Goal: Transaction & Acquisition: Obtain resource

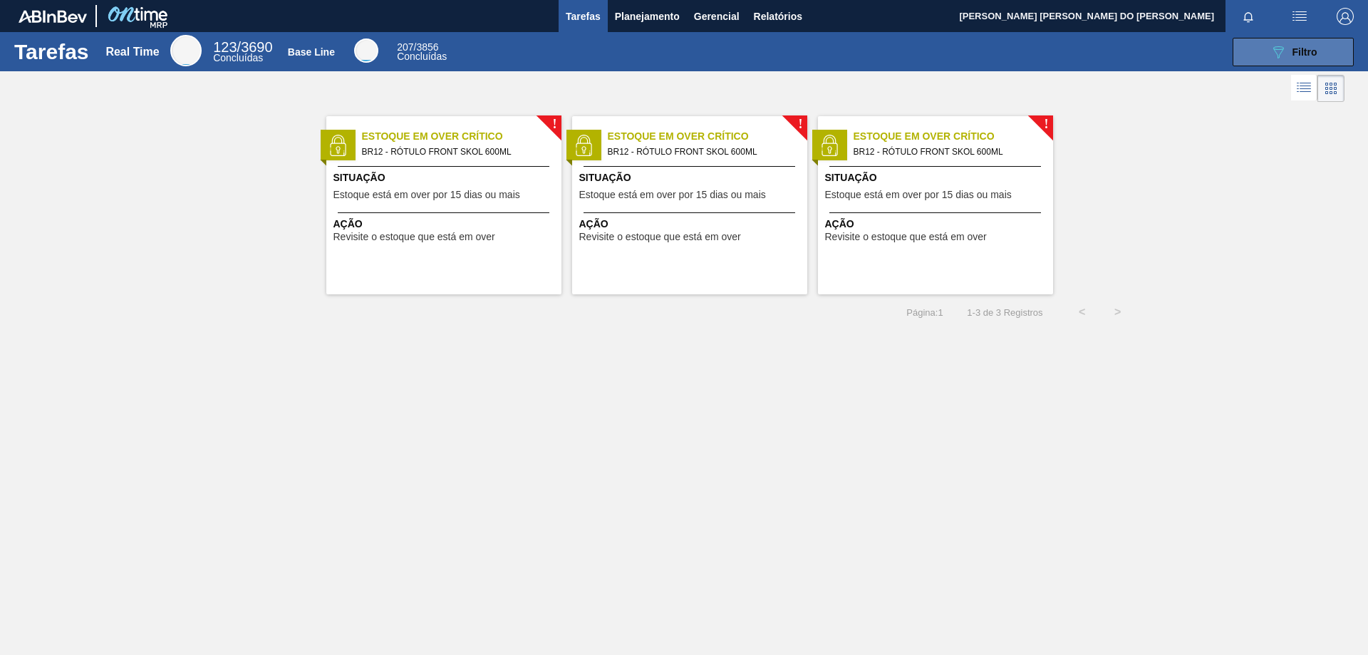
click at [1291, 57] on div "089F7B8B-B2A5-4AFE-B5C0-19BA573D28AC Filtro" at bounding box center [1293, 51] width 48 height 17
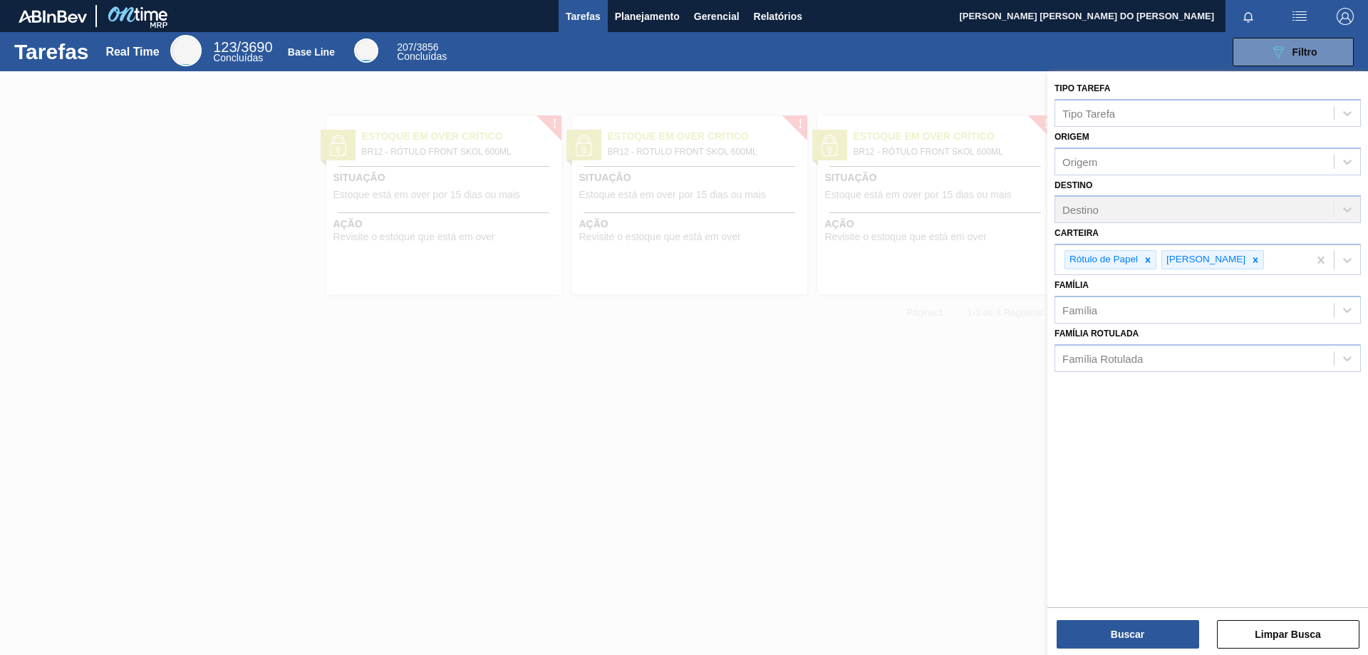
click at [827, 467] on div at bounding box center [684, 398] width 1368 height 655
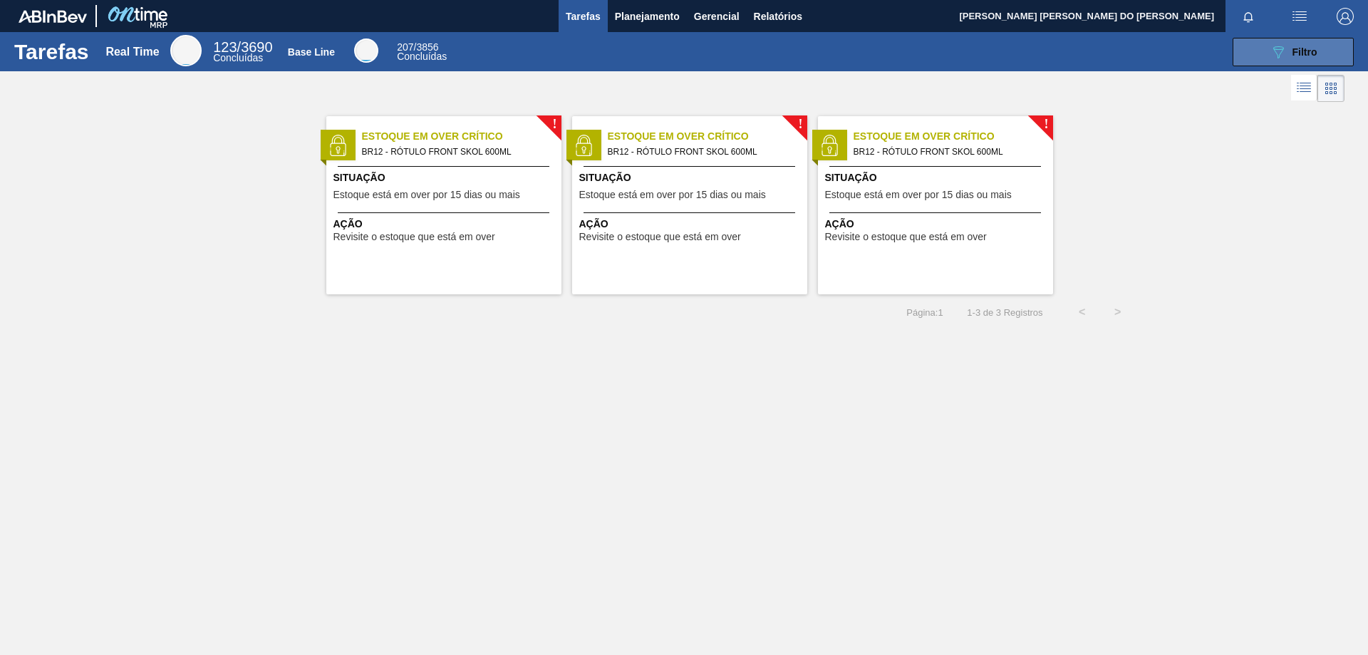
click at [1301, 47] on span "Filtro" at bounding box center [1304, 51] width 25 height 11
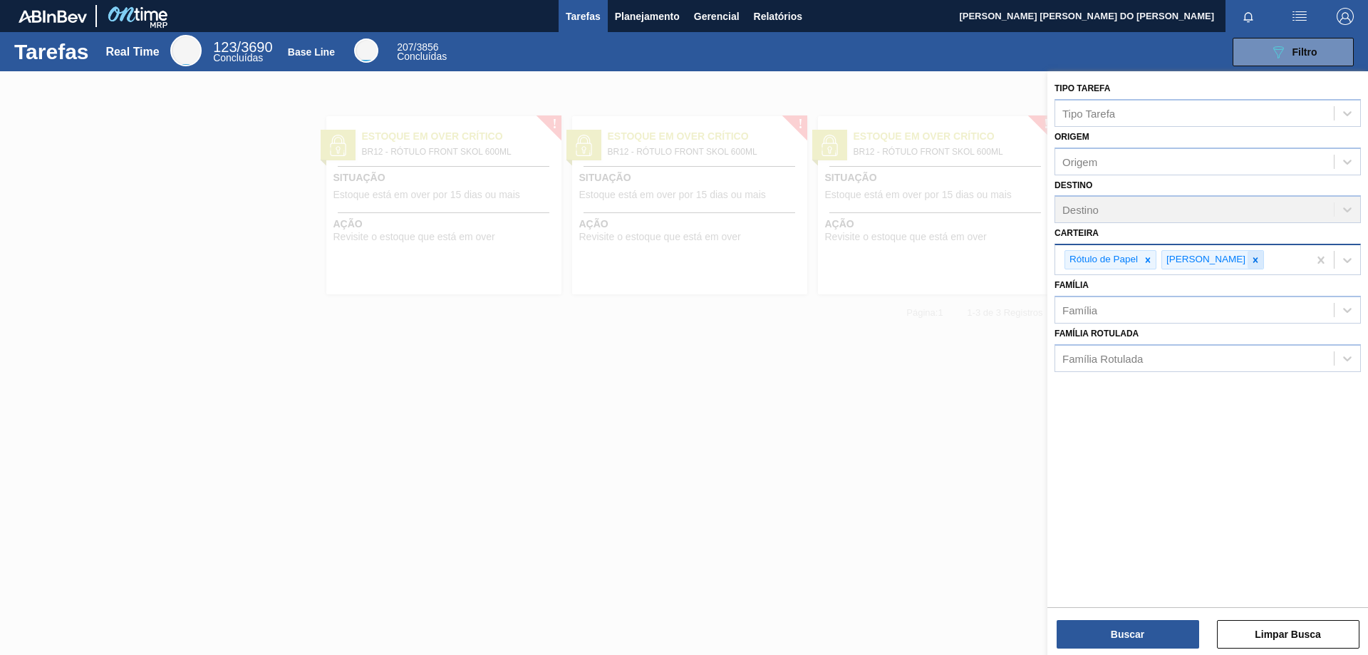
click at [1250, 263] on icon at bounding box center [1255, 260] width 10 height 10
click at [1150, 262] on icon at bounding box center [1148, 259] width 5 height 5
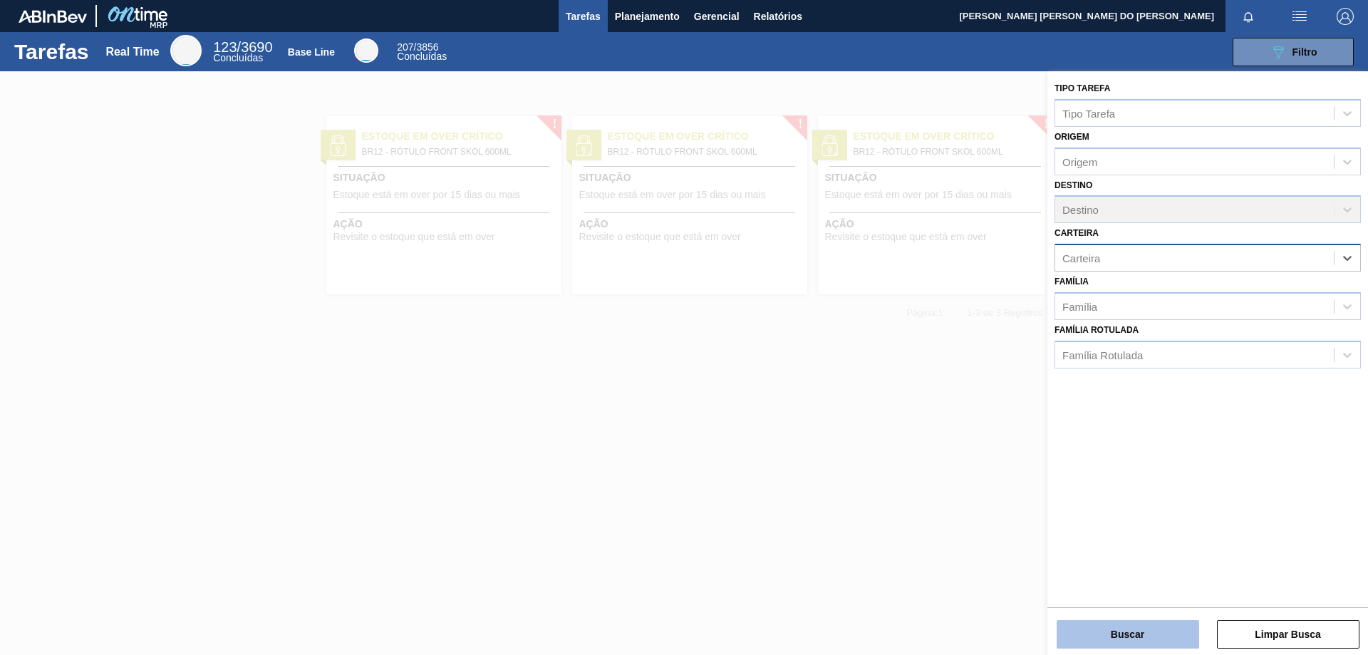
click at [1149, 635] on button "Buscar" at bounding box center [1127, 634] width 142 height 28
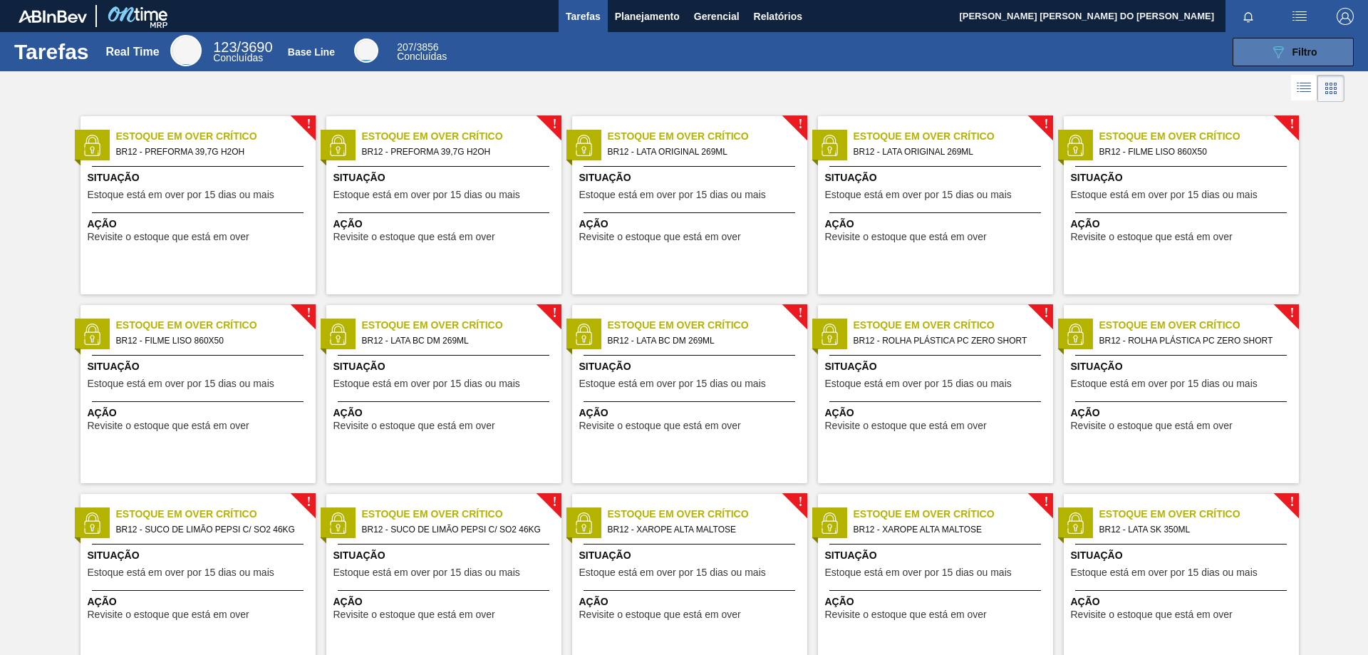
click at [1307, 51] on span "Filtro" at bounding box center [1304, 51] width 25 height 11
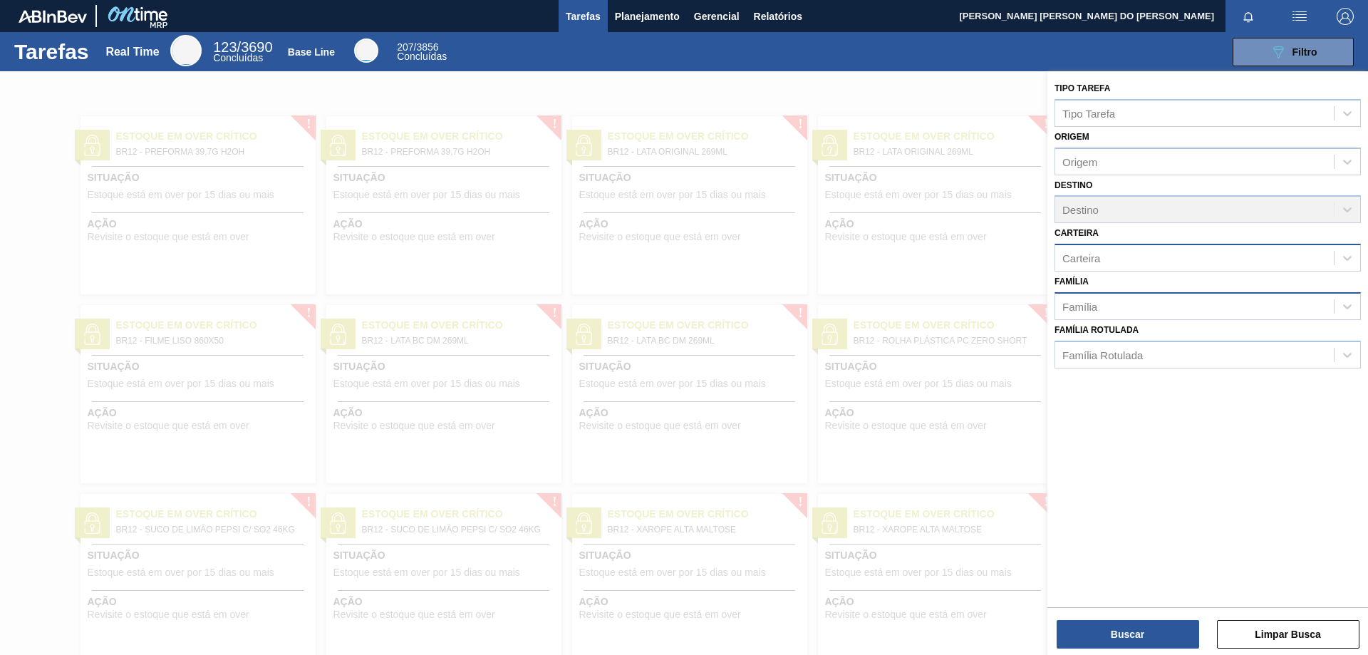
click at [1088, 303] on div "Família" at bounding box center [1079, 306] width 35 height 12
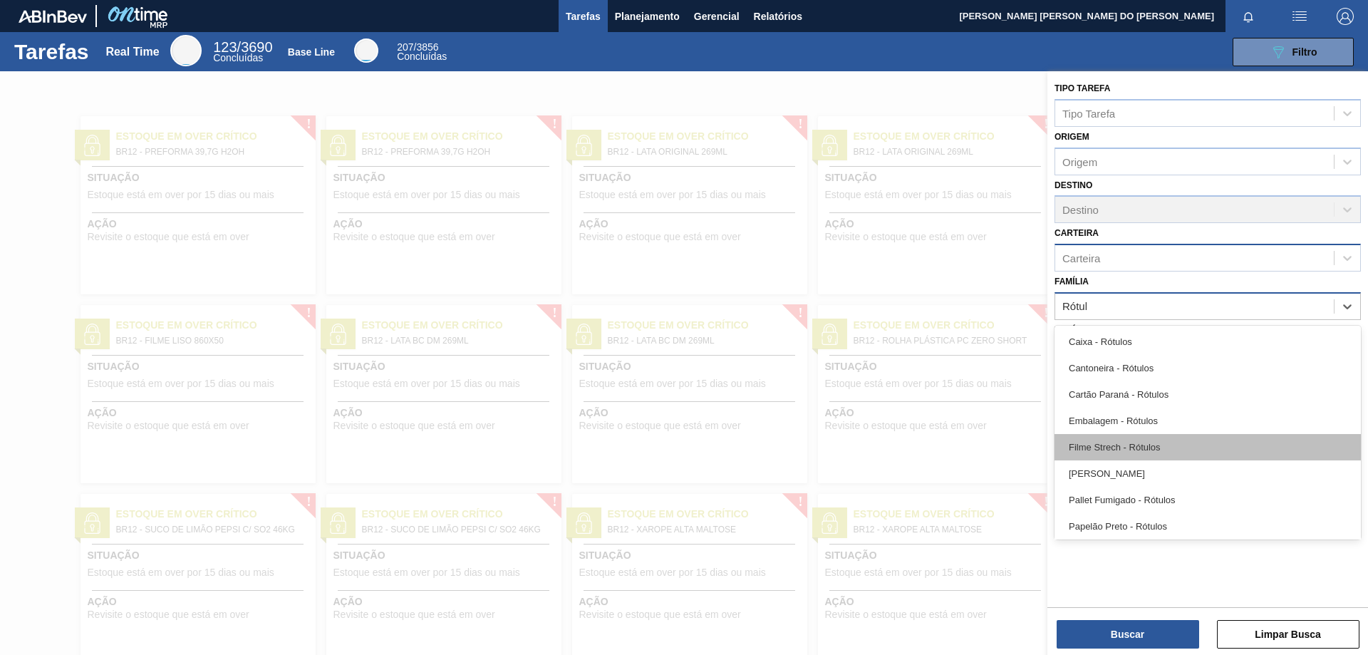
type input "Rótulo"
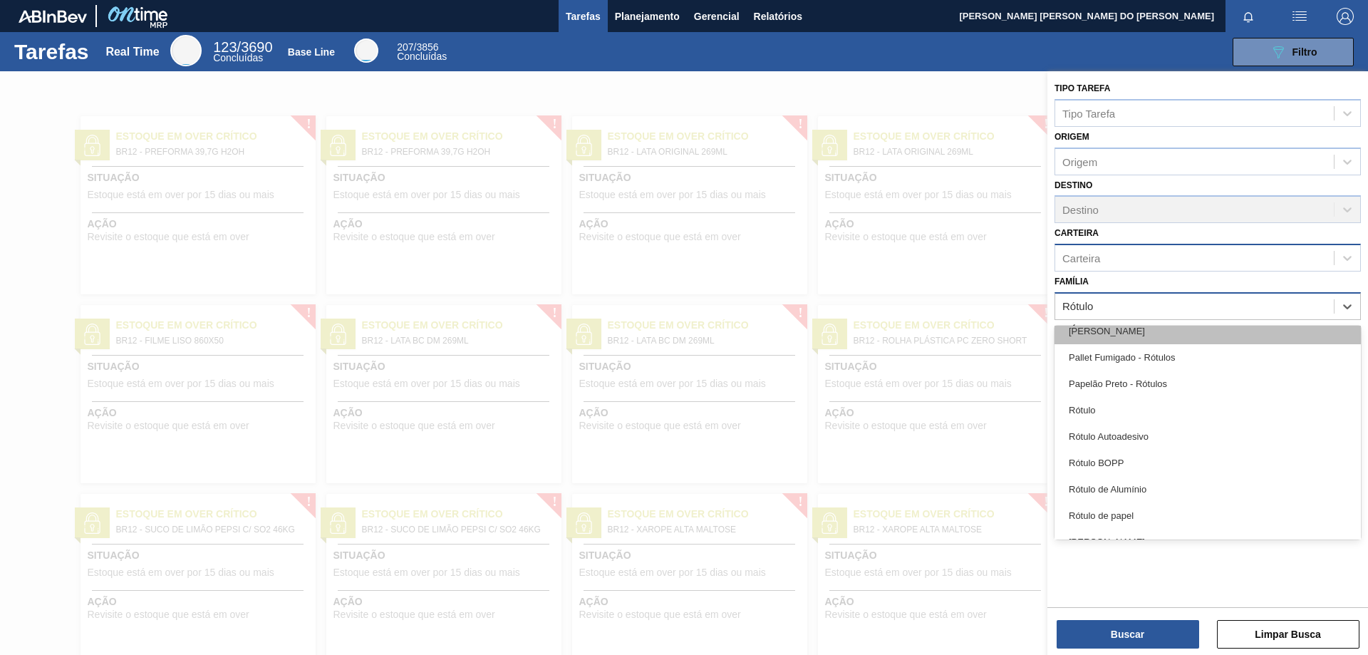
scroll to position [240, 0]
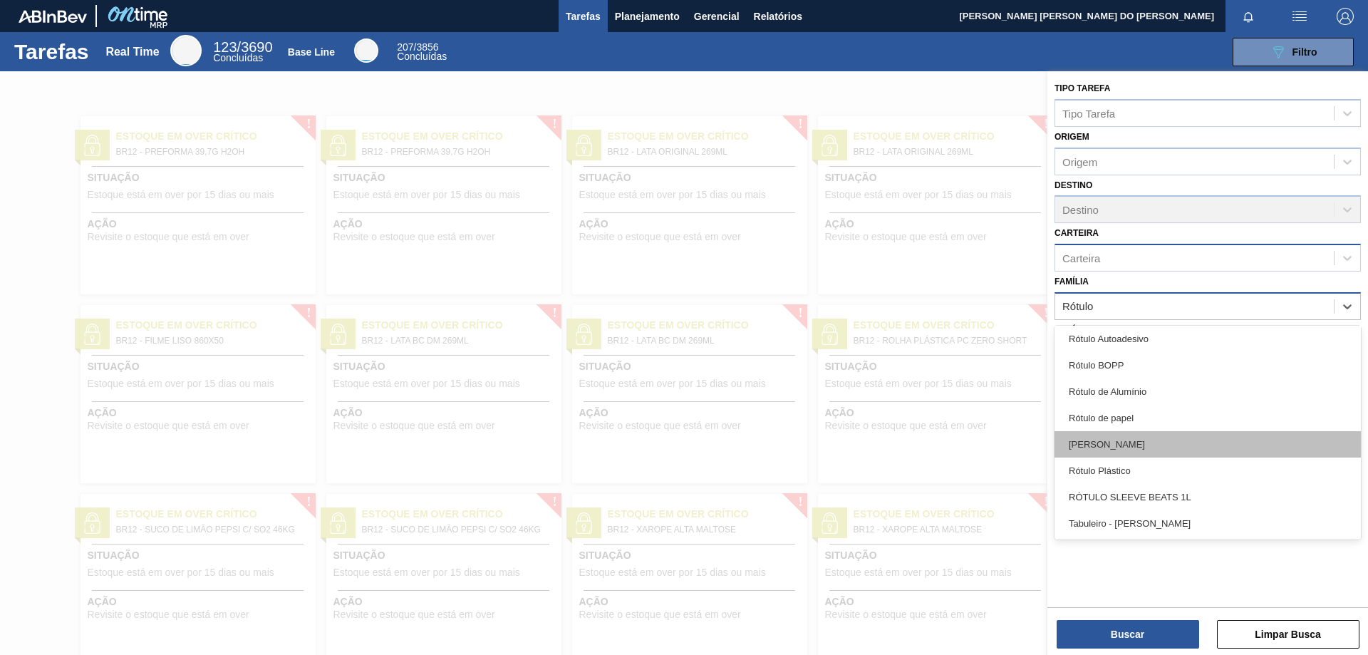
click at [1100, 442] on div "[PERSON_NAME]" at bounding box center [1207, 444] width 306 height 26
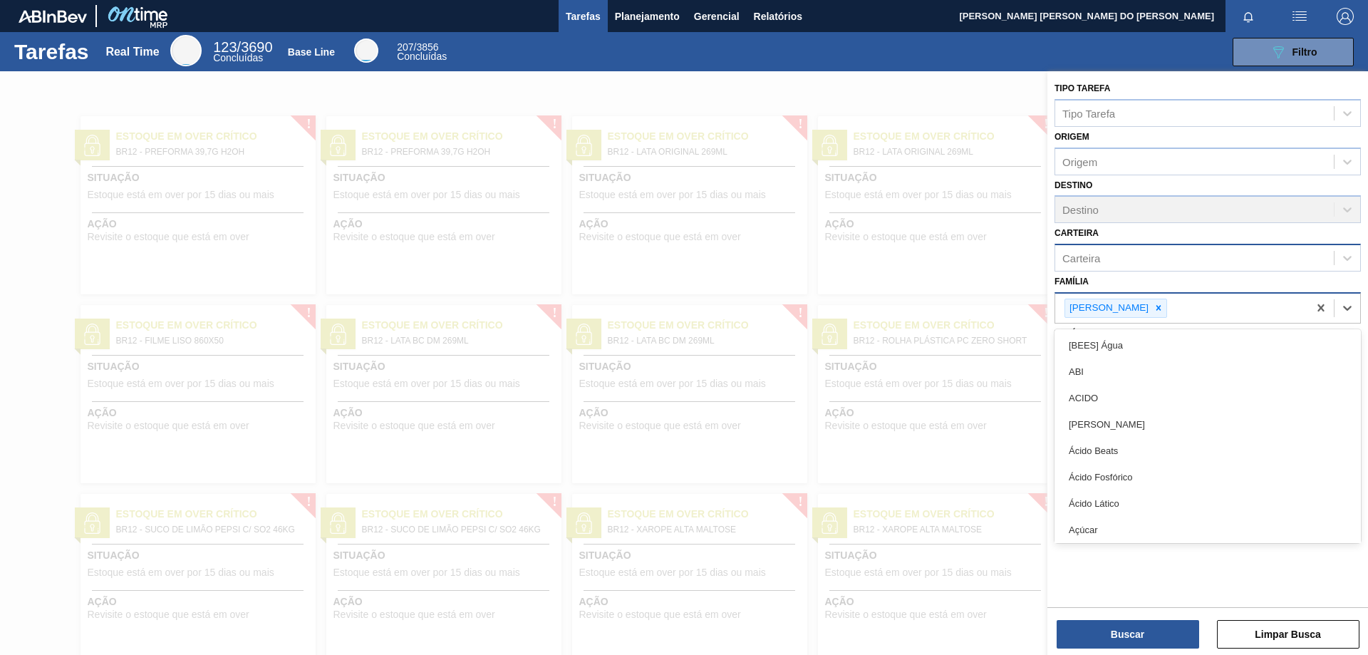
click at [1171, 304] on div "[PERSON_NAME]" at bounding box center [1181, 308] width 253 height 29
type input "Rótulo"
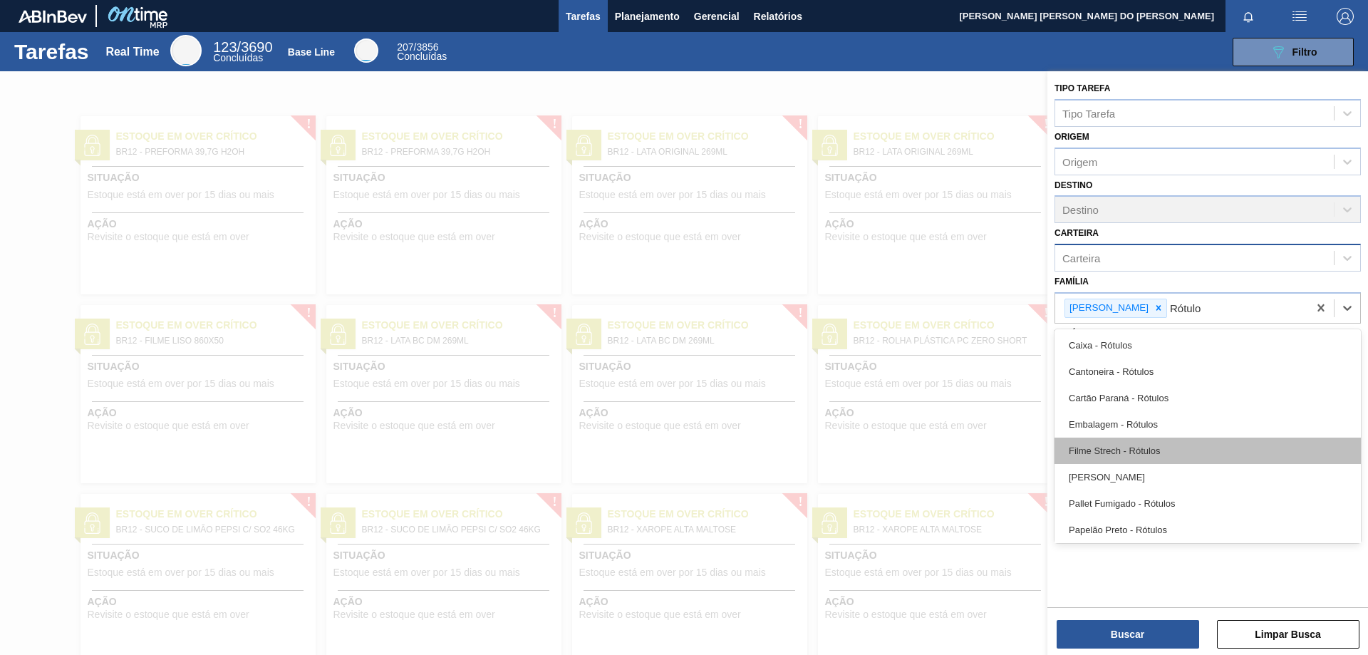
scroll to position [142, 0]
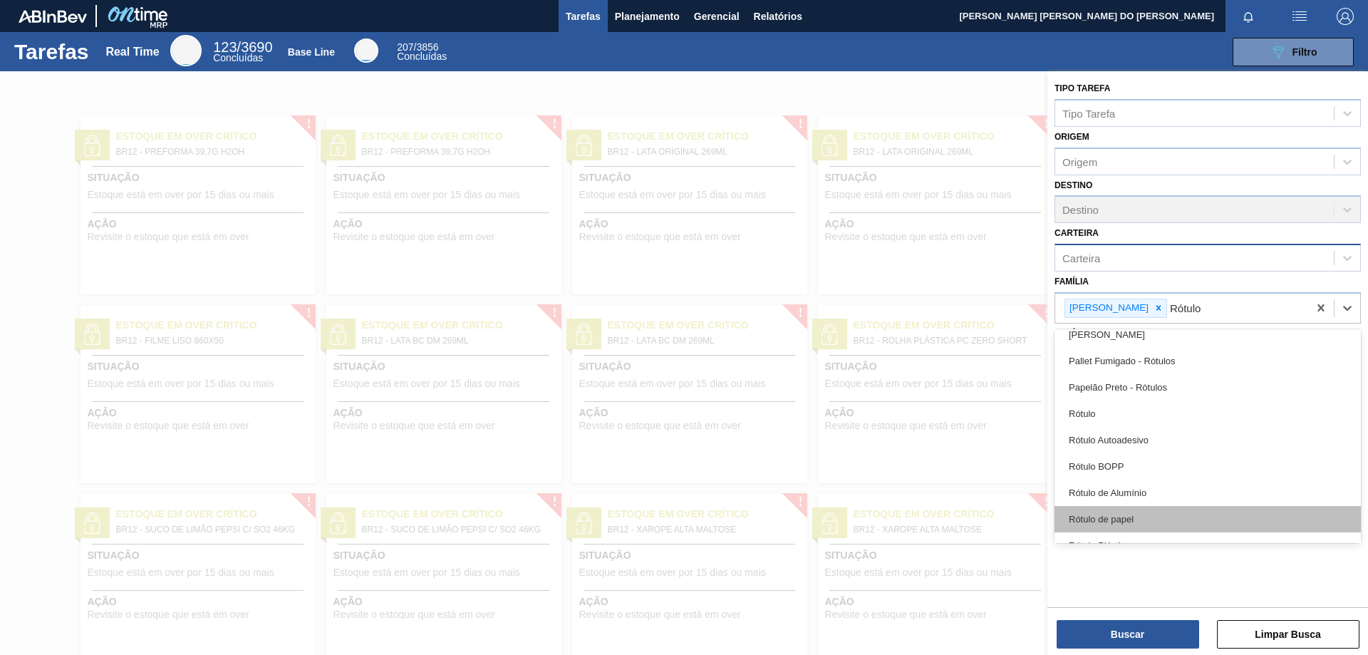
click at [1111, 521] on div "Rótulo de papel" at bounding box center [1207, 519] width 306 height 26
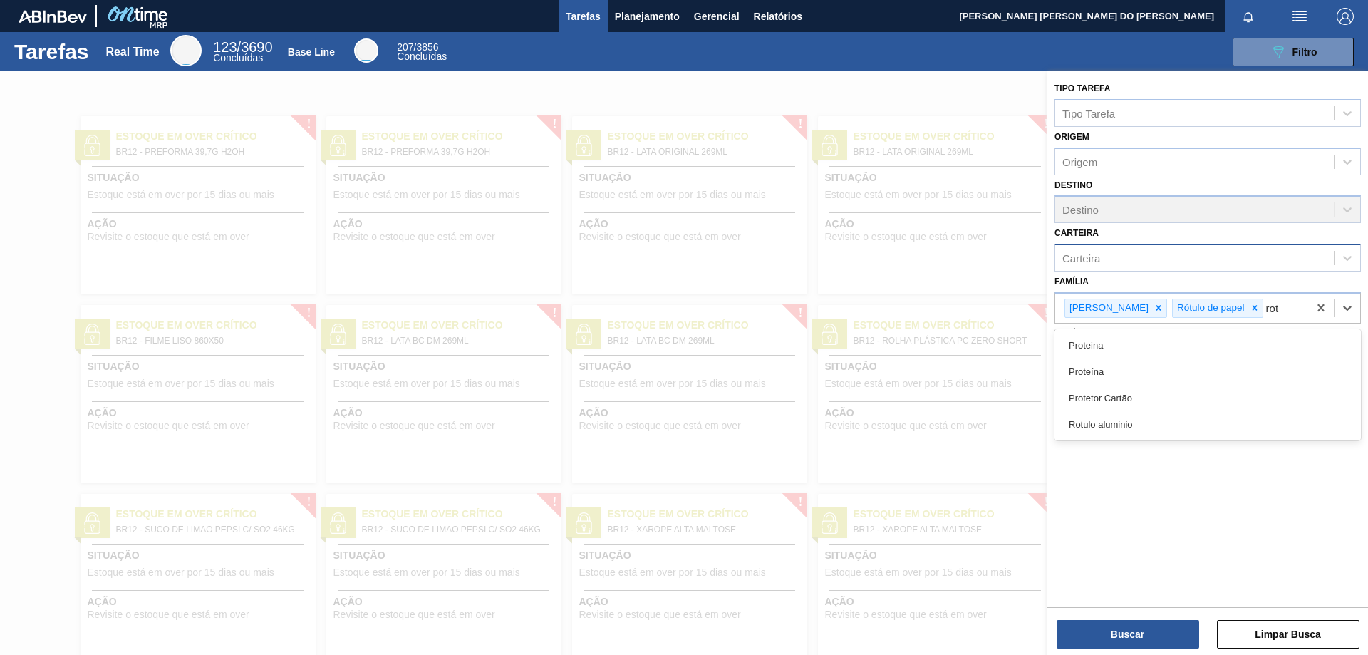
type input "rotu"
drag, startPoint x: 1125, startPoint y: 346, endPoint x: 1131, endPoint y: 360, distance: 16.0
click at [1126, 345] on div "Rotulo aluminio" at bounding box center [1207, 345] width 306 height 26
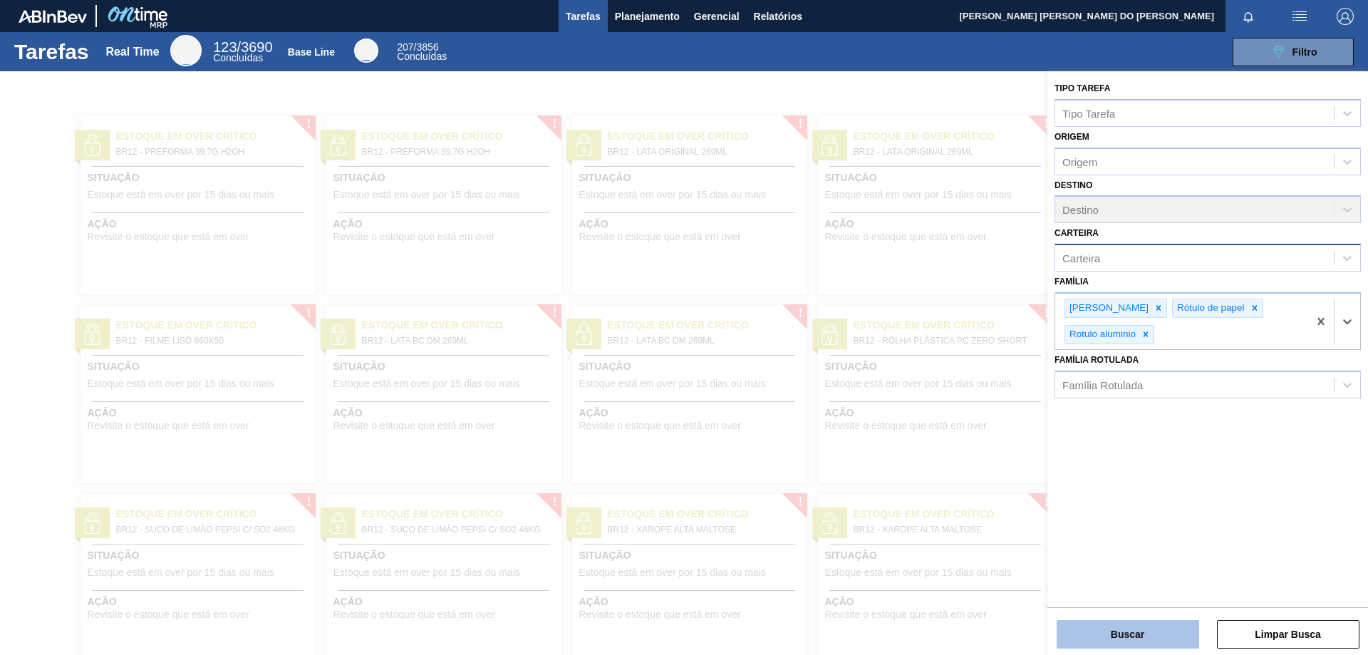
click at [1121, 630] on button "Buscar" at bounding box center [1127, 634] width 142 height 28
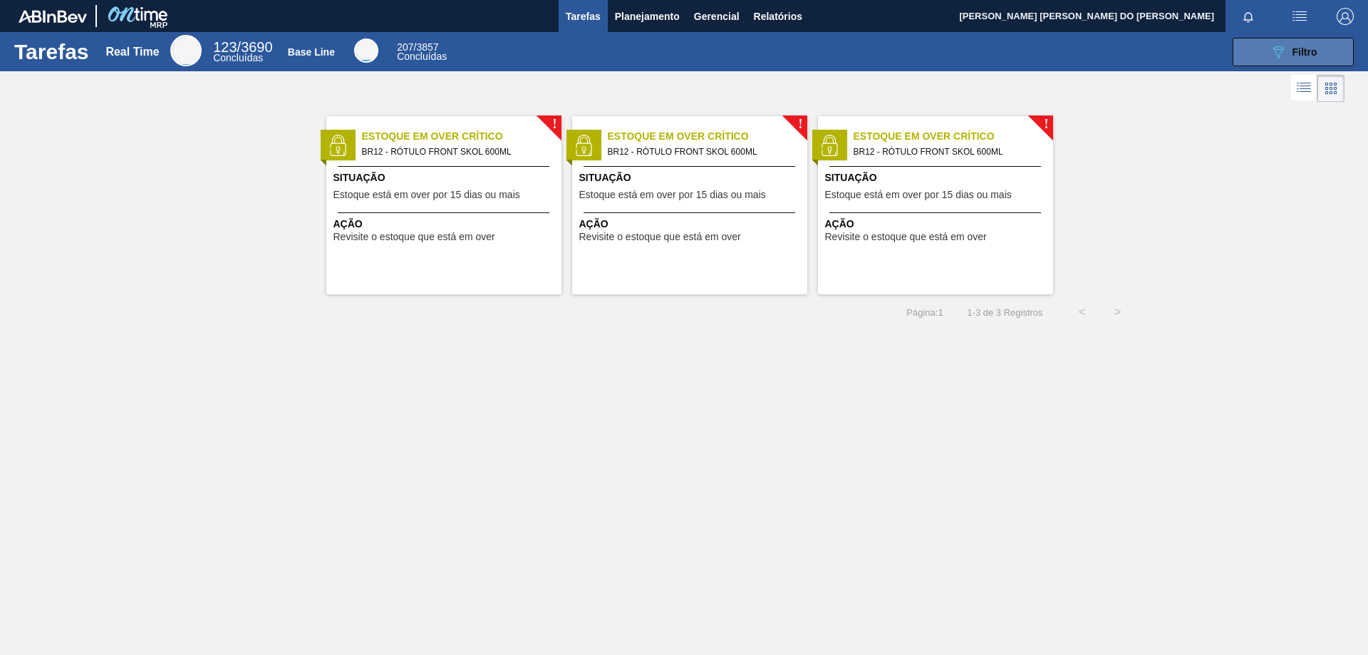
click at [1296, 51] on span "Filtro" at bounding box center [1304, 51] width 25 height 11
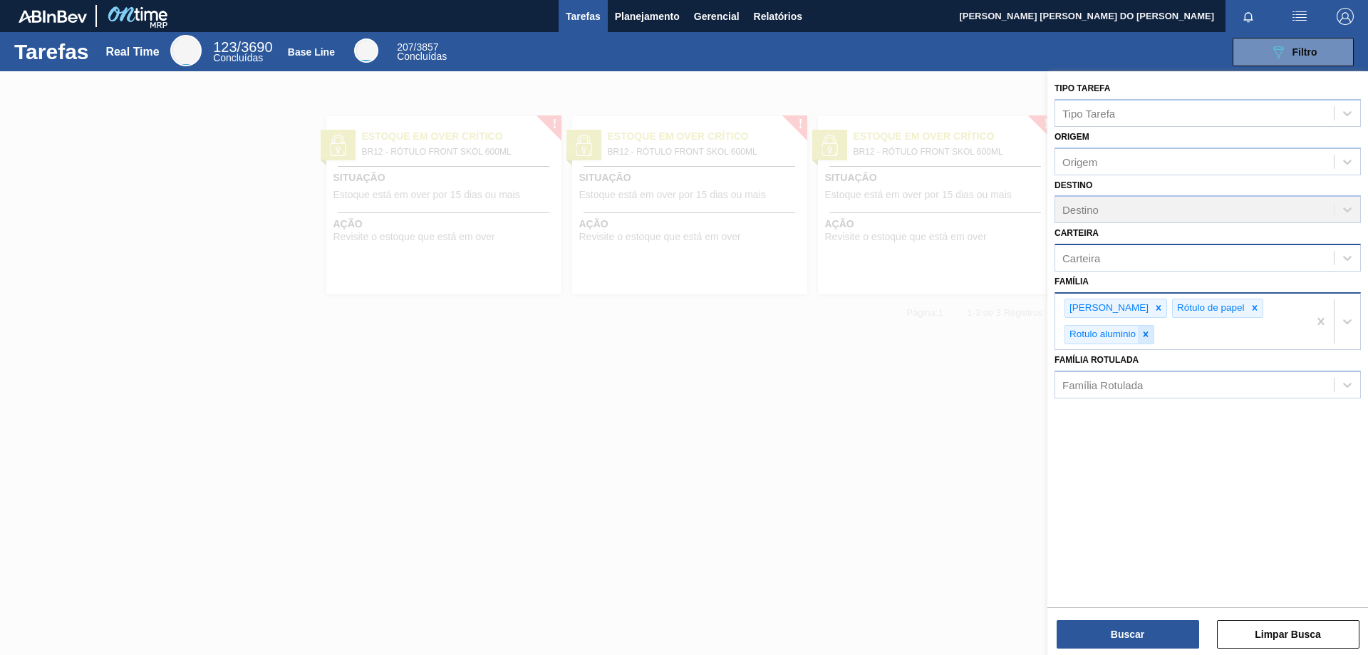
click at [1145, 333] on icon at bounding box center [1145, 334] width 5 height 5
click at [1156, 306] on icon at bounding box center [1158, 308] width 5 height 5
click at [1147, 306] on icon at bounding box center [1147, 308] width 10 height 10
click at [1094, 262] on div "Carteira" at bounding box center [1081, 258] width 38 height 12
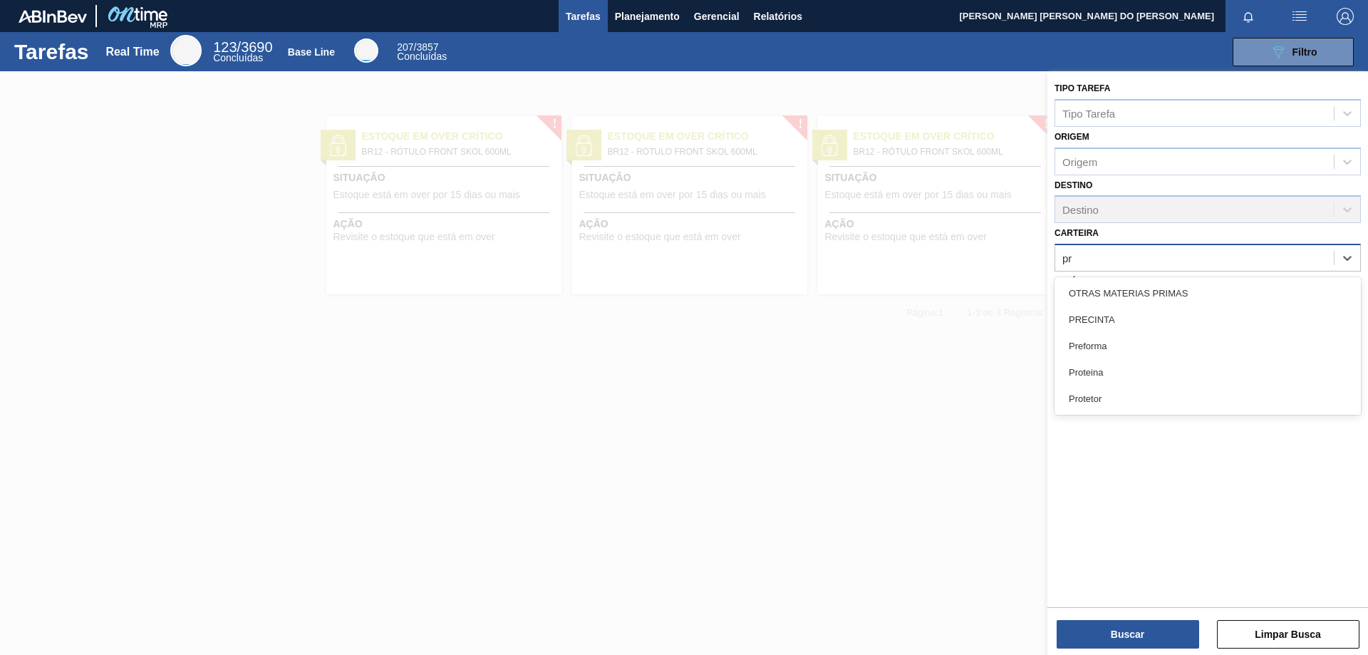
type input "pre"
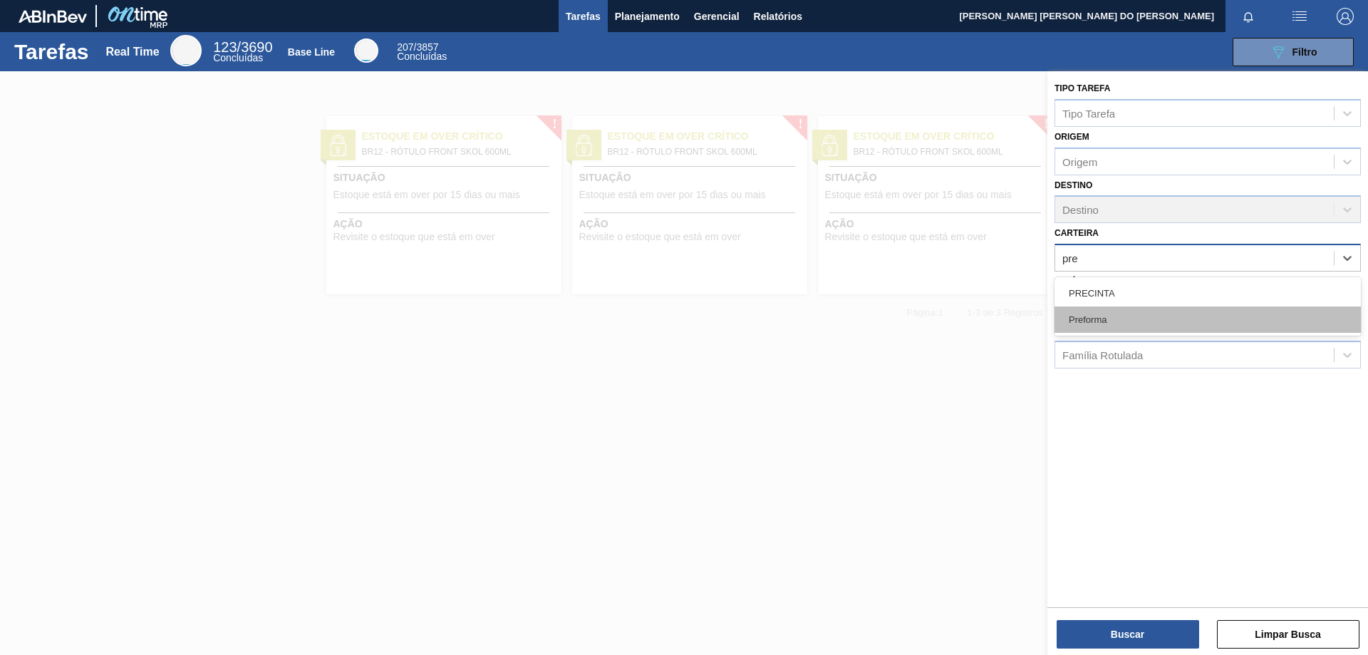
click at [1101, 320] on div "Preforma" at bounding box center [1207, 319] width 306 height 26
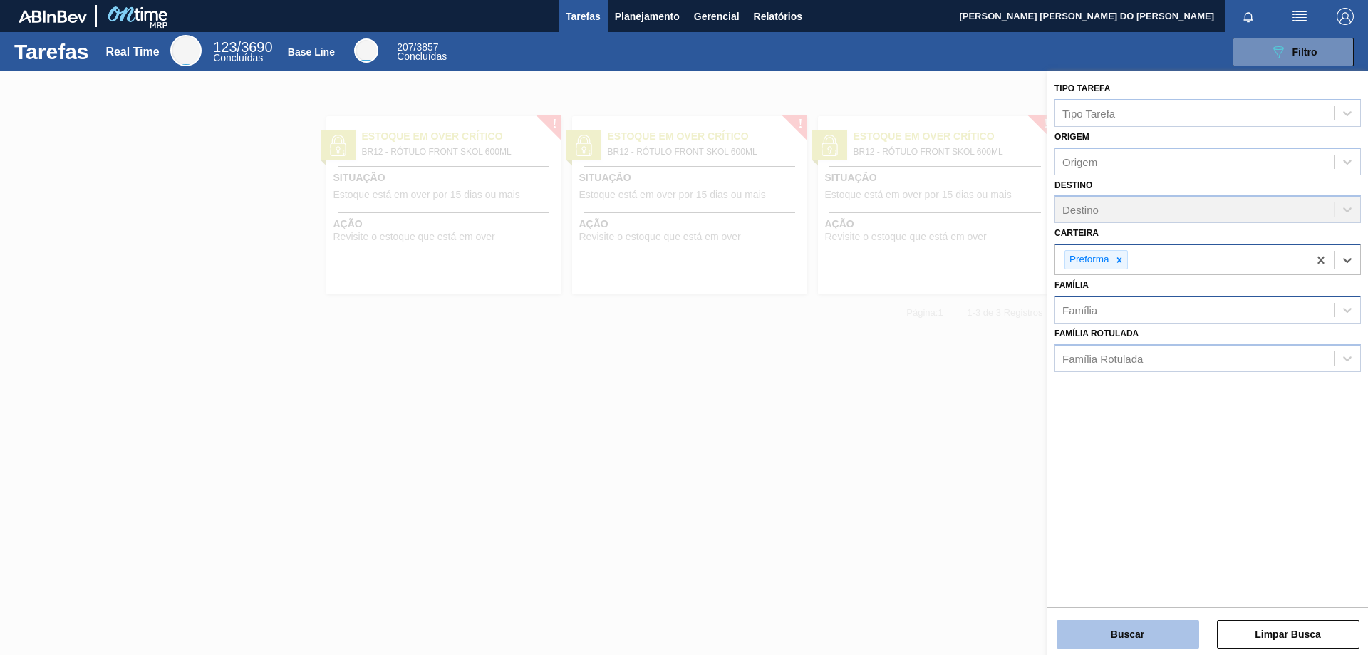
click at [1146, 629] on button "Buscar" at bounding box center [1127, 634] width 142 height 28
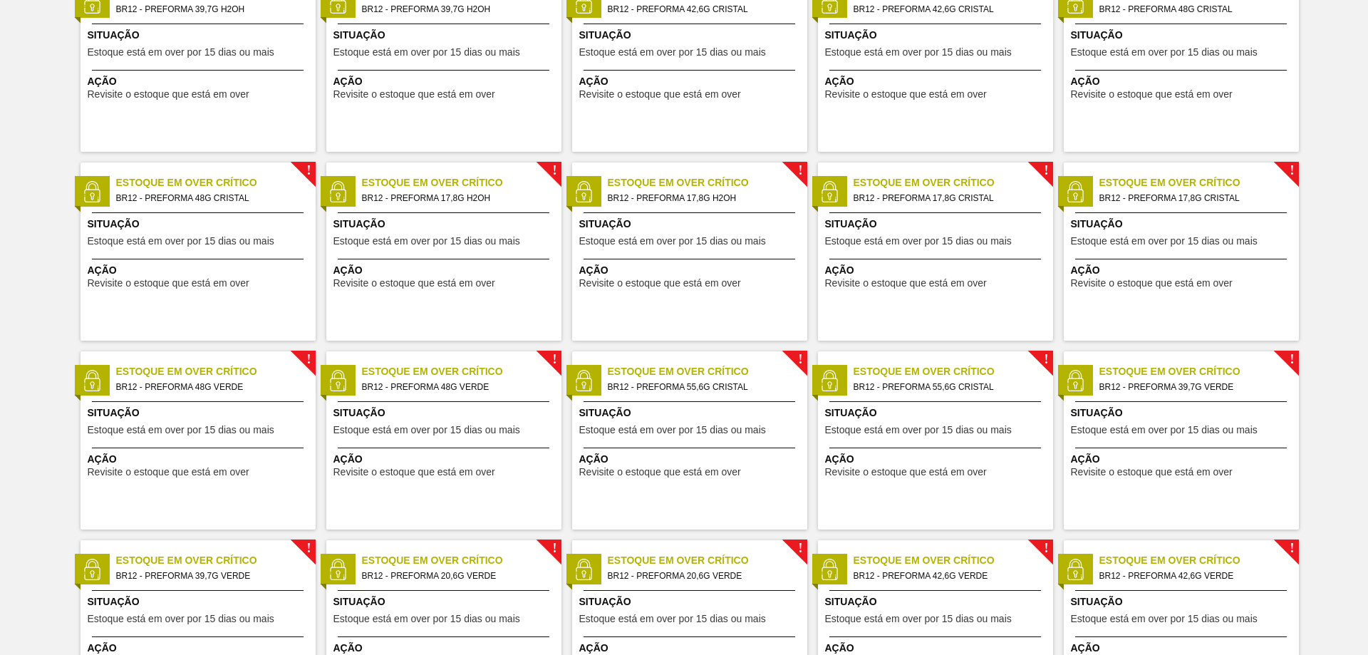
scroll to position [214, 0]
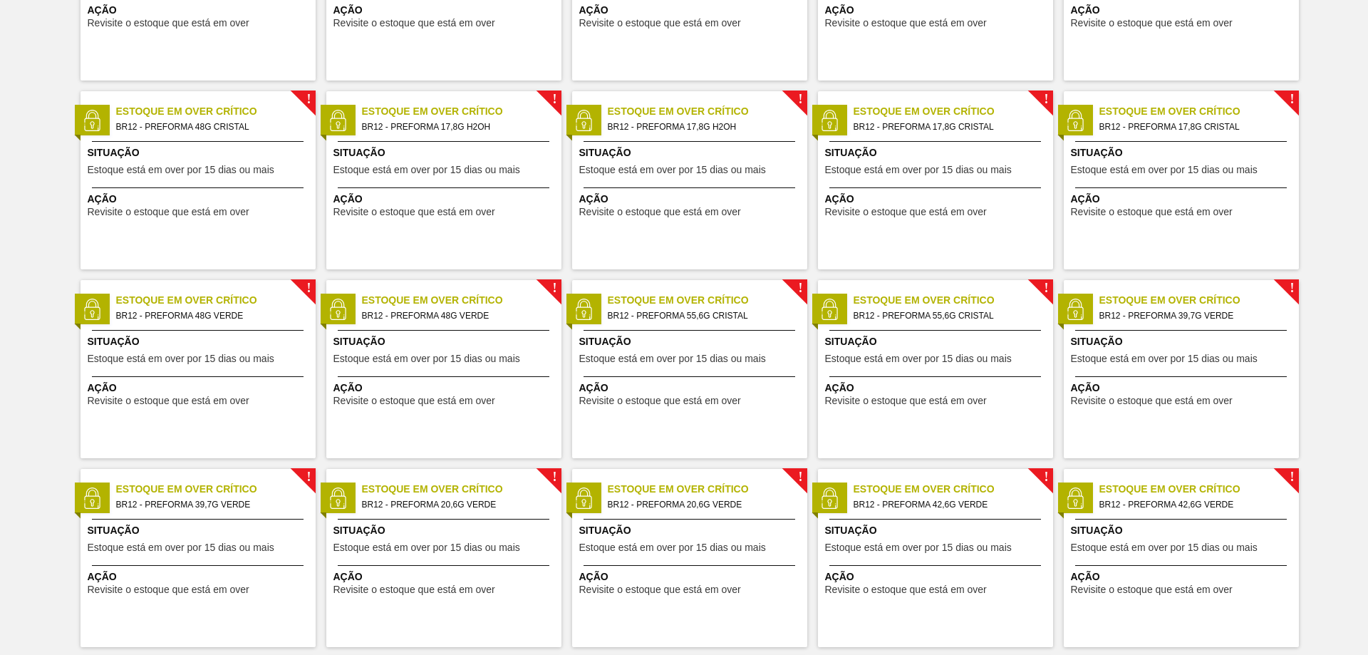
click at [1143, 313] on span "BR12 - PREFORMA 39,7G VERDE" at bounding box center [1193, 316] width 188 height 16
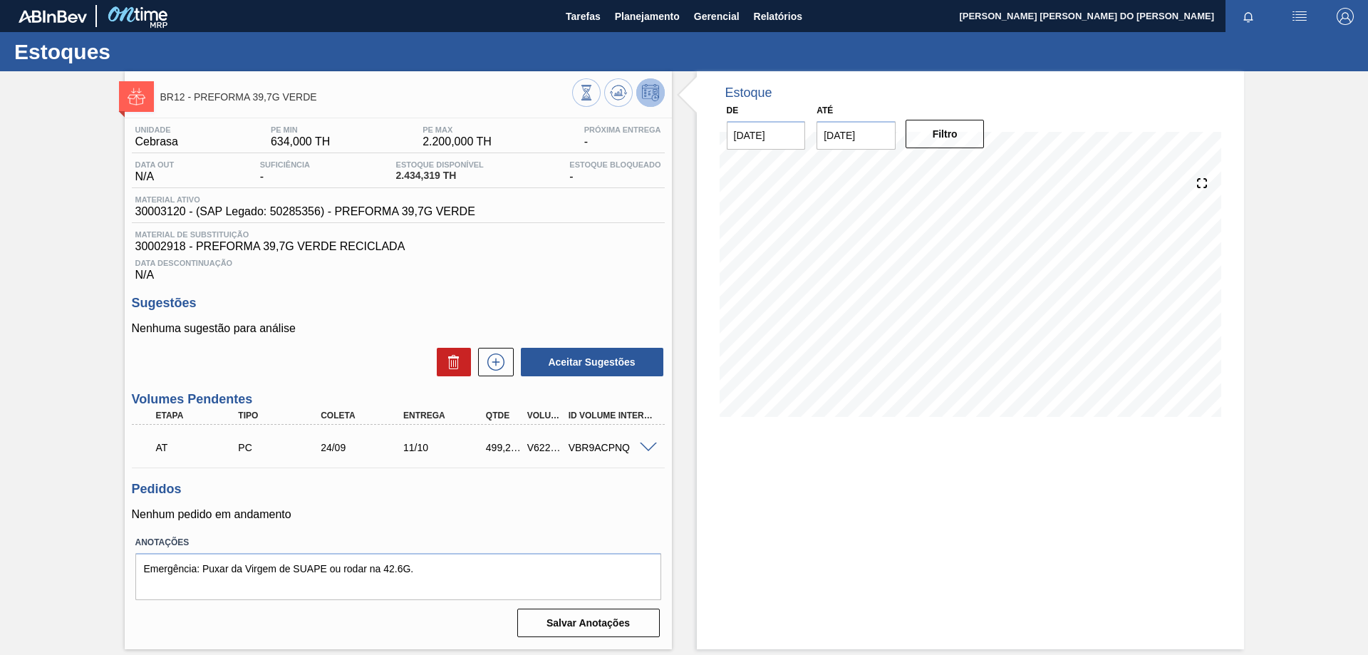
click at [640, 444] on span at bounding box center [648, 447] width 17 height 11
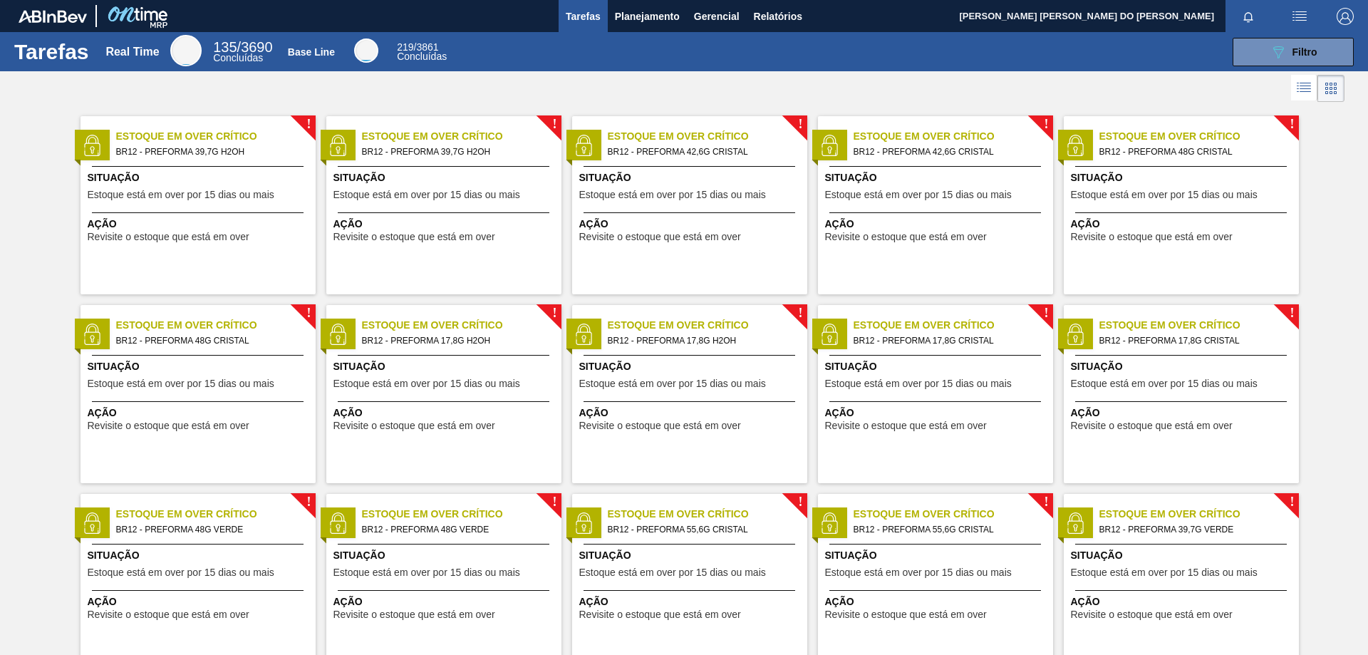
scroll to position [71, 0]
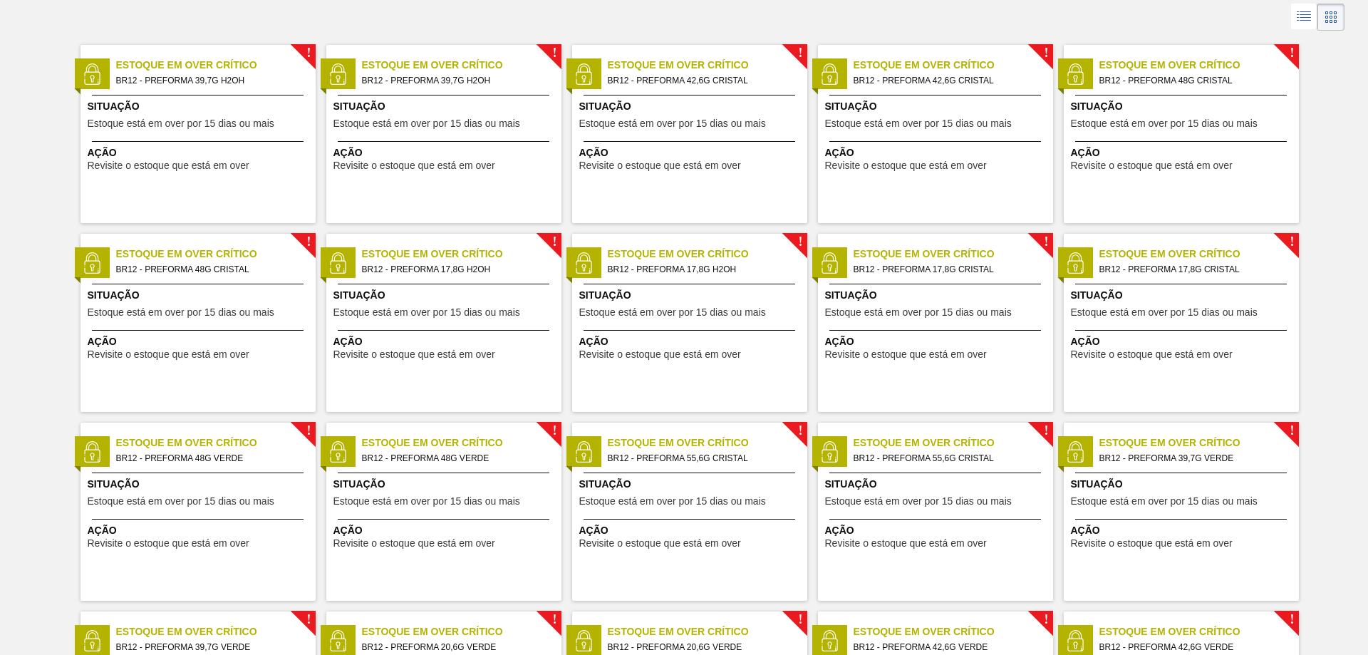
drag, startPoint x: 1367, startPoint y: 2, endPoint x: 1311, endPoint y: 10, distance: 56.1
click at [973, 24] on div at bounding box center [684, 17] width 1368 height 34
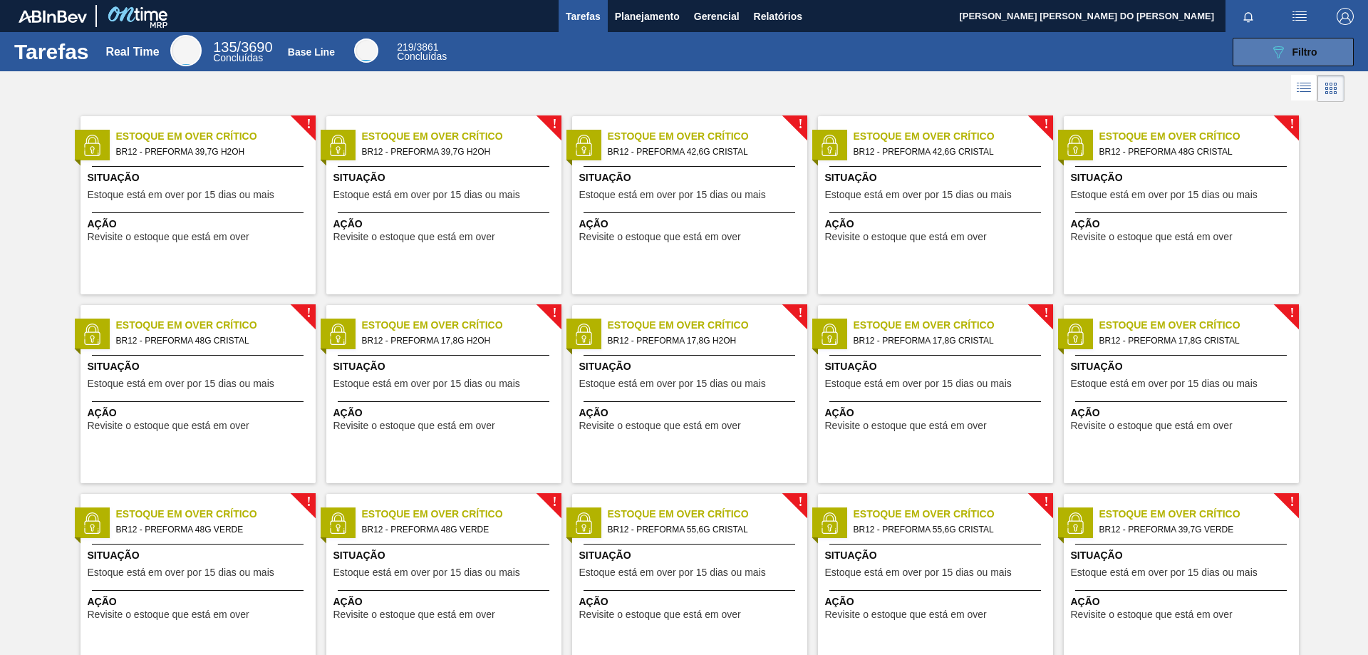
click at [1305, 51] on span "Filtro" at bounding box center [1304, 51] width 25 height 11
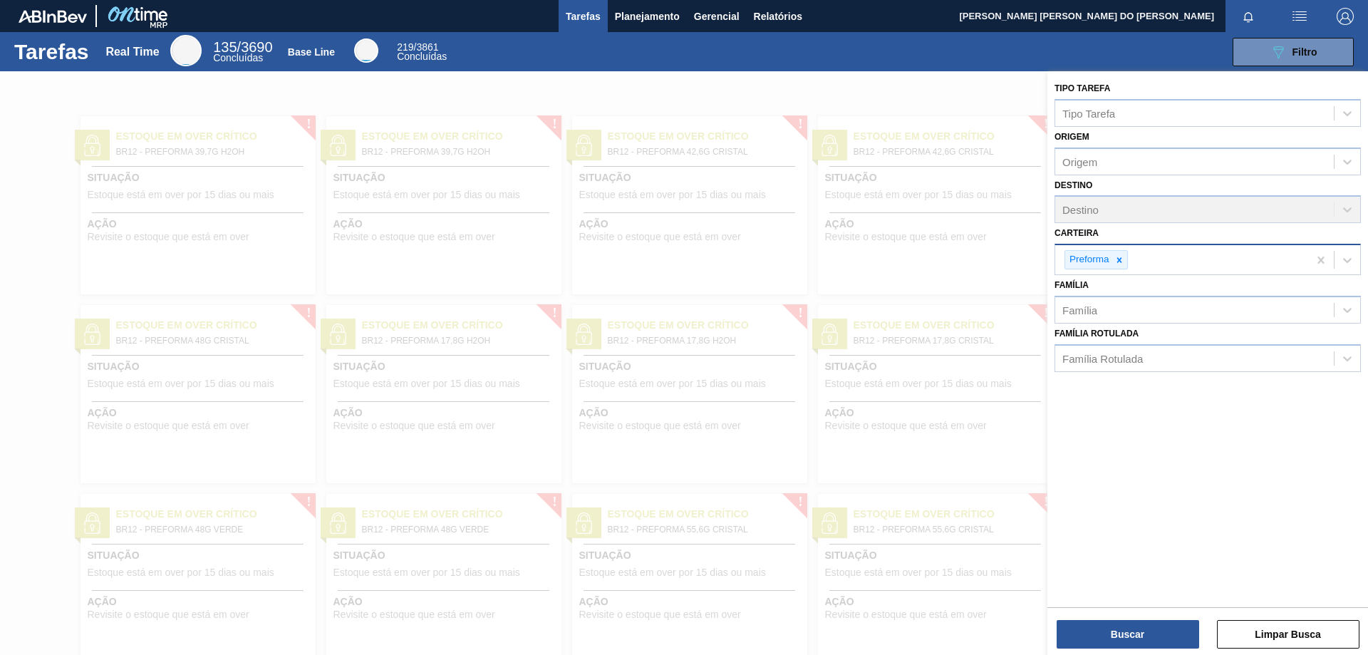
click at [1117, 260] on icon at bounding box center [1119, 260] width 10 height 10
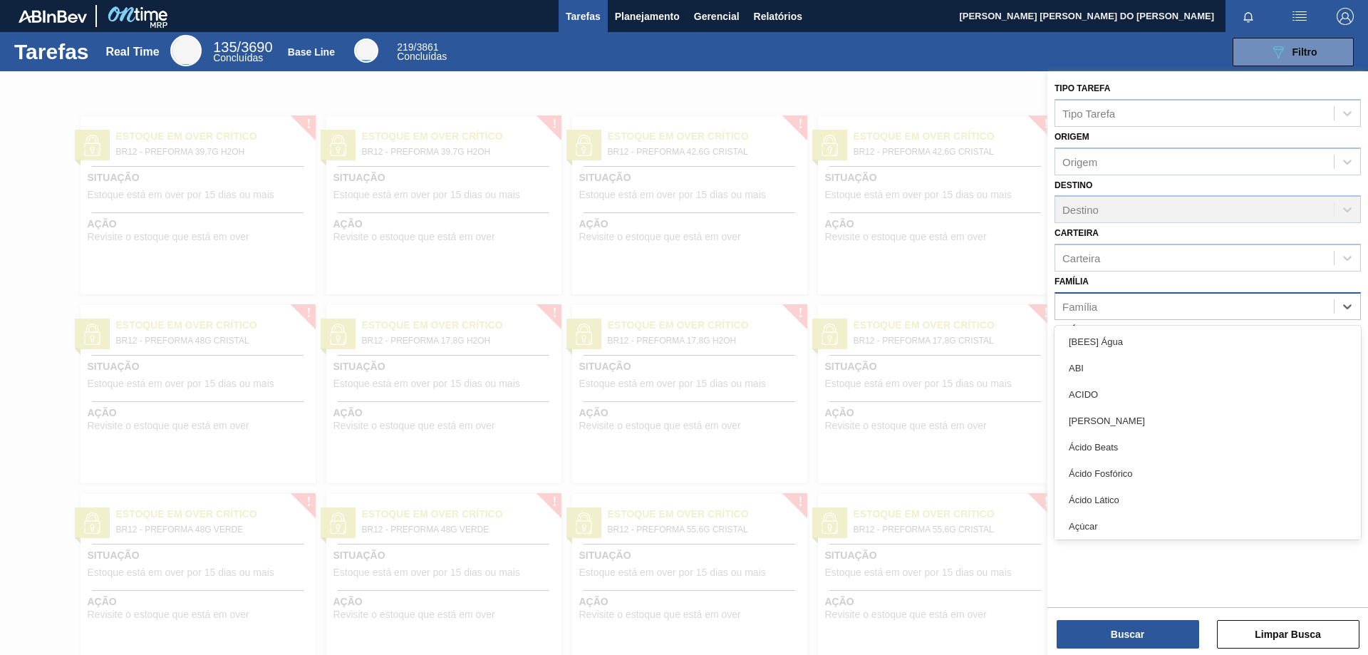
click at [1075, 306] on div "Família" at bounding box center [1079, 306] width 35 height 12
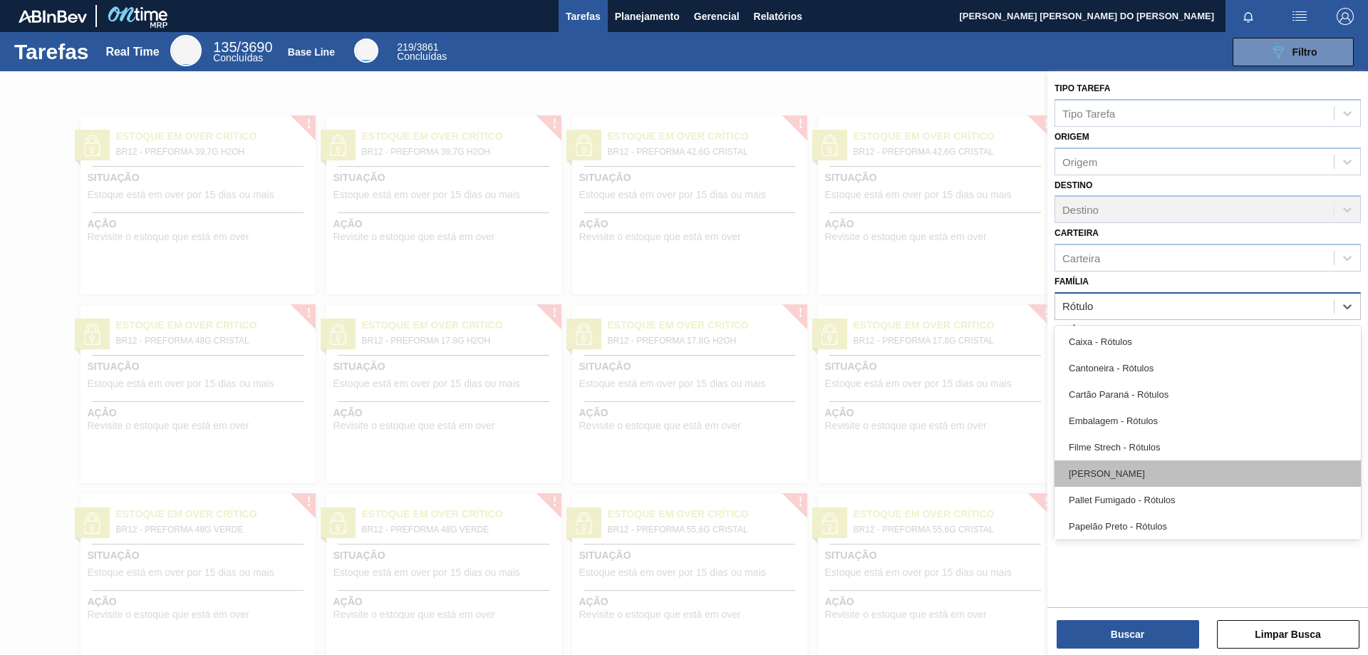
type input "Rótulo"
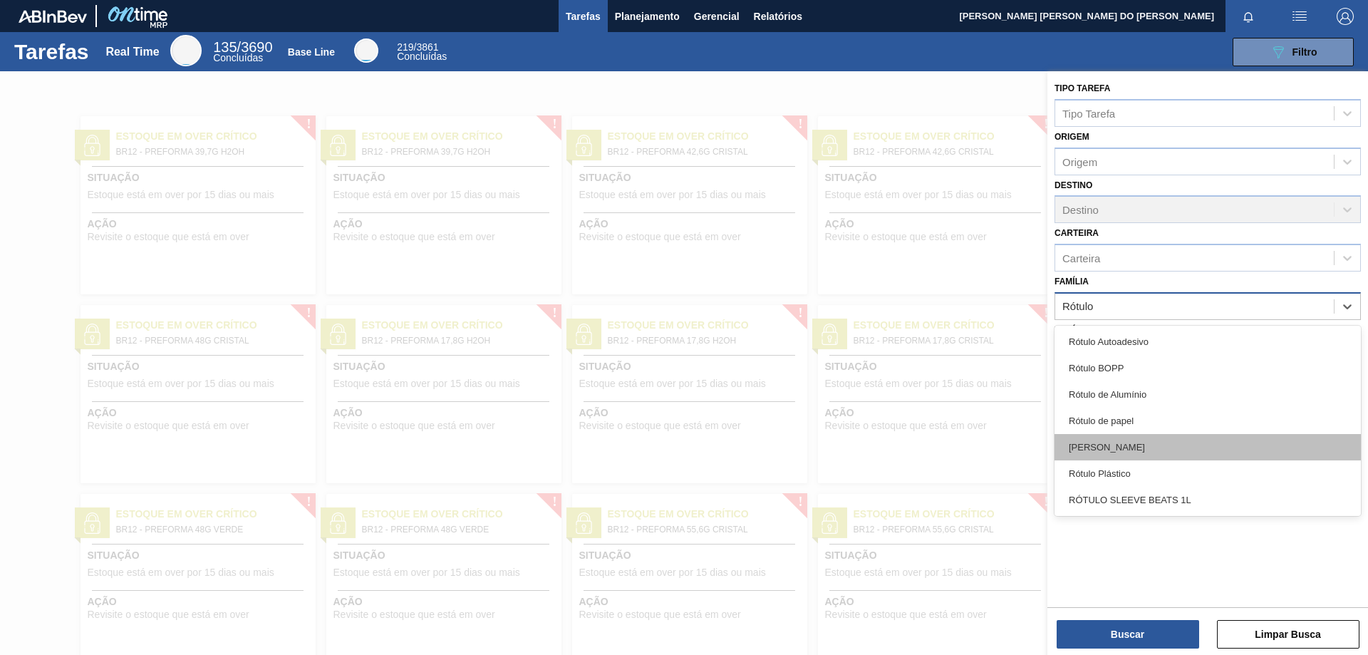
click at [1108, 450] on div "[PERSON_NAME]" at bounding box center [1207, 447] width 306 height 26
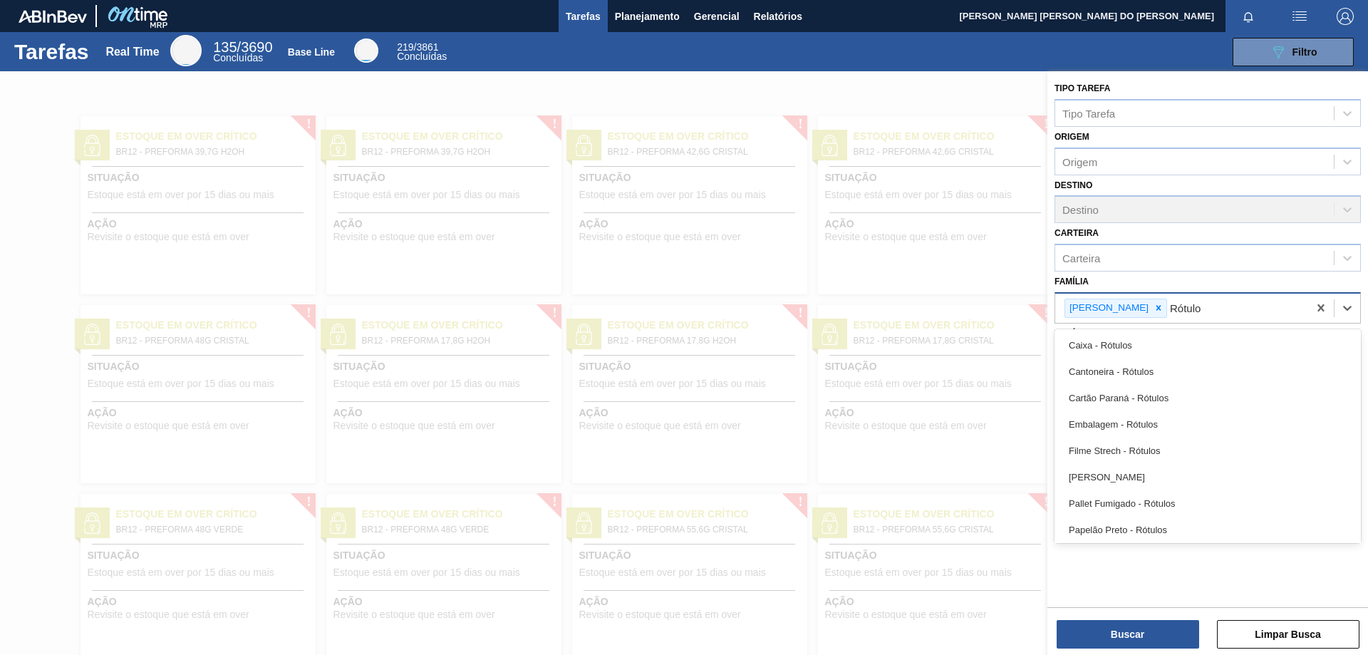
type input "Rótulo"
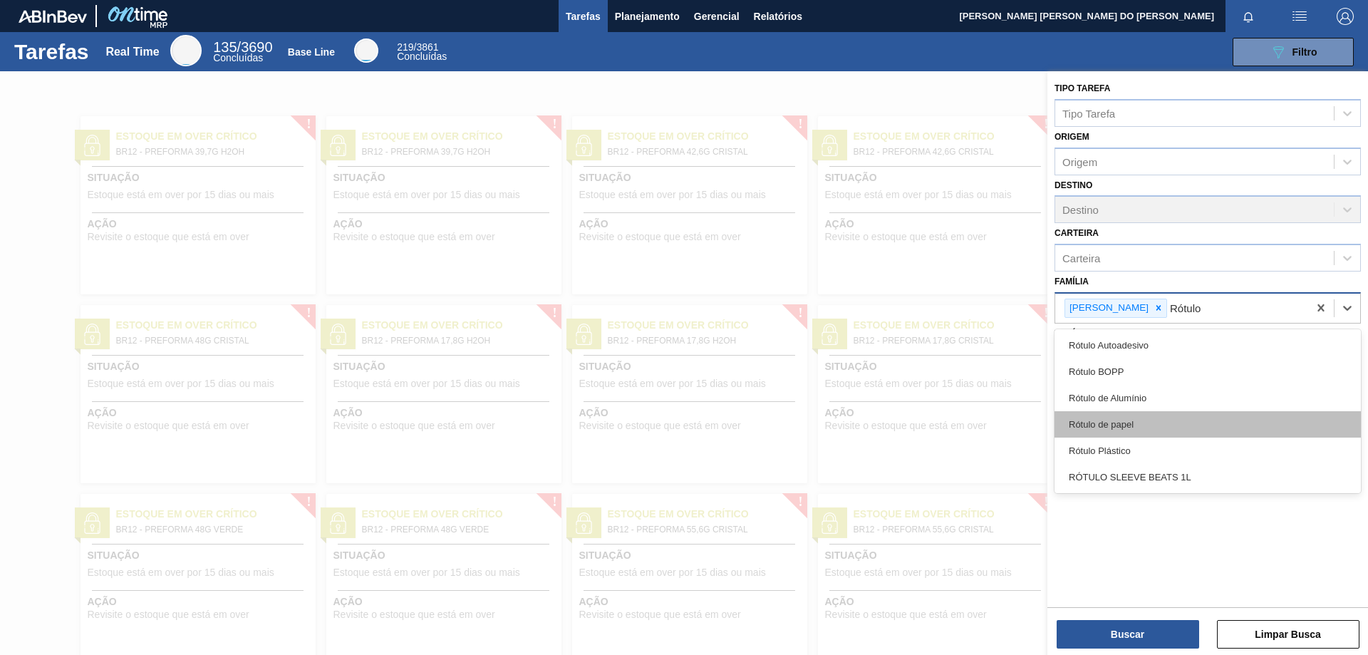
click at [1130, 422] on div "Rótulo de papel" at bounding box center [1207, 424] width 306 height 26
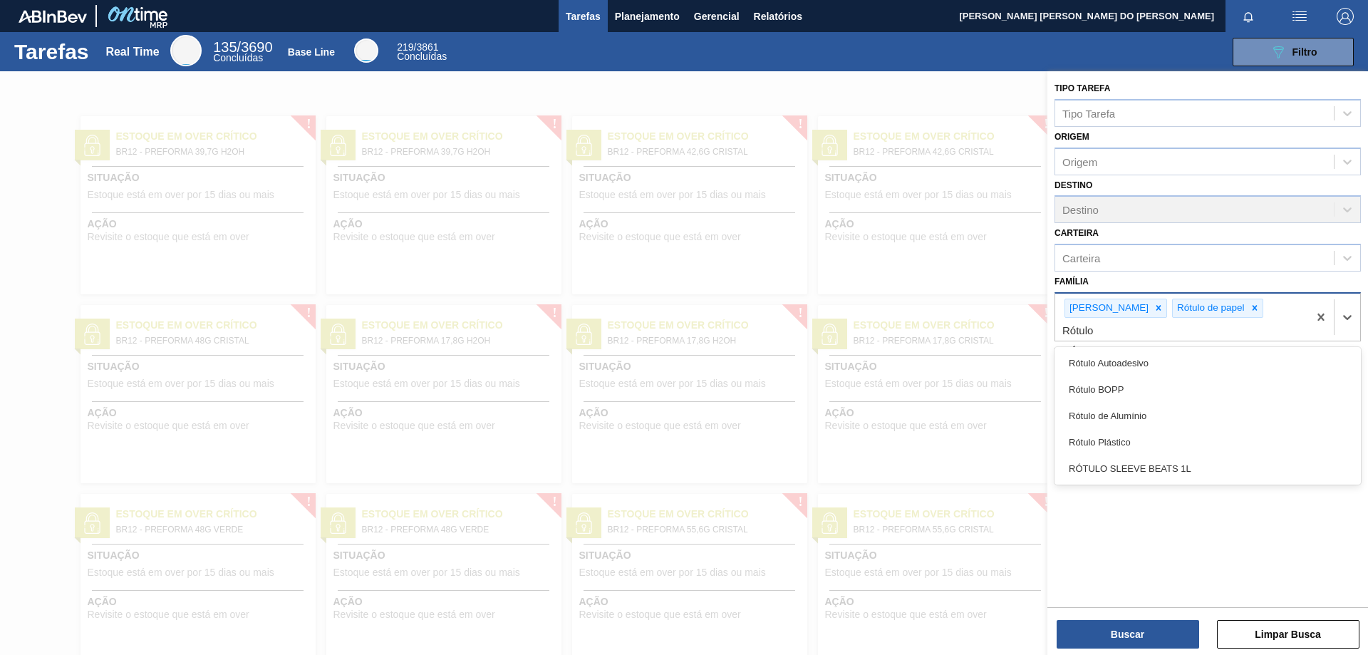
type input "Rótulo"
click at [1133, 402] on div "Rótulo de Alumínio" at bounding box center [1207, 415] width 306 height 26
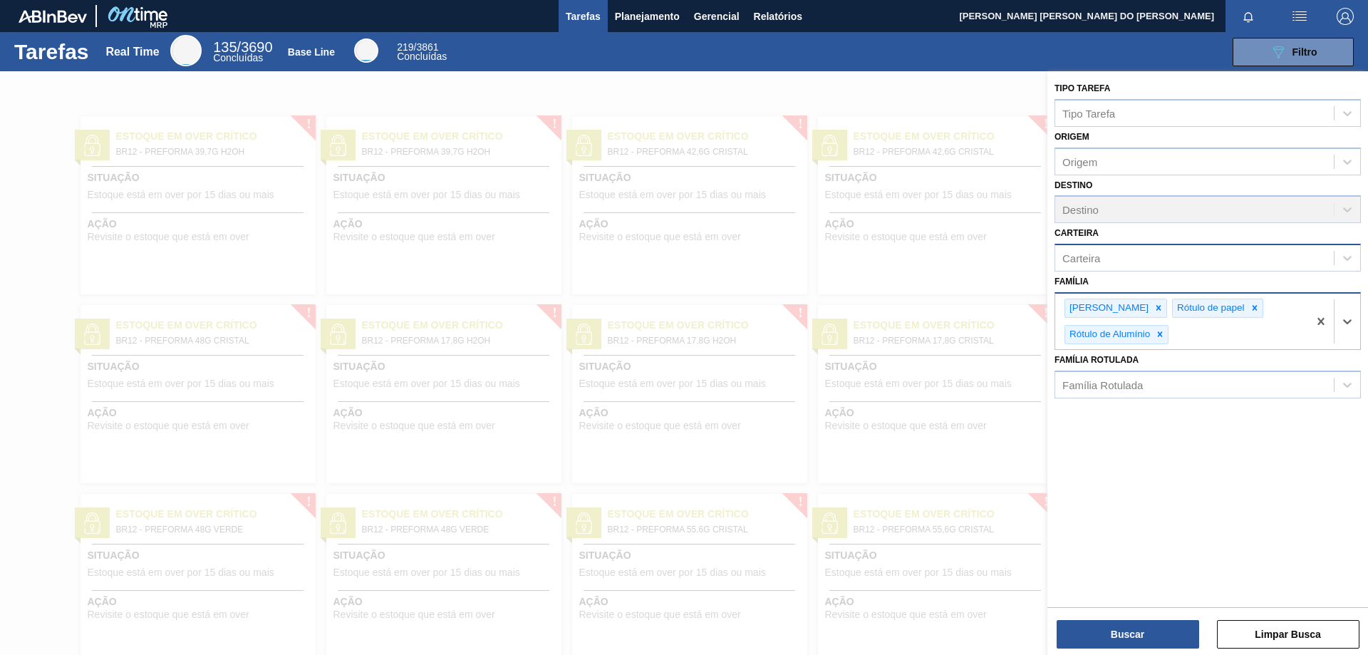
click at [1081, 262] on div "Carteira" at bounding box center [1081, 258] width 38 height 12
type input "f"
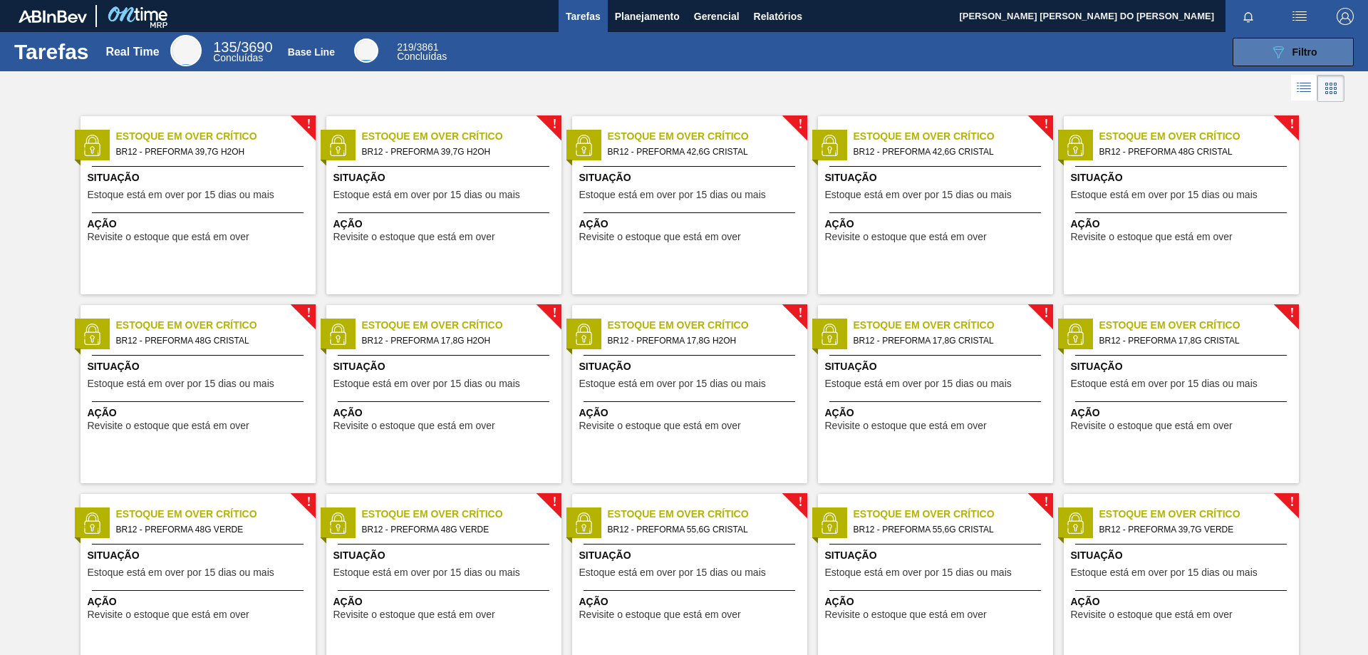
click at [1301, 55] on span "Filtro" at bounding box center [1304, 51] width 25 height 11
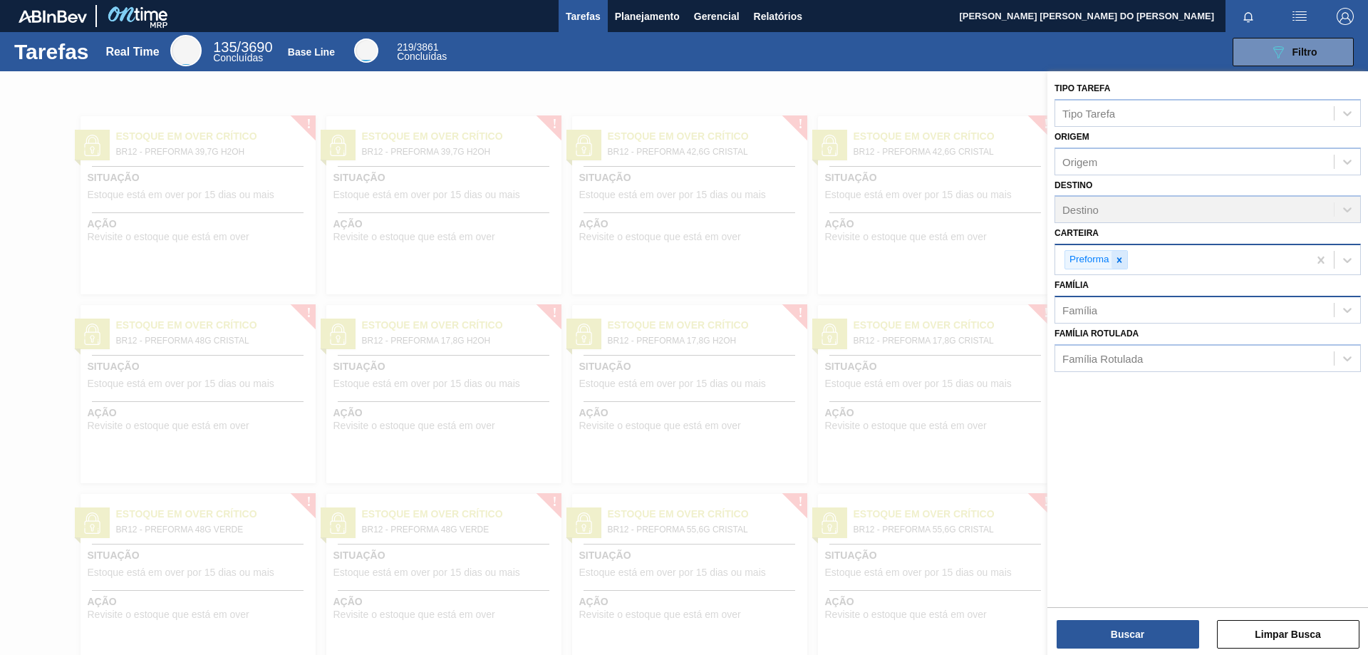
click at [1120, 258] on icon at bounding box center [1118, 259] width 5 height 5
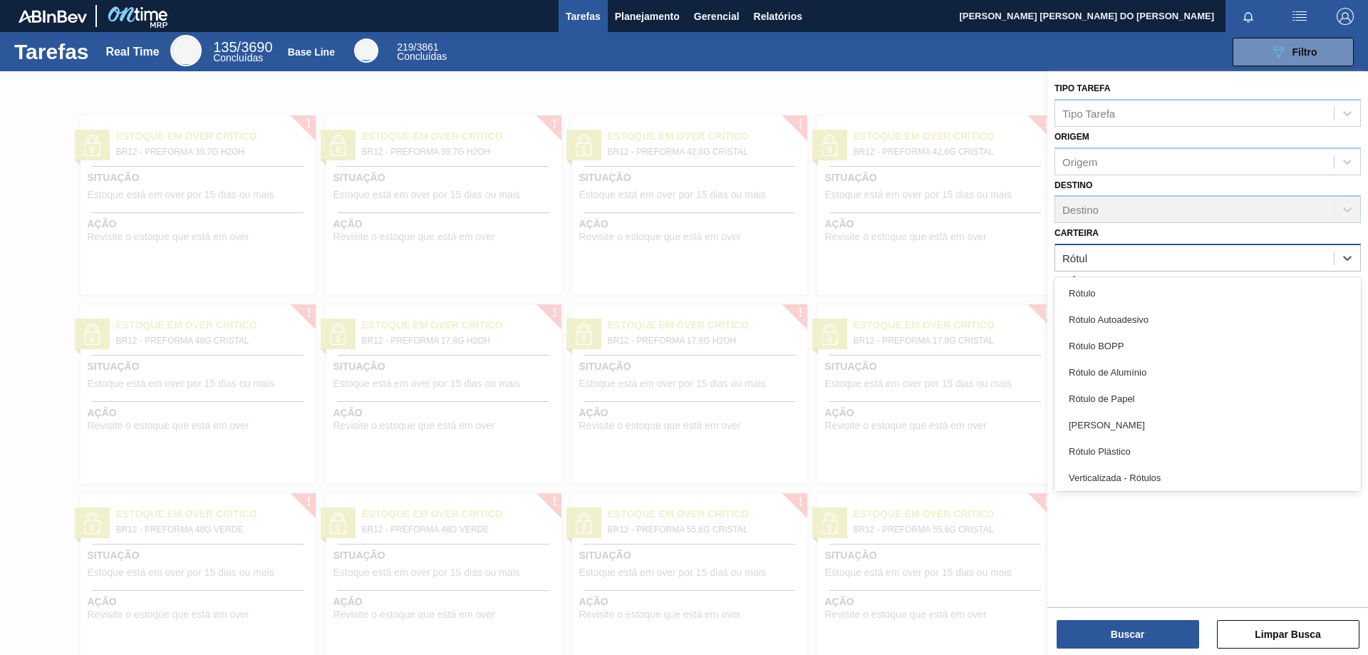
type input "Rótulo"
click at [1125, 400] on div "Rótulo de Papel" at bounding box center [1207, 398] width 306 height 26
type input "Rótulo"
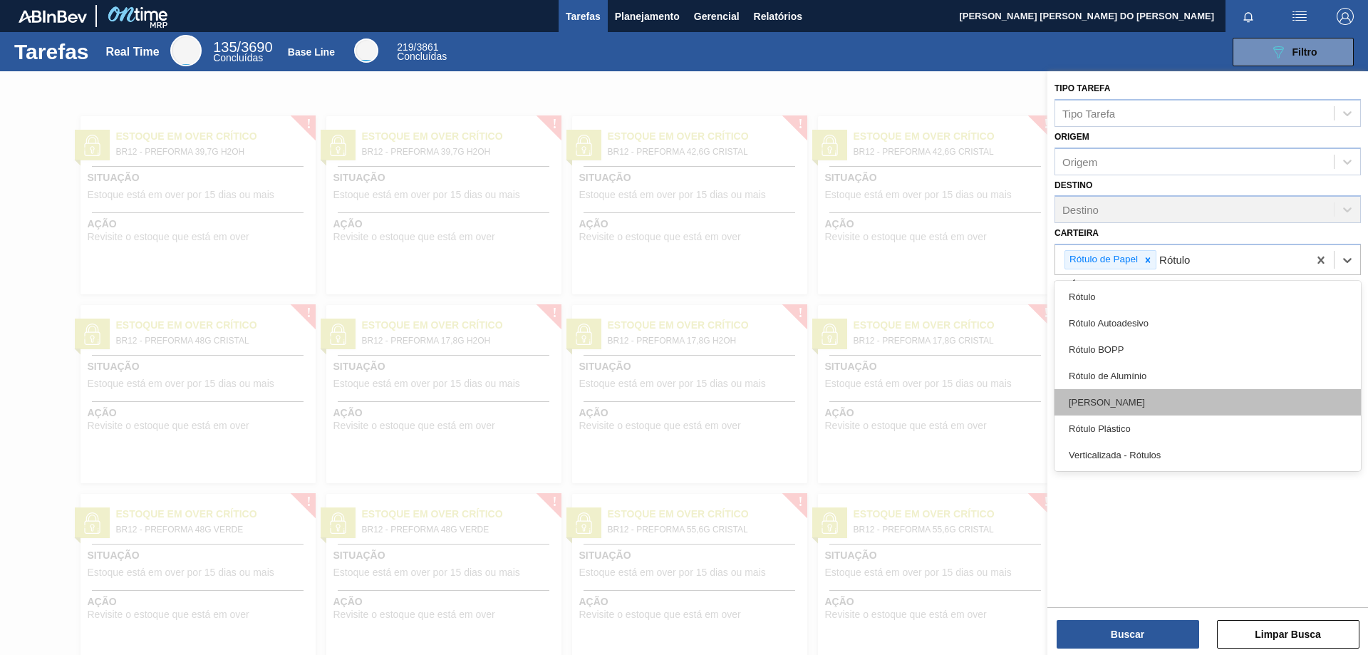
click at [1112, 397] on div "[PERSON_NAME]" at bounding box center [1207, 402] width 306 height 26
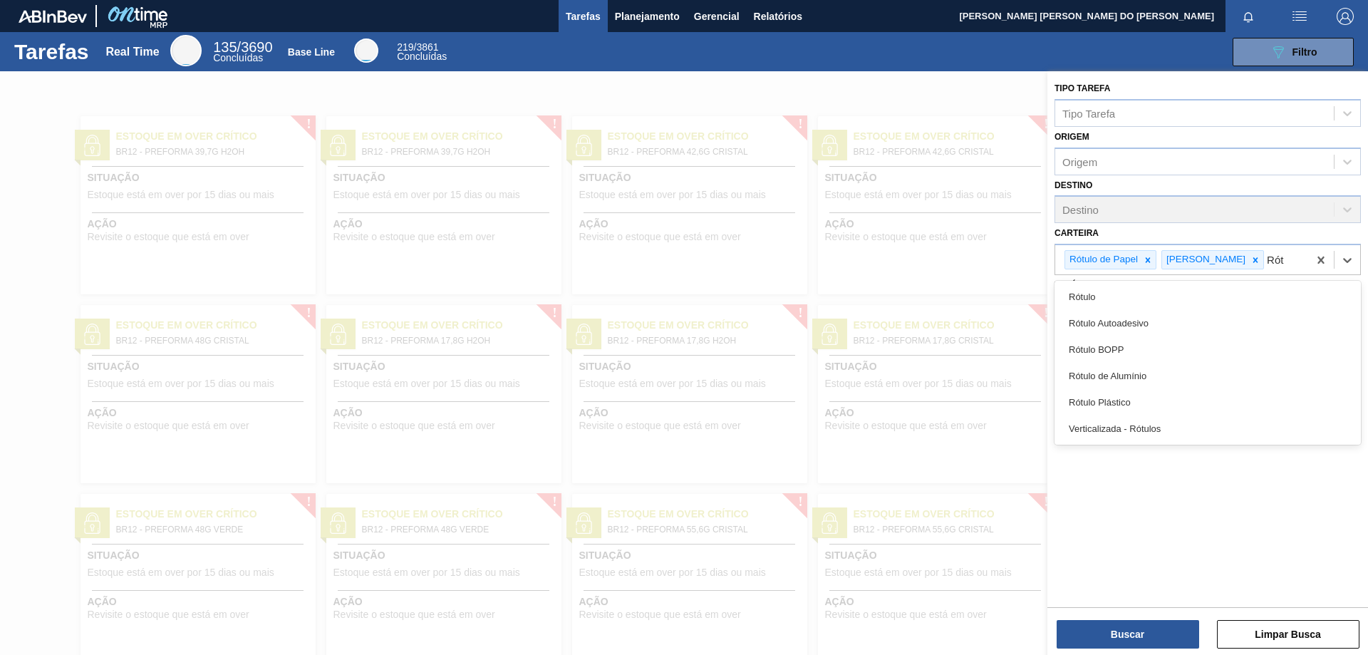
type input "Rótu"
click at [1126, 381] on div "Rótulo de Alumínio" at bounding box center [1207, 376] width 306 height 26
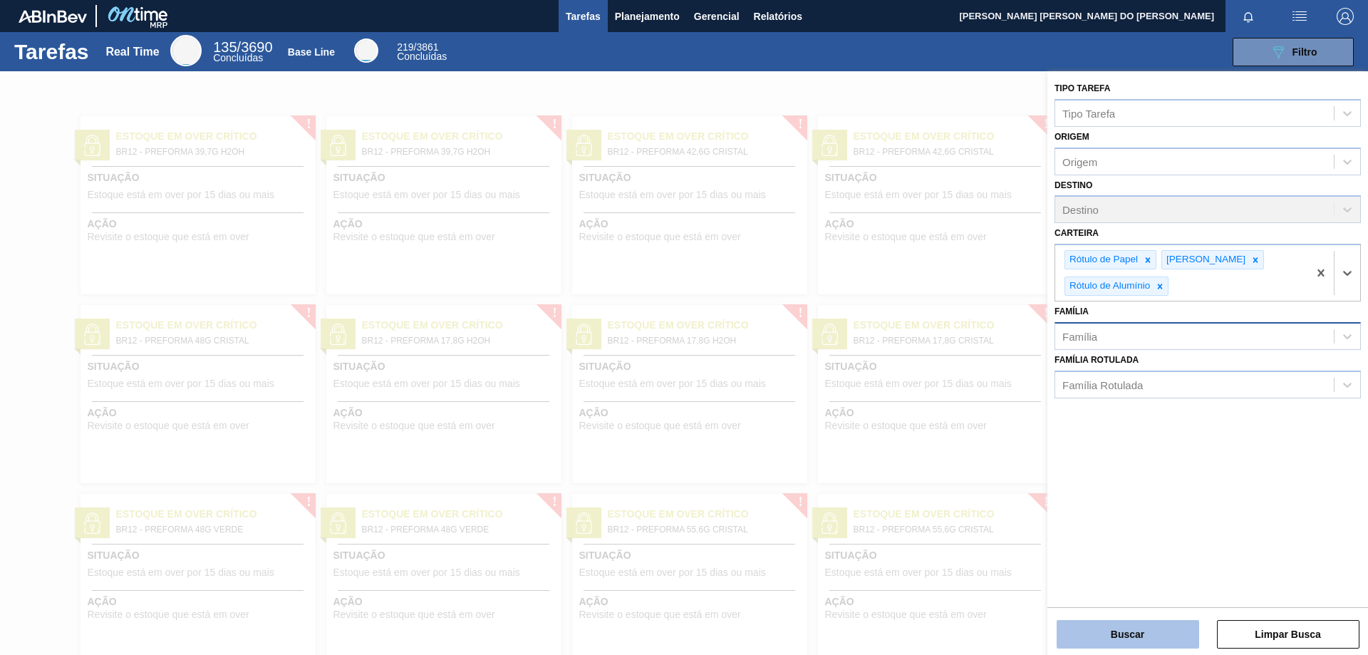
click at [1134, 646] on button "Buscar" at bounding box center [1127, 634] width 142 height 28
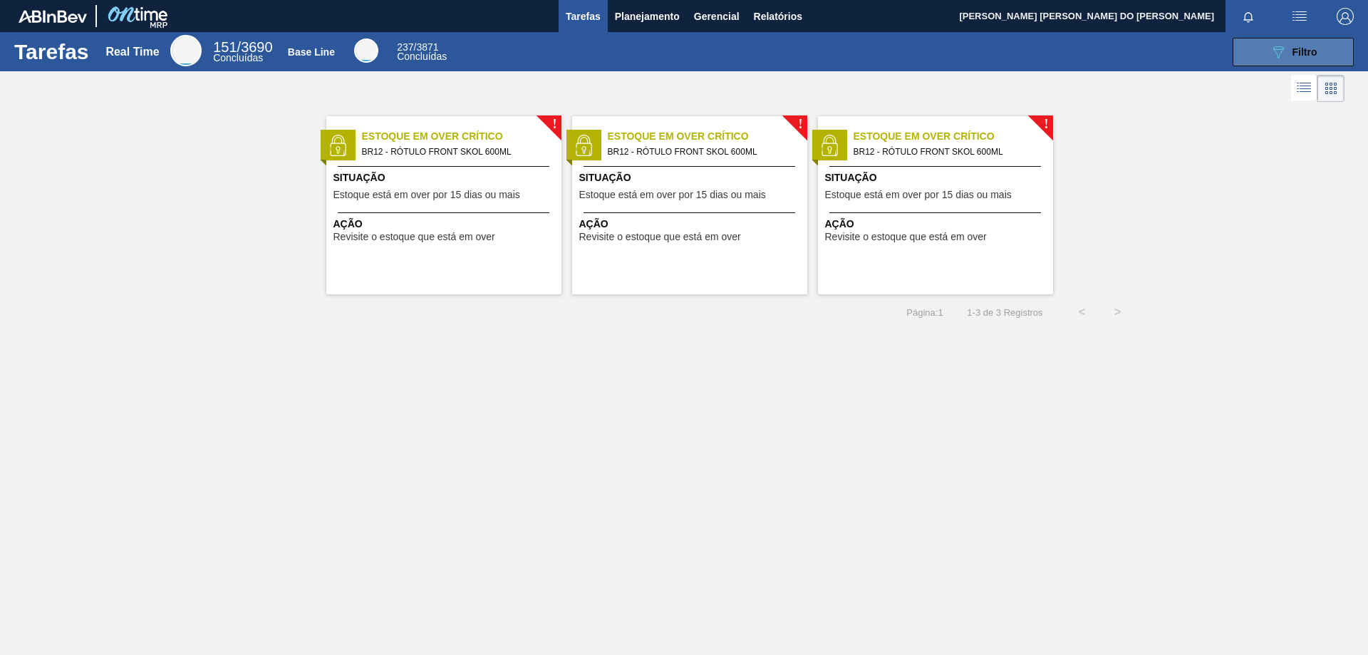
click at [1318, 59] on button "089F7B8B-B2A5-4AFE-B5C0-19BA573D28AC Filtro" at bounding box center [1292, 52] width 121 height 28
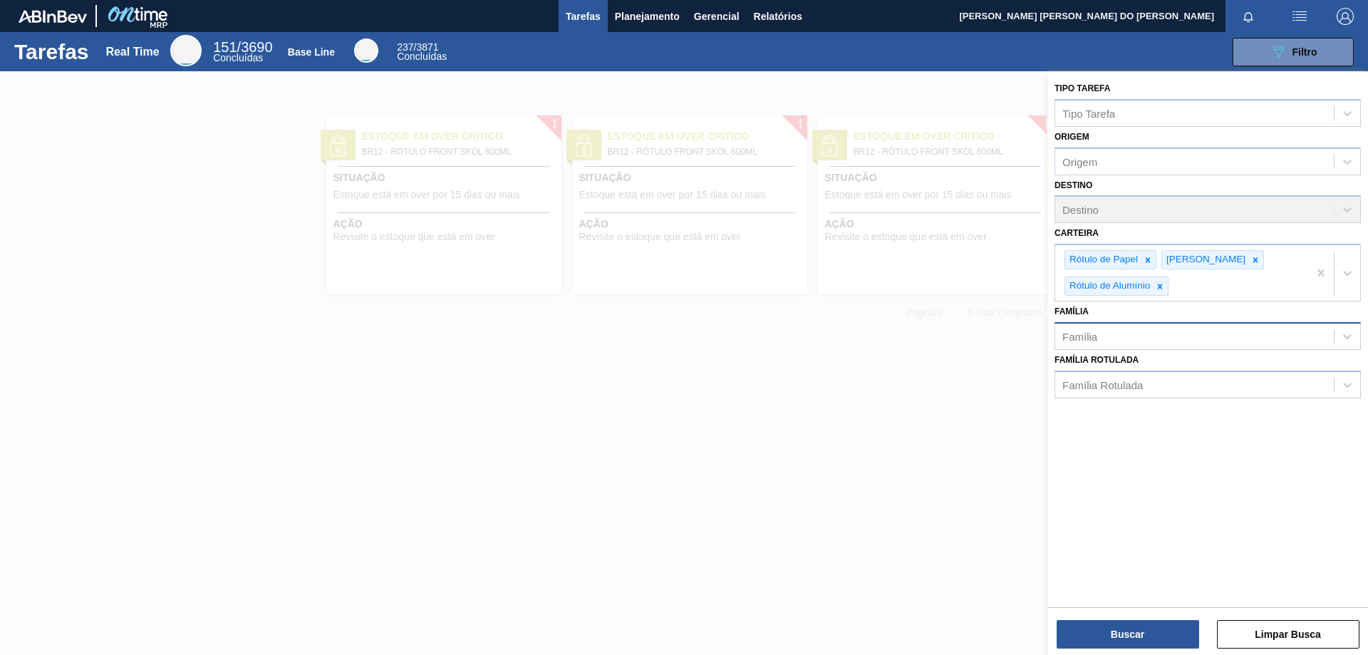
click at [757, 387] on div at bounding box center [684, 398] width 1368 height 655
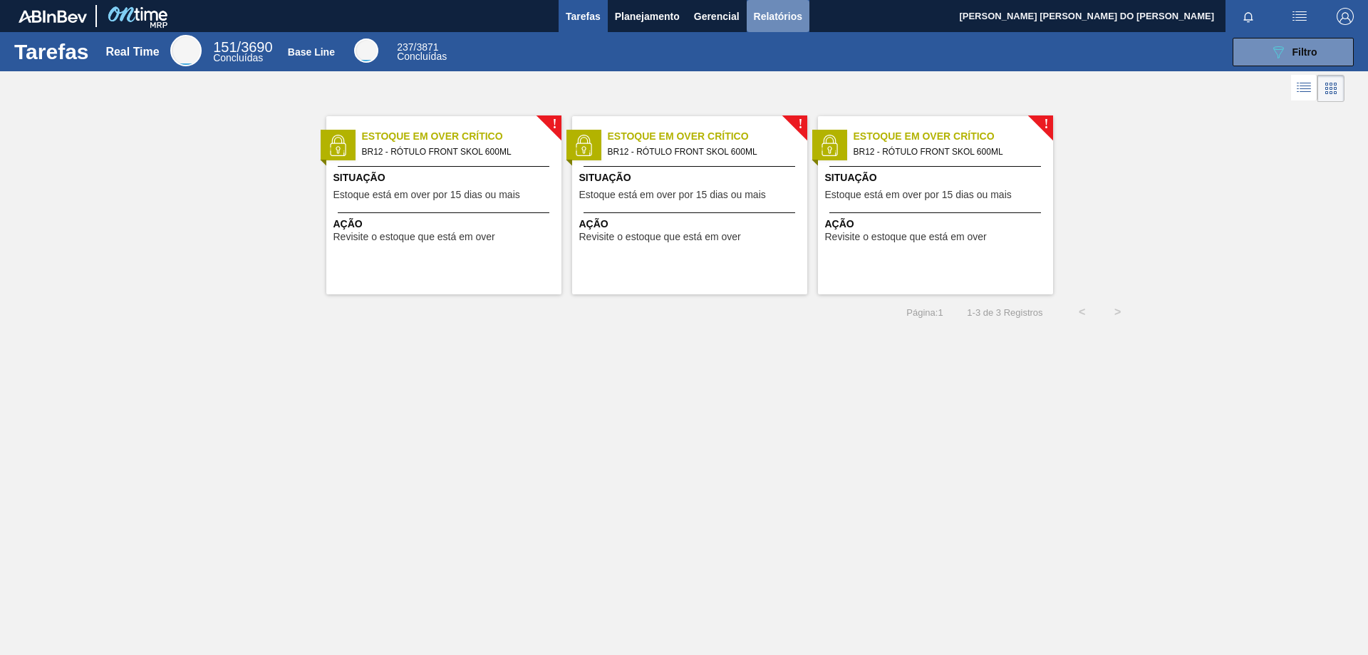
click at [769, 18] on span "Relatórios" at bounding box center [778, 16] width 48 height 17
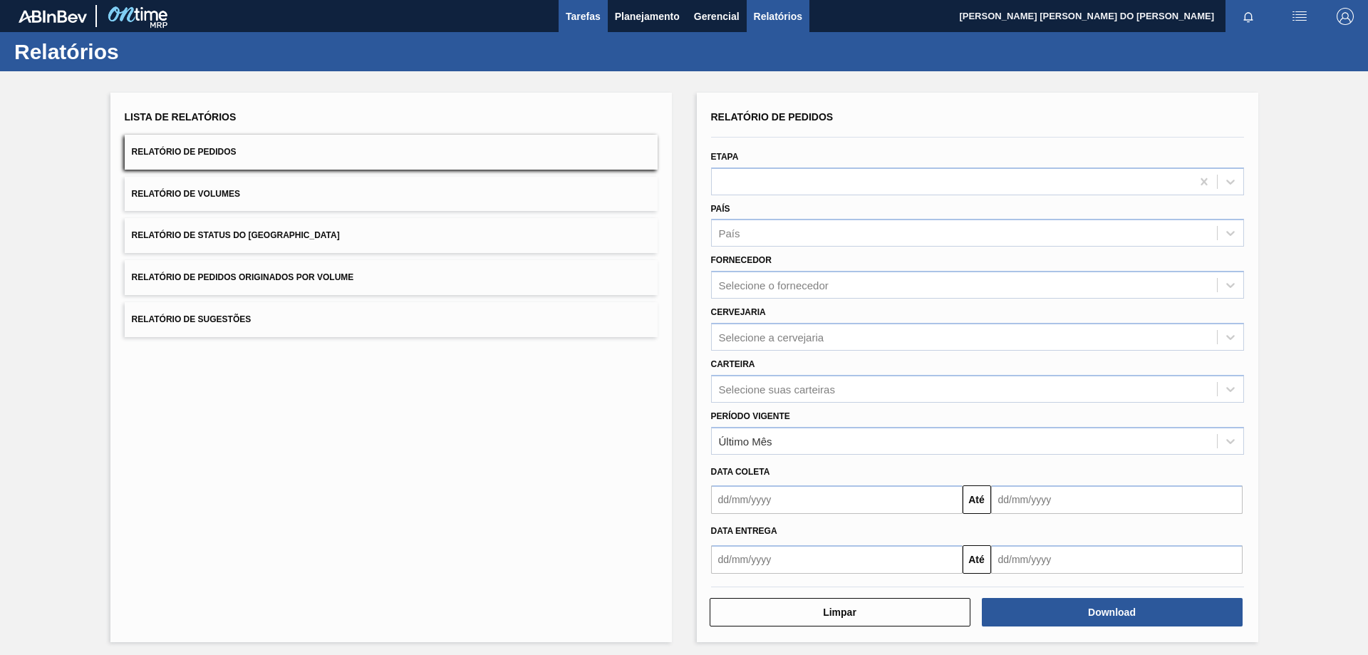
click at [587, 9] on span "Tarefas" at bounding box center [583, 16] width 35 height 17
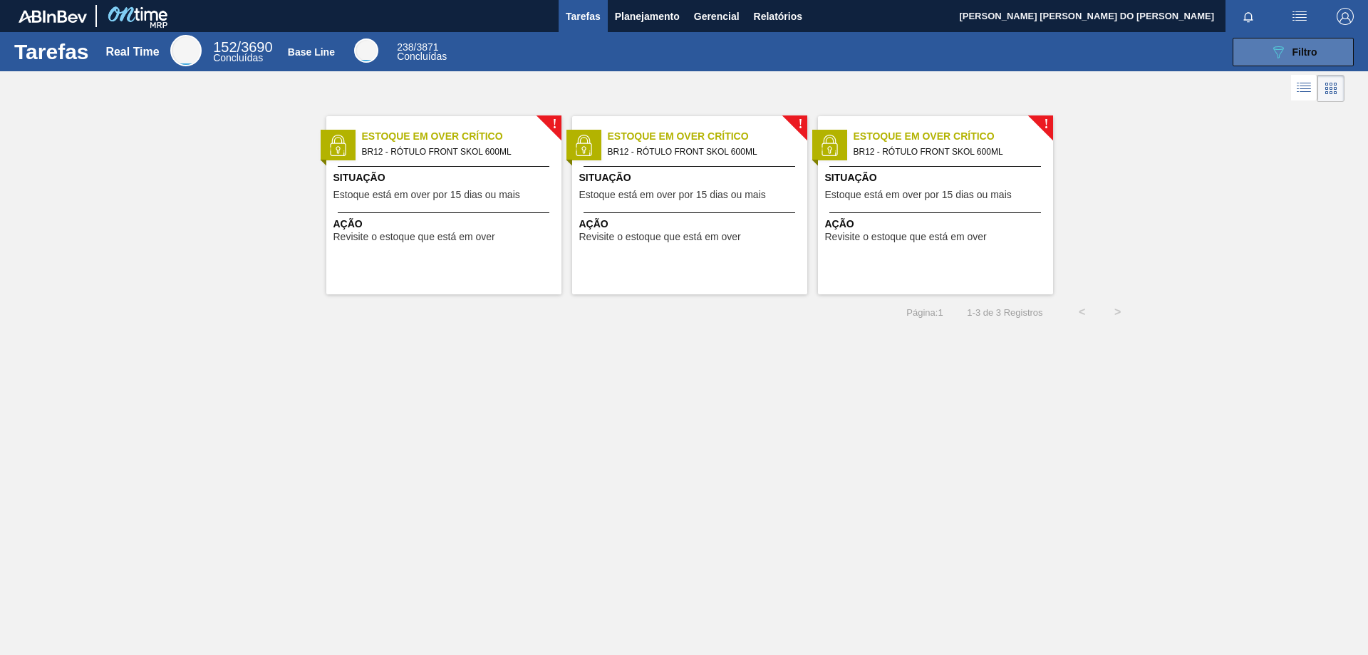
click at [1296, 55] on span "Filtro" at bounding box center [1304, 51] width 25 height 11
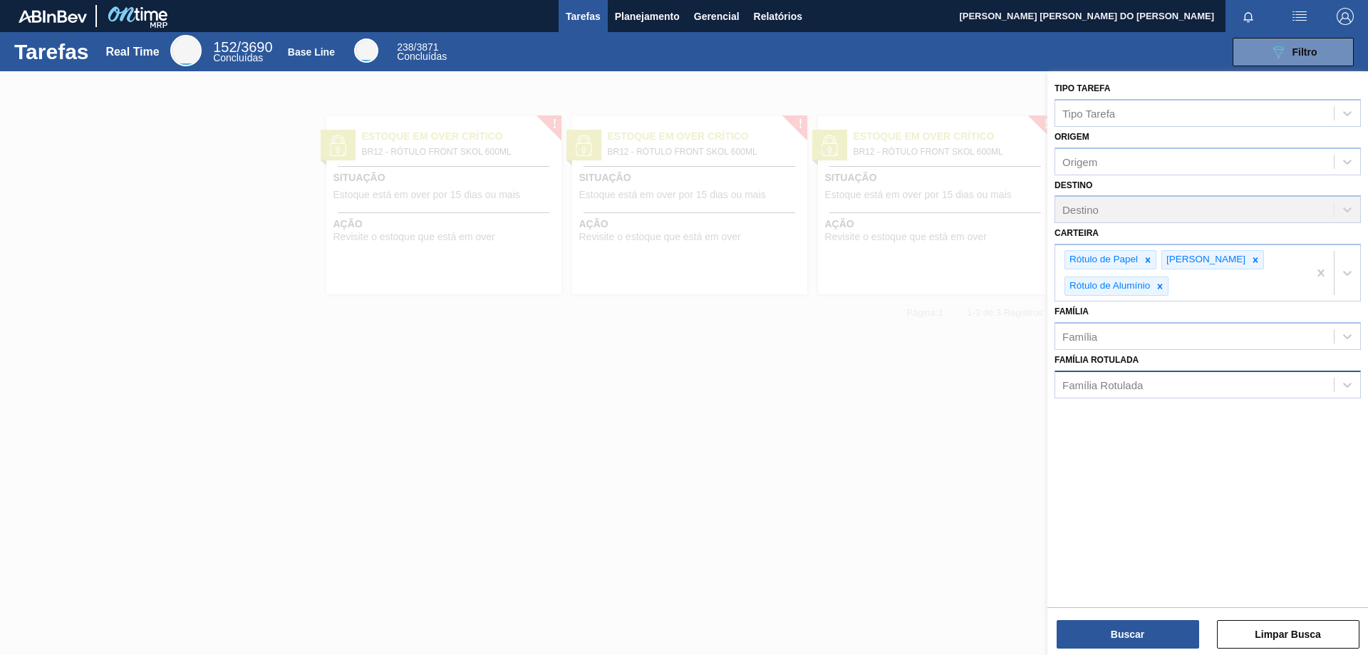
click at [1103, 388] on div "Família Rotulada" at bounding box center [1102, 384] width 80 height 12
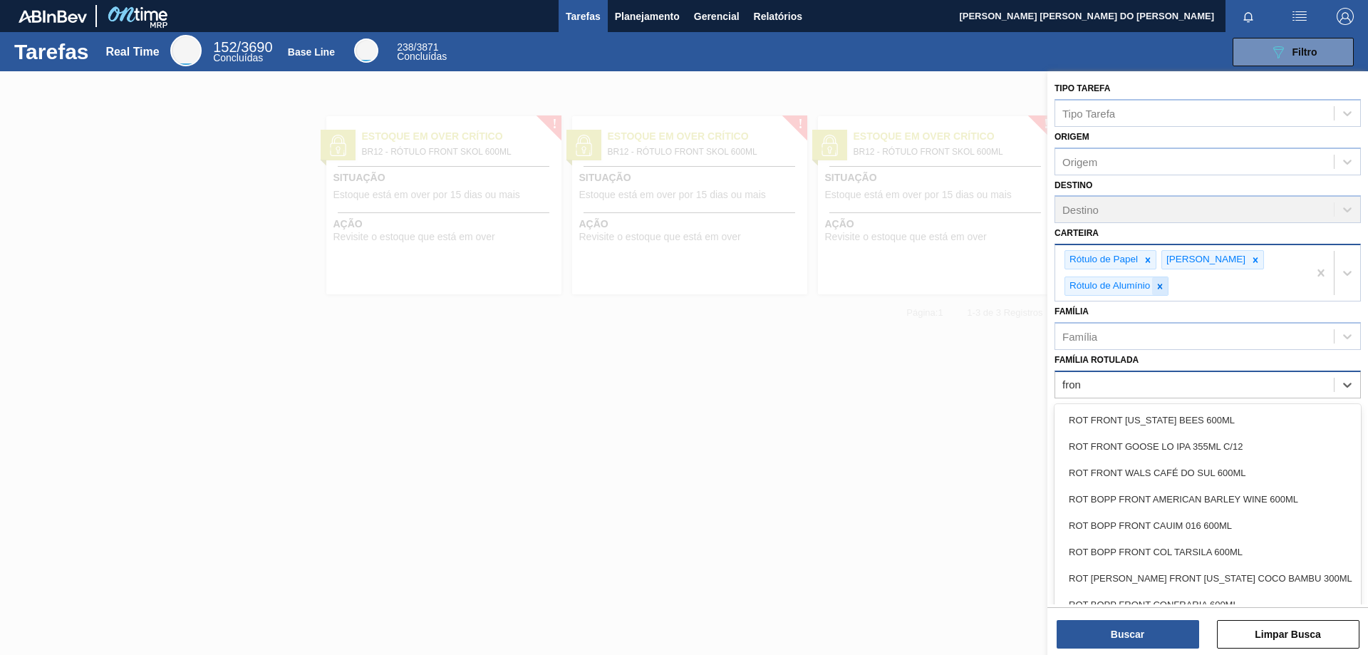
click at [1160, 286] on icon at bounding box center [1160, 286] width 5 height 5
type Rotulada "fron"
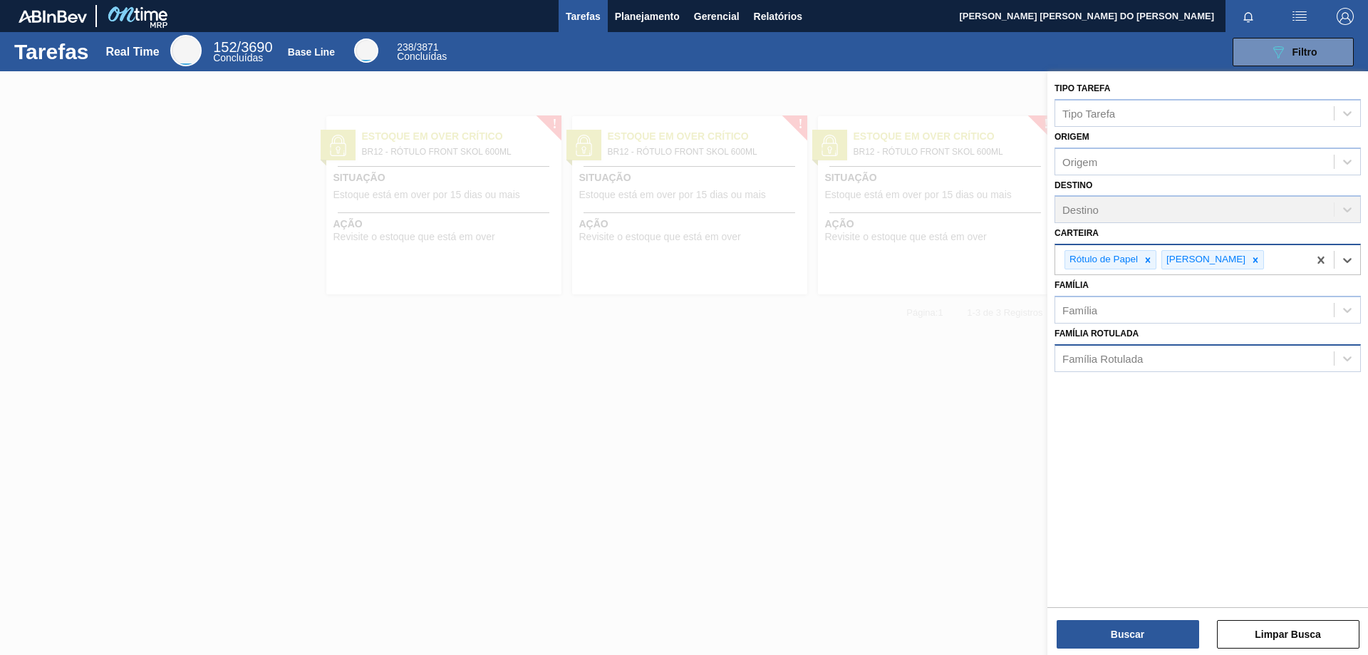
click at [975, 405] on div at bounding box center [684, 398] width 1368 height 655
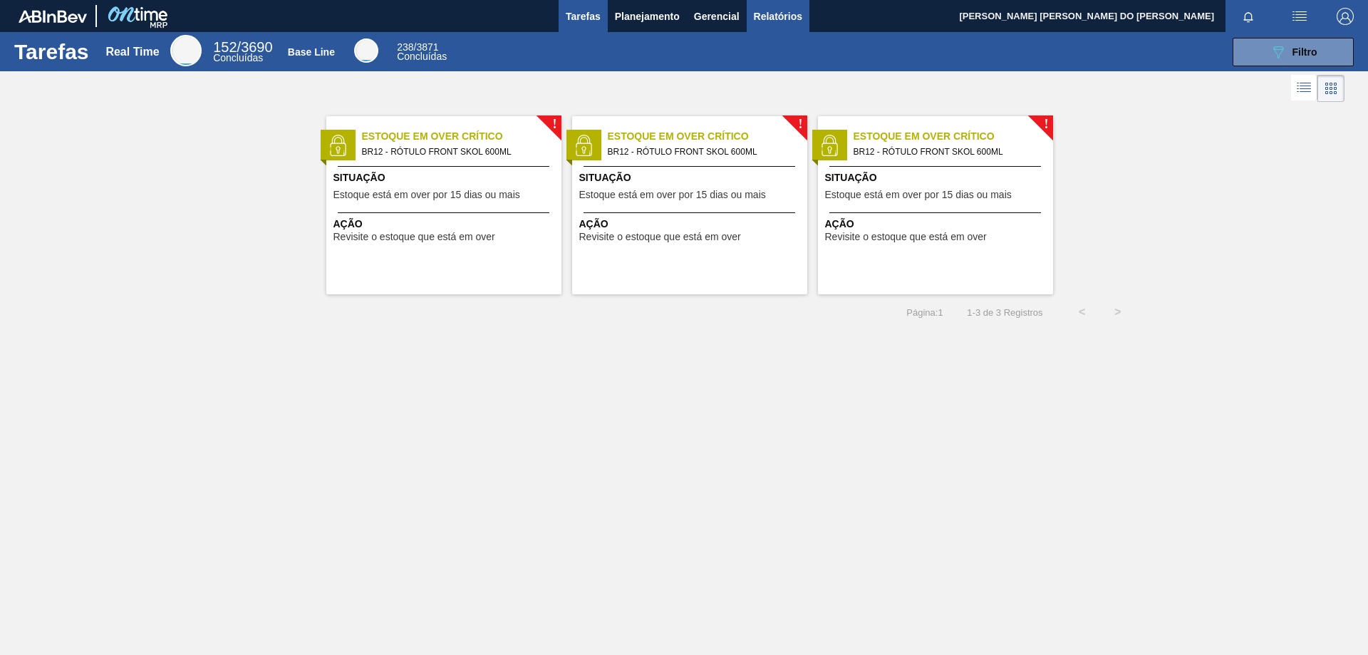
click at [772, 16] on span "Relatórios" at bounding box center [778, 16] width 48 height 17
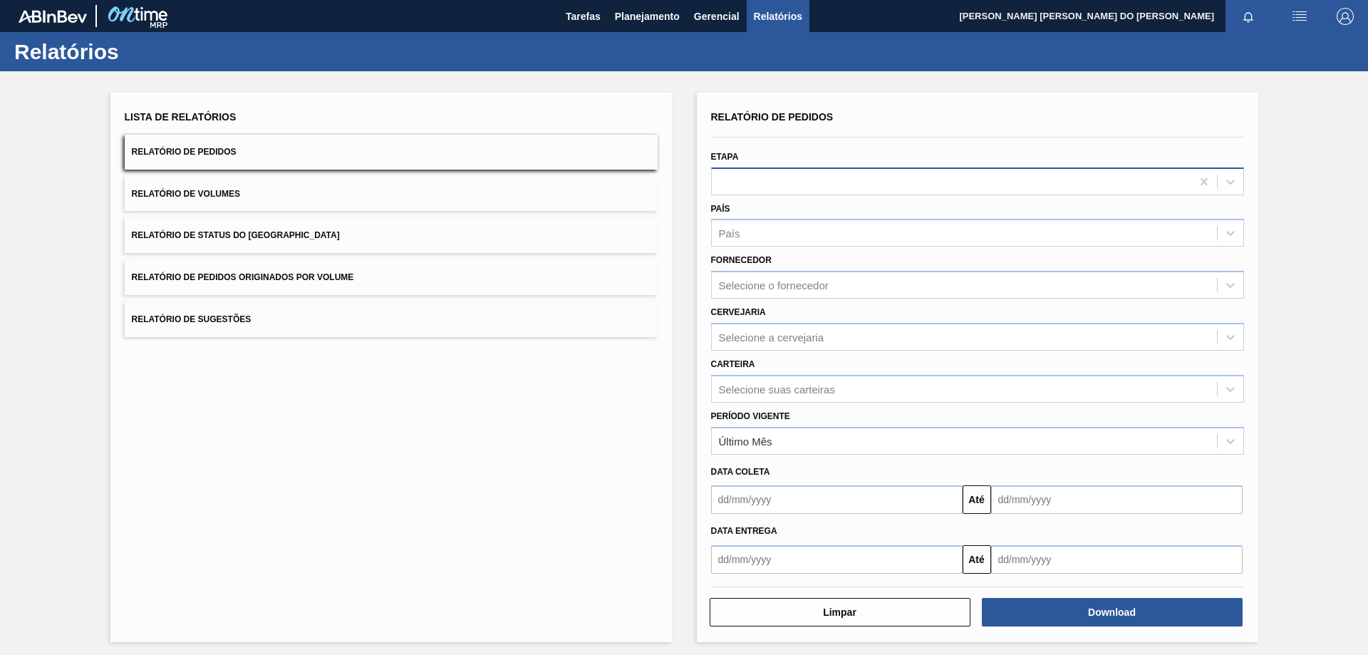
click at [789, 181] on div at bounding box center [951, 181] width 479 height 21
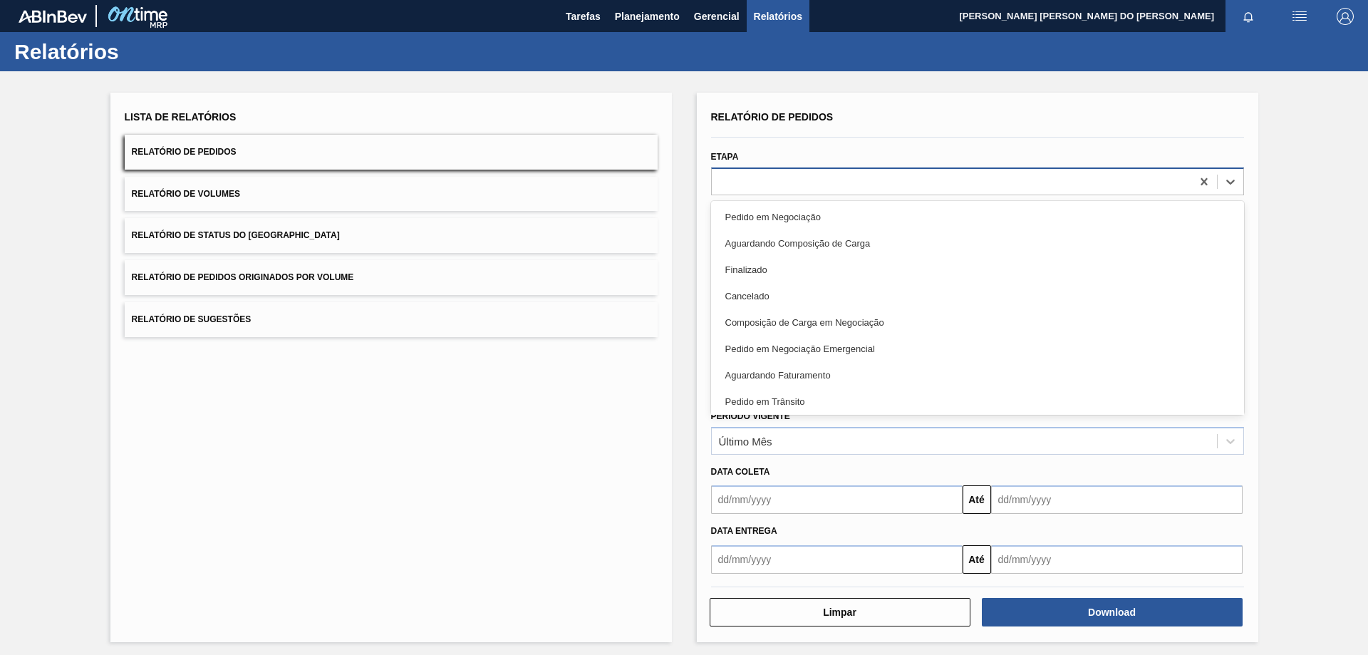
click at [789, 181] on div at bounding box center [951, 181] width 479 height 21
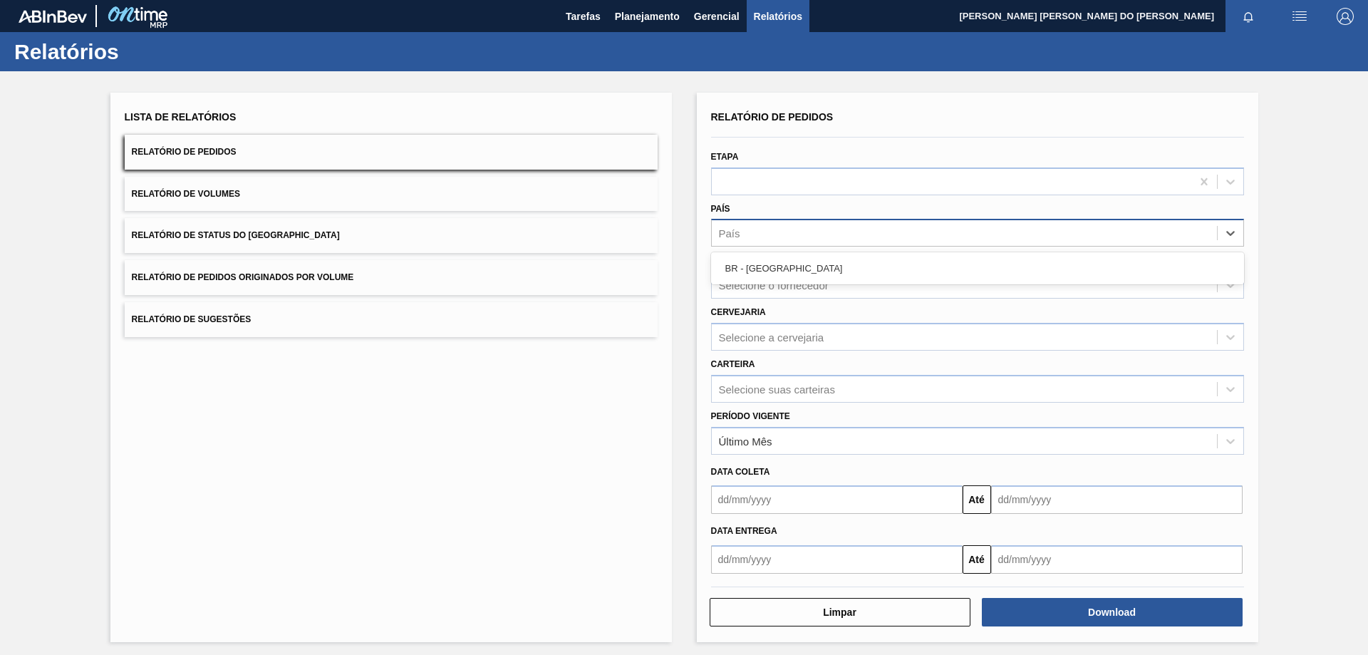
click at [766, 232] on div "País" at bounding box center [964, 233] width 505 height 21
click at [767, 232] on div "País" at bounding box center [964, 233] width 505 height 21
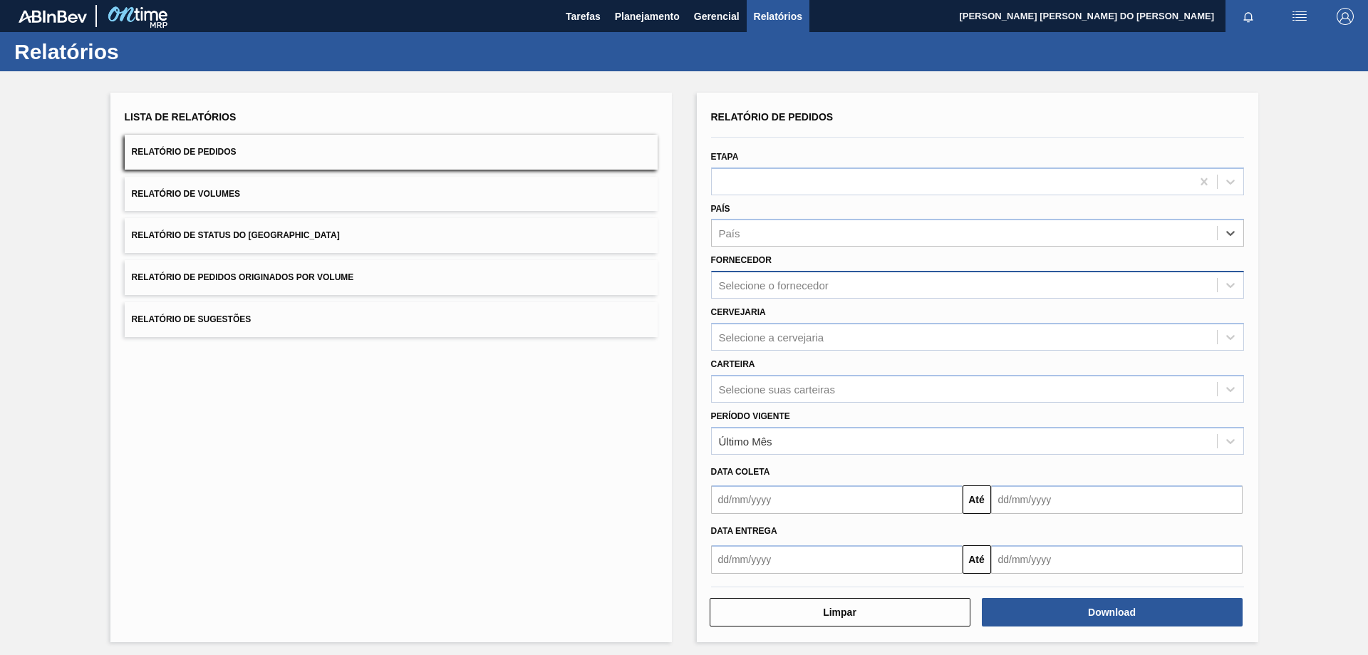
click at [781, 279] on div "Selecione o fornecedor" at bounding box center [774, 285] width 110 height 12
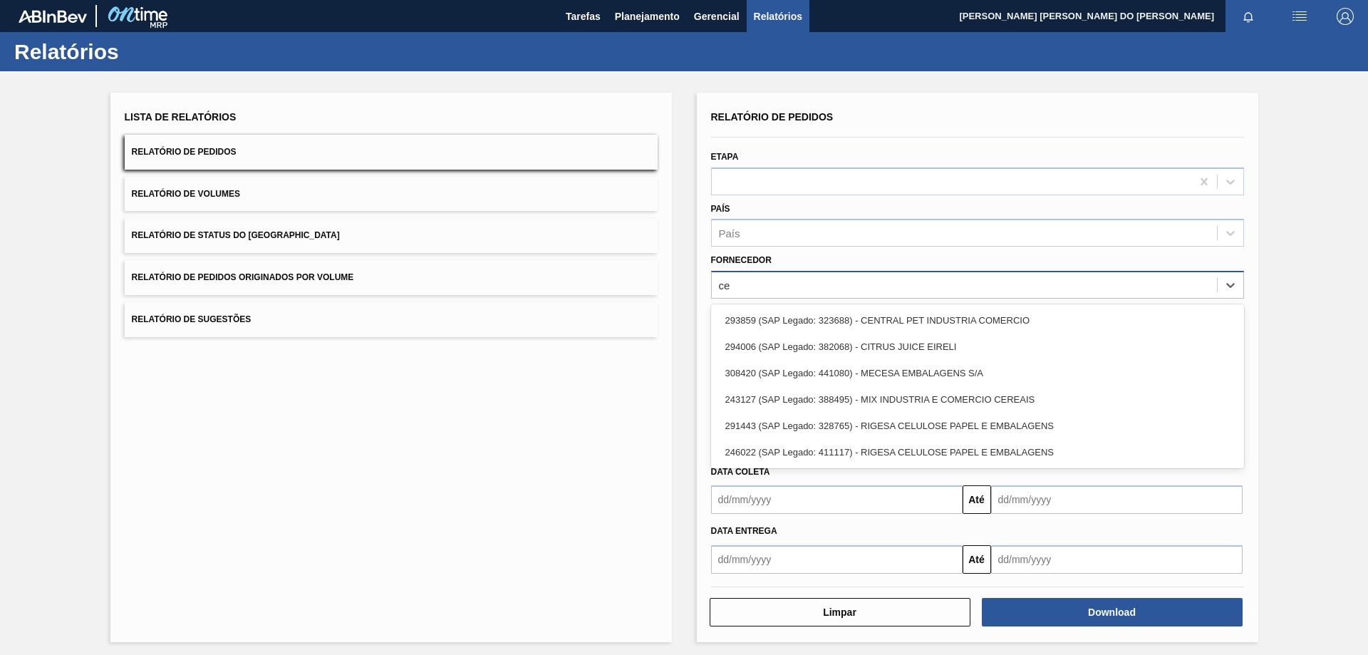
type input "c"
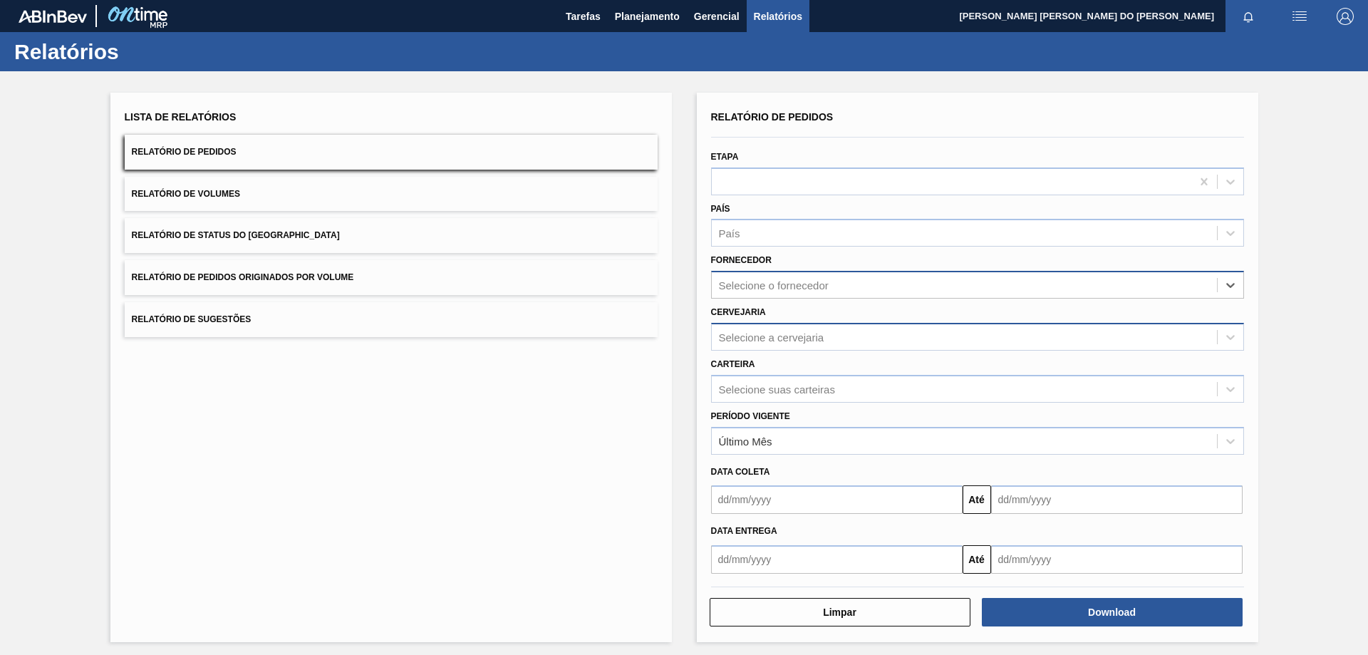
click at [744, 336] on div "Selecione a cervejaria" at bounding box center [771, 337] width 105 height 12
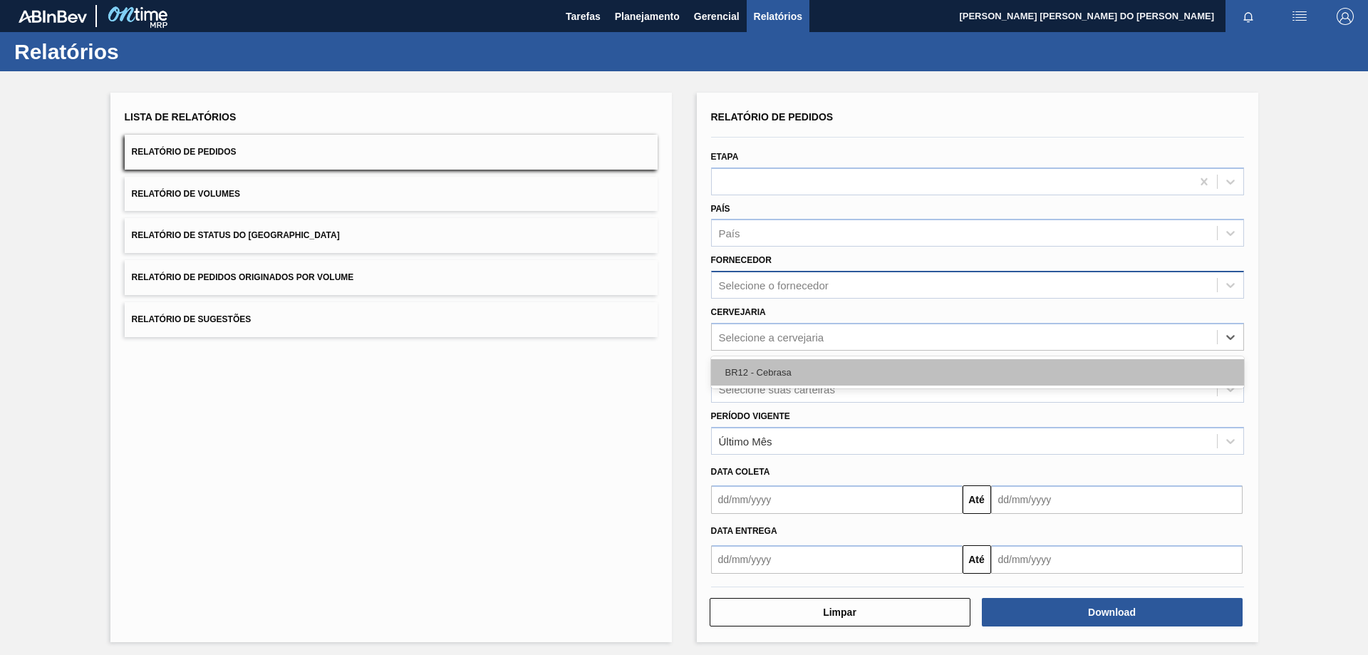
click at [776, 371] on div "BR12 - Cebrasa" at bounding box center [977, 372] width 533 height 26
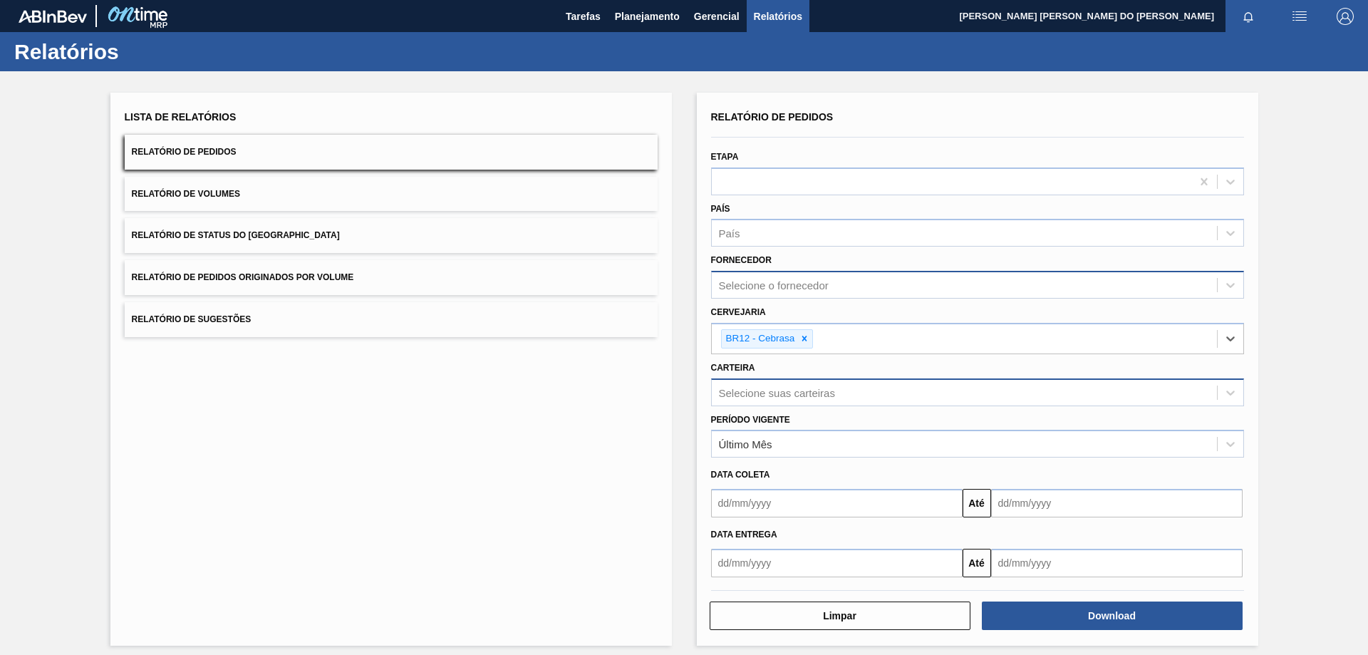
click at [789, 395] on div "Selecione suas carteiras" at bounding box center [777, 392] width 116 height 12
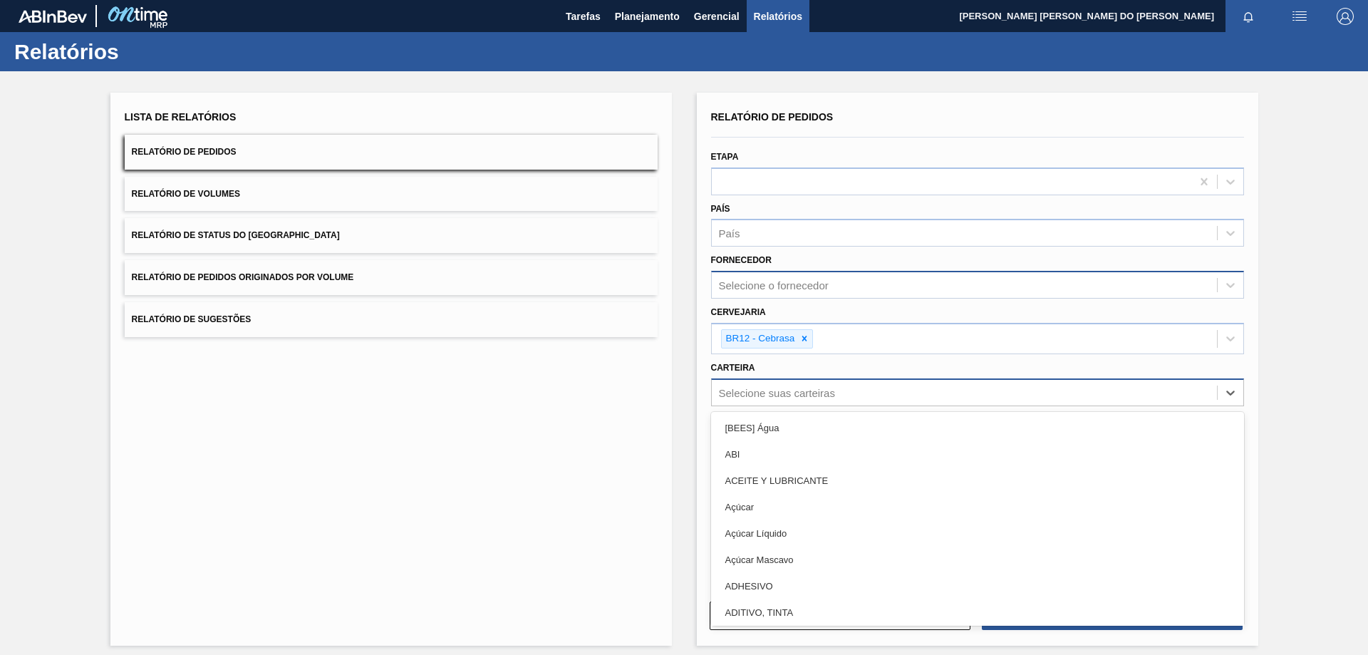
click at [788, 394] on div "Selecione suas carteiras" at bounding box center [777, 392] width 116 height 12
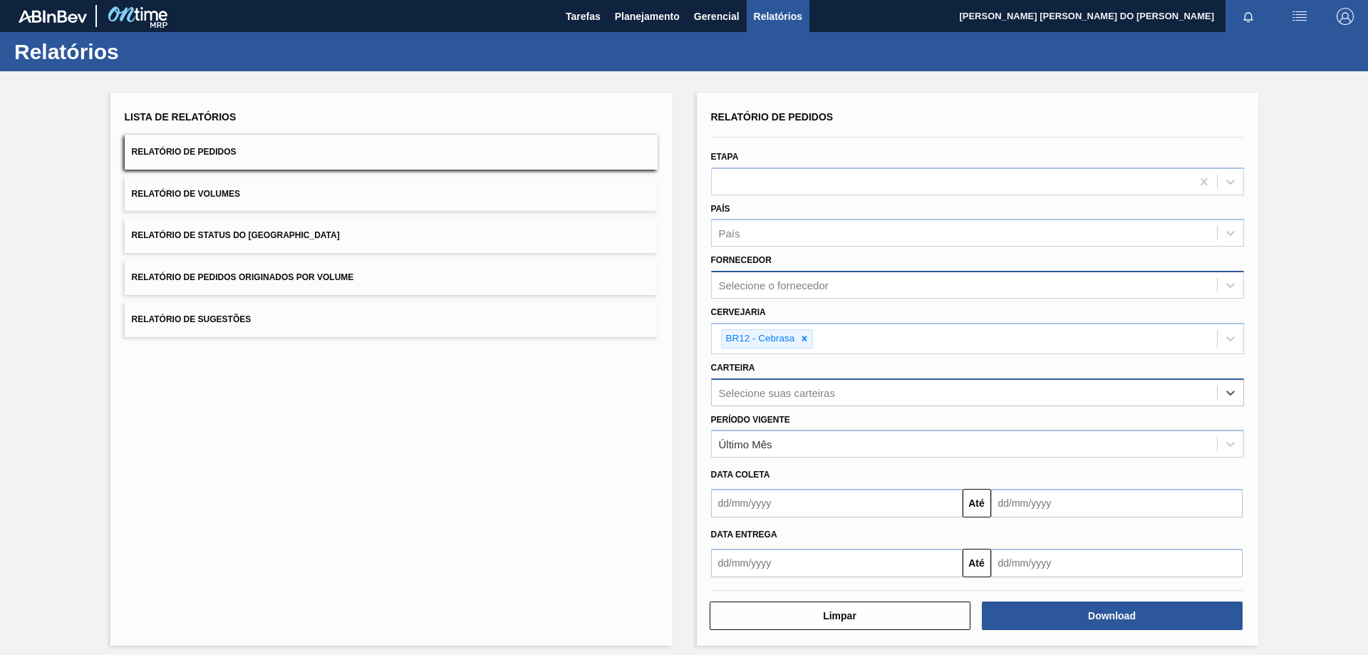
click at [1044, 404] on div "Selecione suas carteiras" at bounding box center [977, 392] width 533 height 28
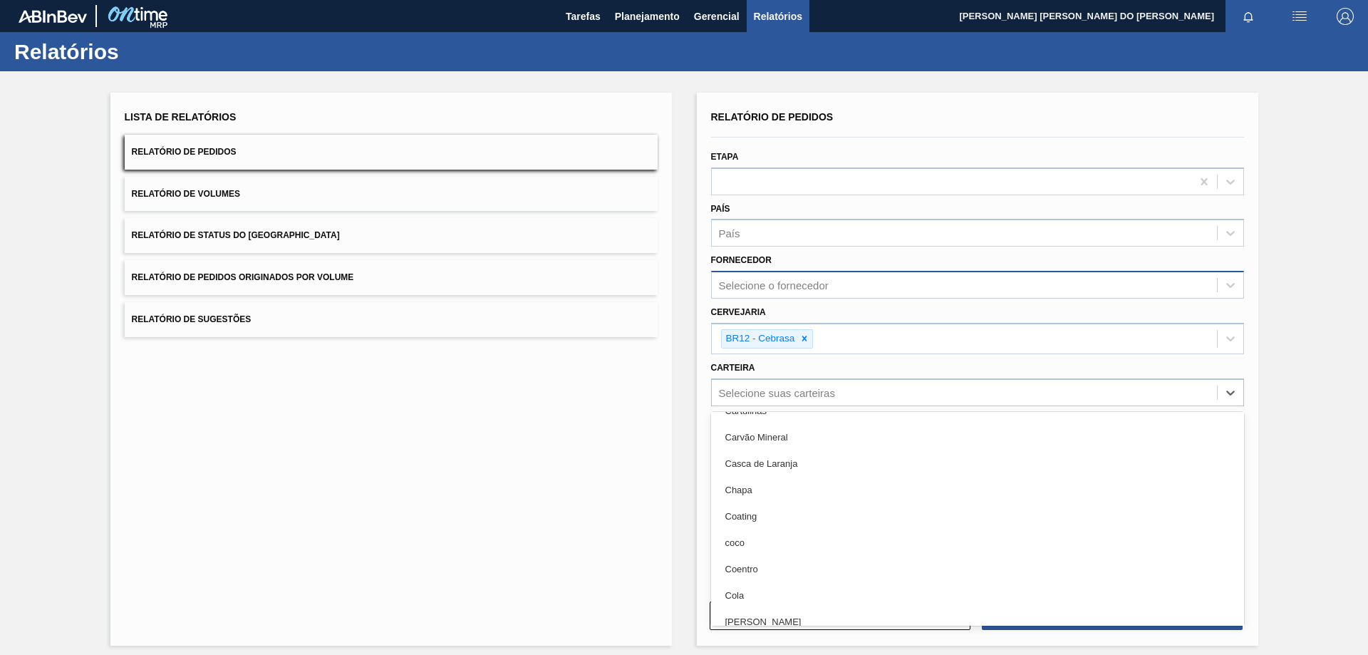
scroll to position [1710, 0]
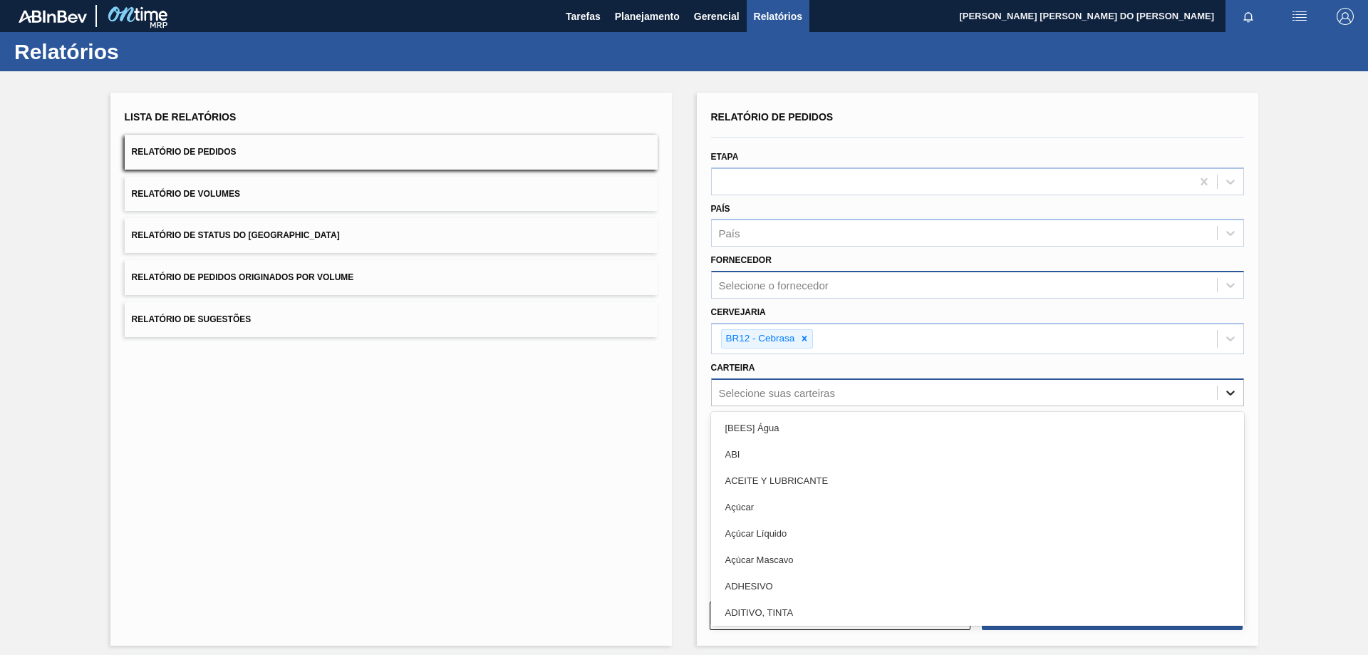
click at [1227, 395] on icon at bounding box center [1230, 392] width 9 height 5
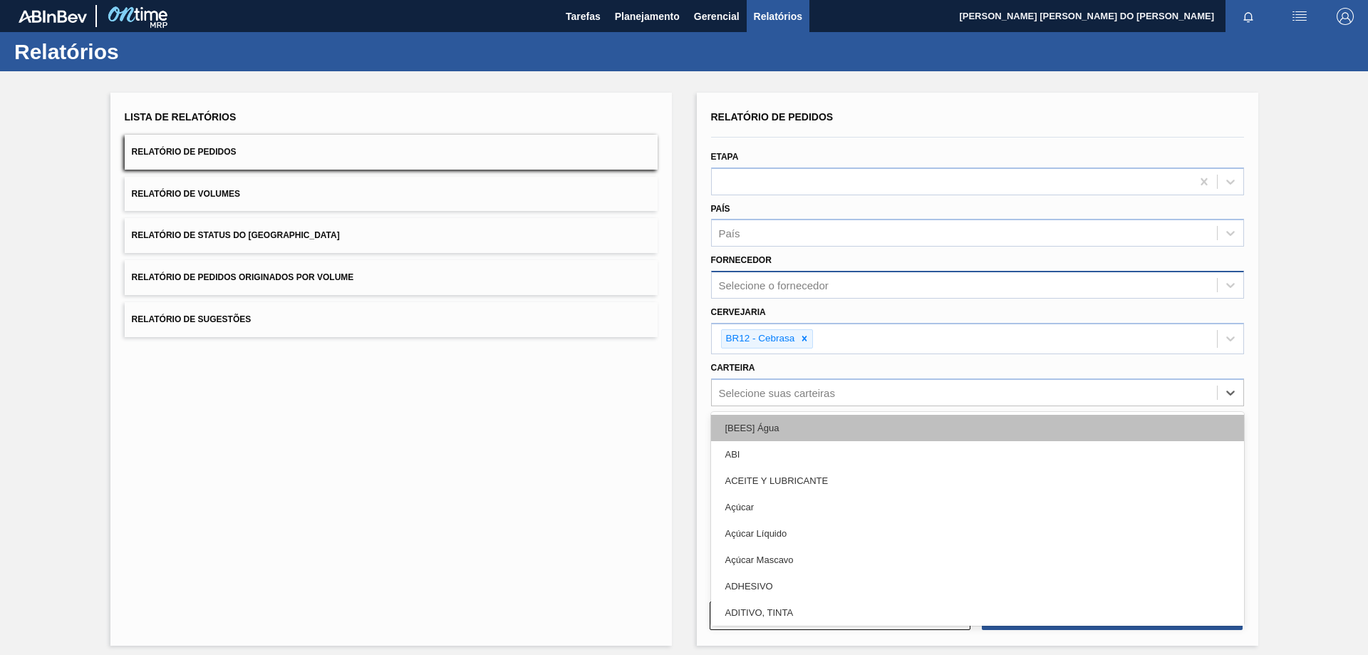
click at [725, 432] on div "[BEES] Água" at bounding box center [977, 428] width 533 height 26
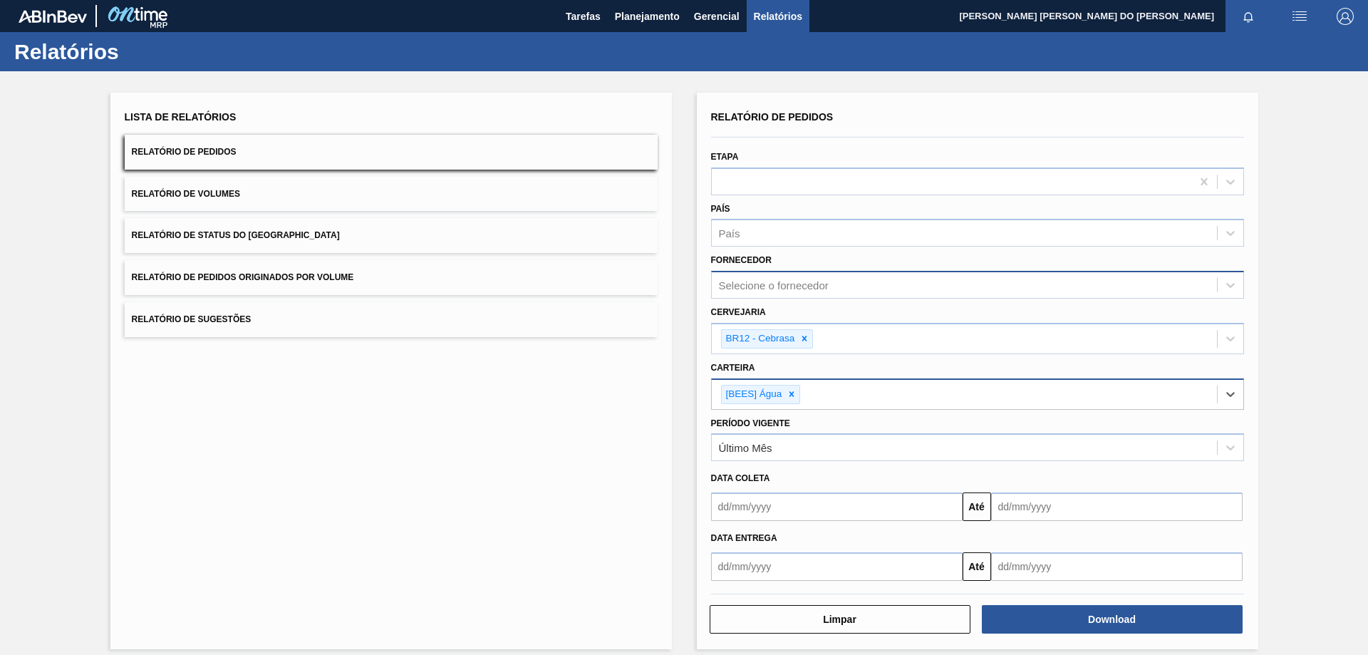
click at [863, 397] on div "[BEES] Água" at bounding box center [964, 394] width 505 height 29
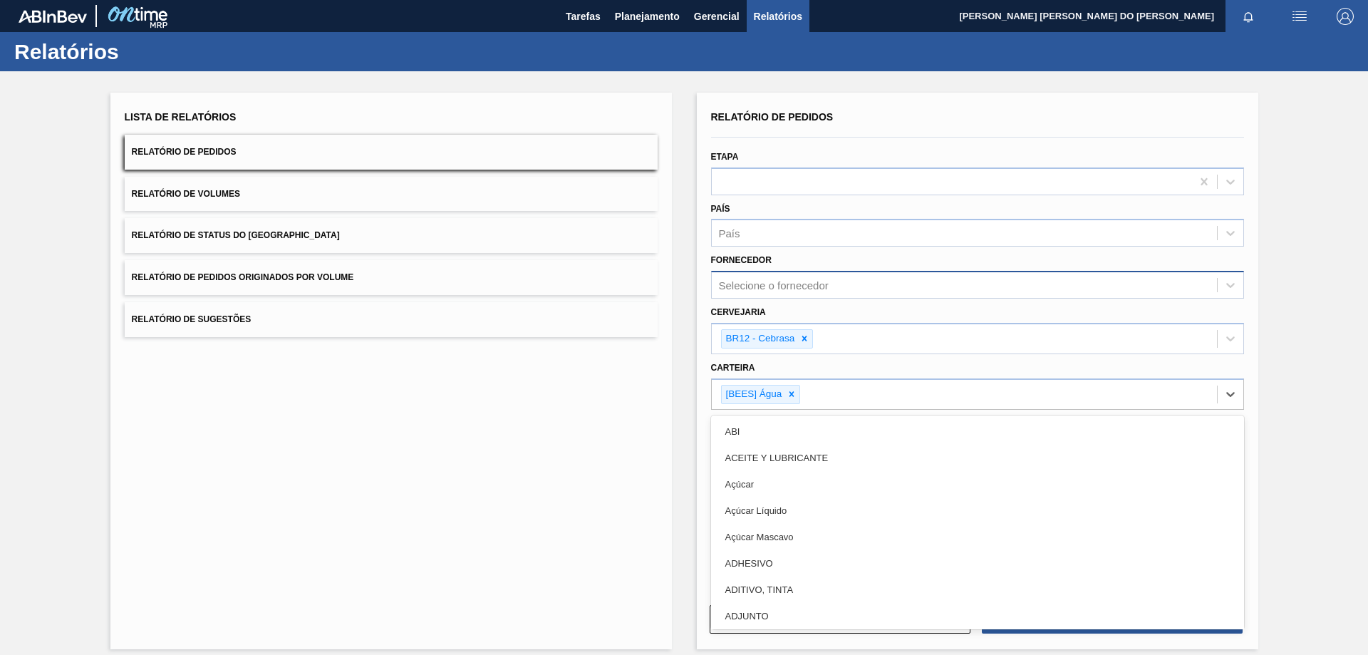
click at [757, 463] on div "ACEITE Y LUBRICANTE" at bounding box center [977, 458] width 533 height 26
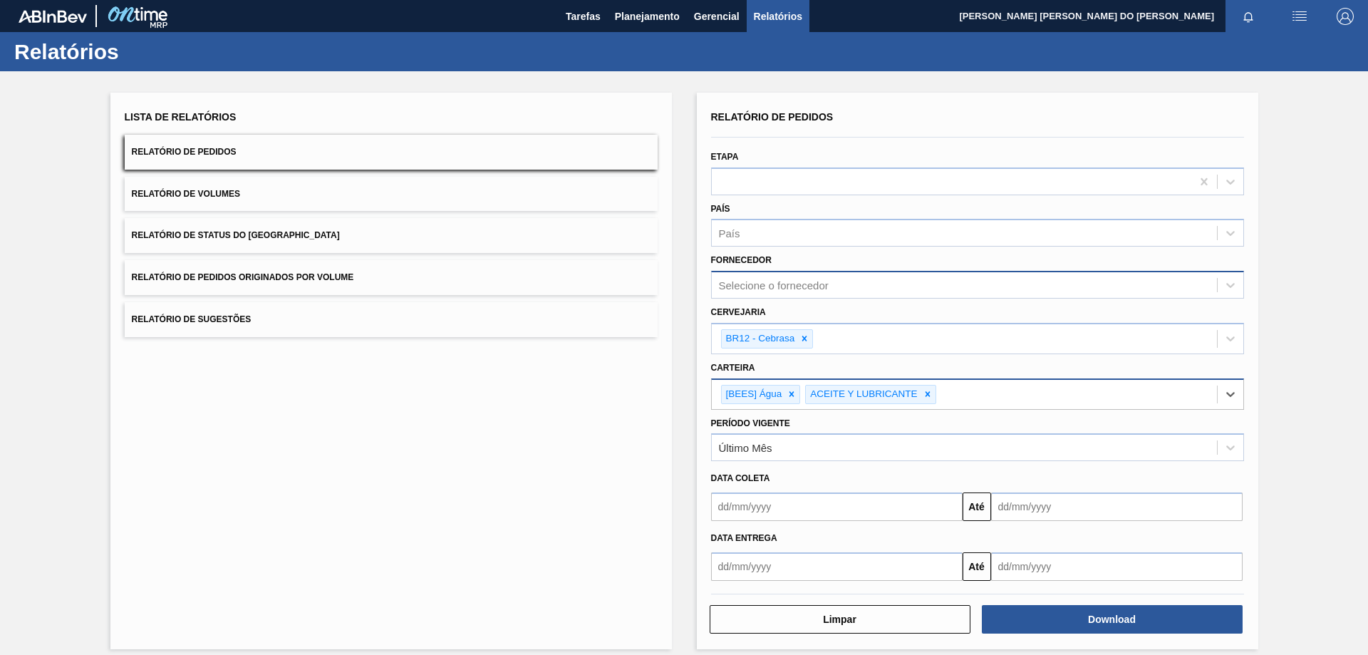
click at [1188, 402] on div "[BEES] Água ACEITE Y LUBRICANTE" at bounding box center [964, 394] width 505 height 29
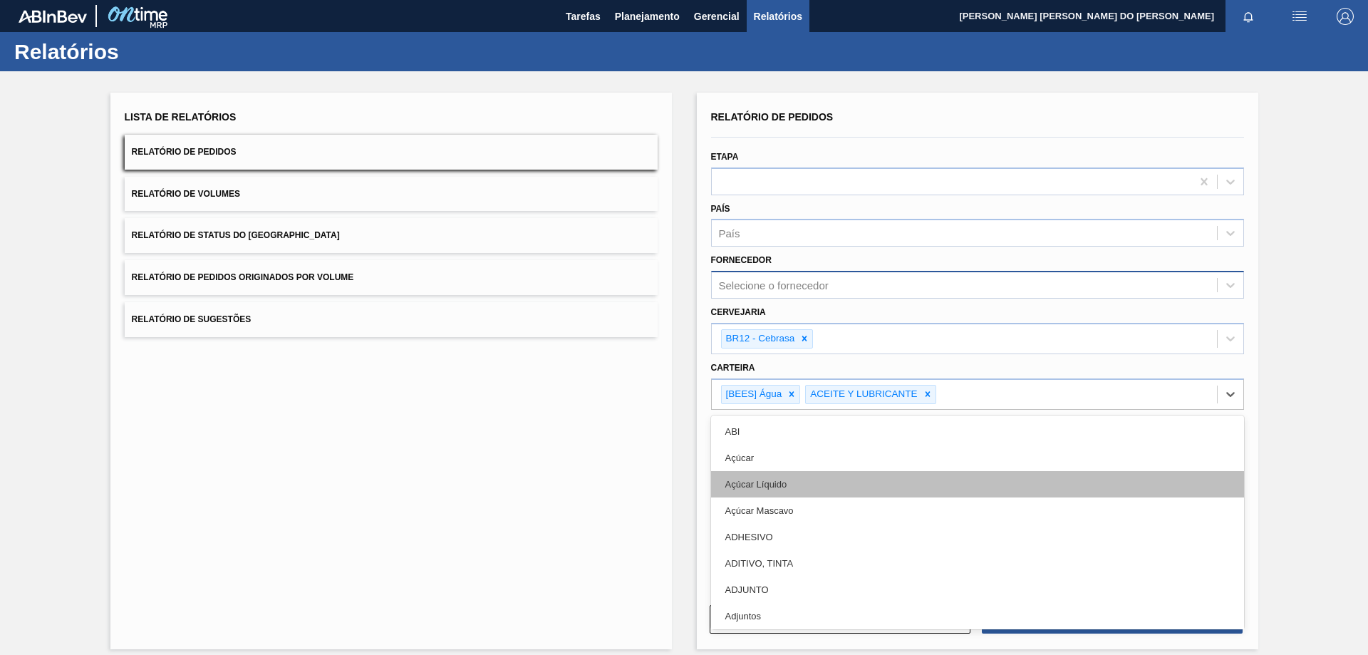
click at [749, 479] on div "Açúcar Líquido" at bounding box center [977, 484] width 533 height 26
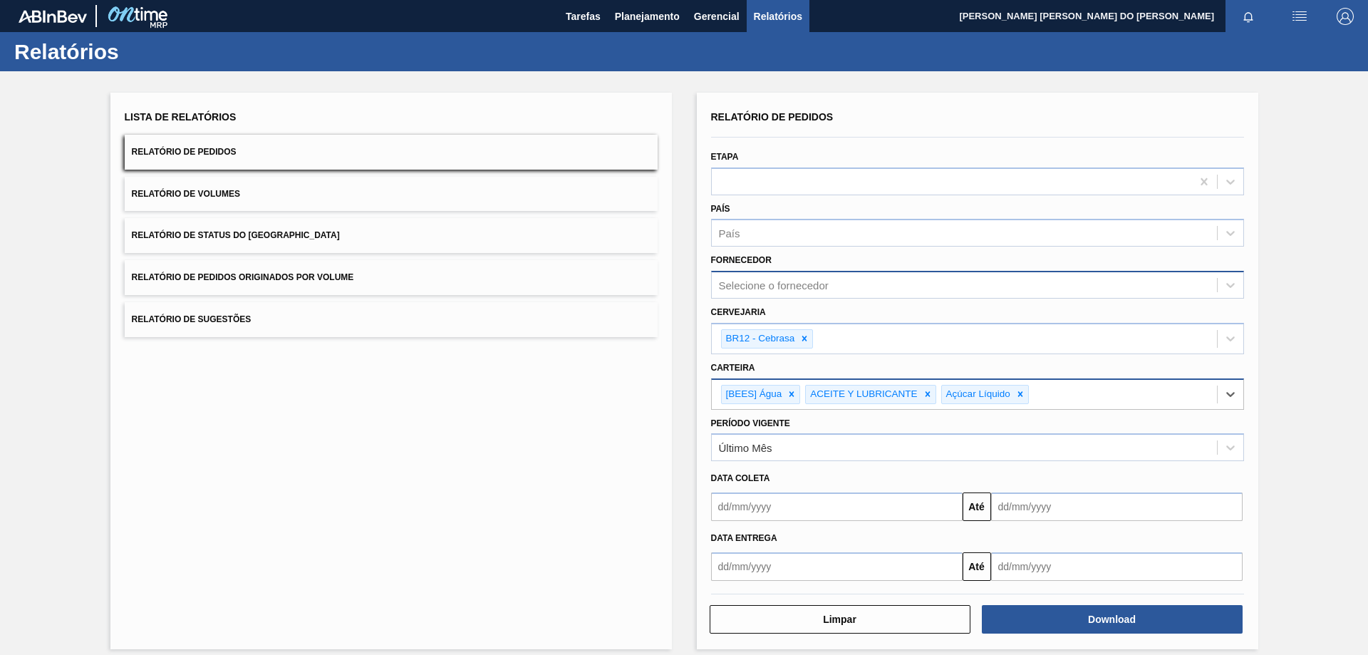
click at [1138, 396] on div "[BEES] Água ACEITE Y LUBRICANTE Açúcar Líquido" at bounding box center [964, 394] width 505 height 29
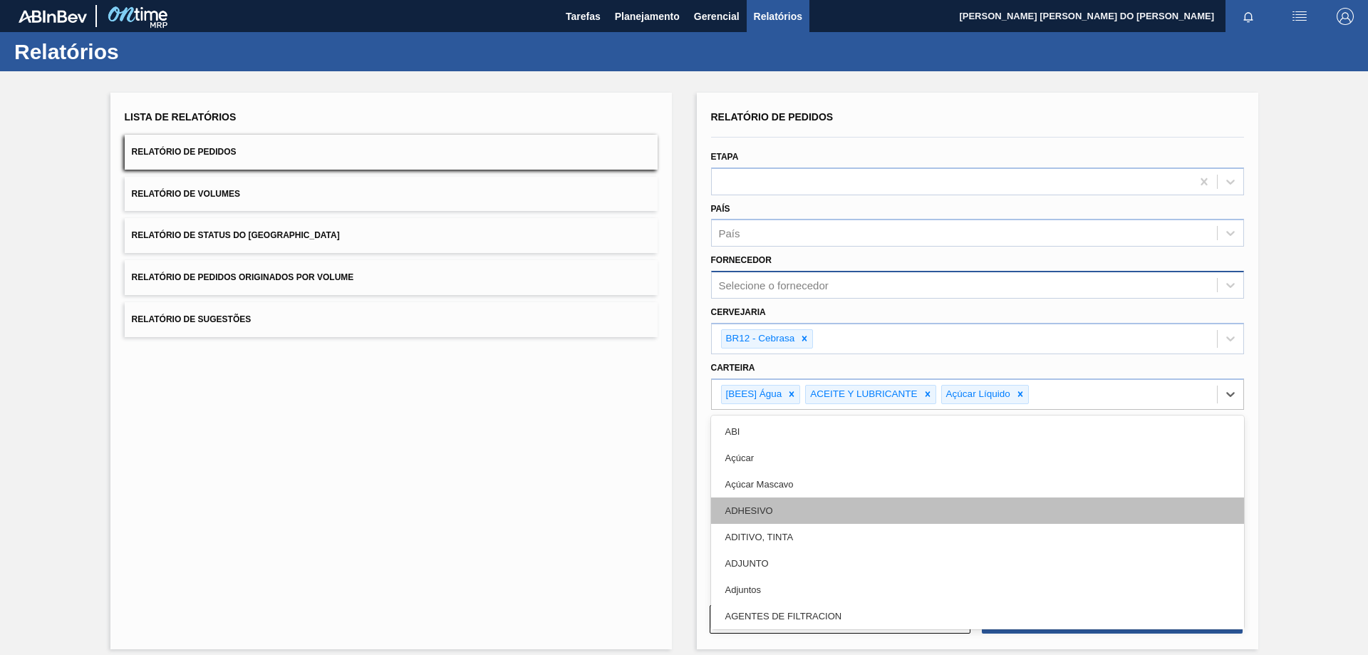
click at [776, 507] on div "ADHESIVO" at bounding box center [977, 510] width 533 height 26
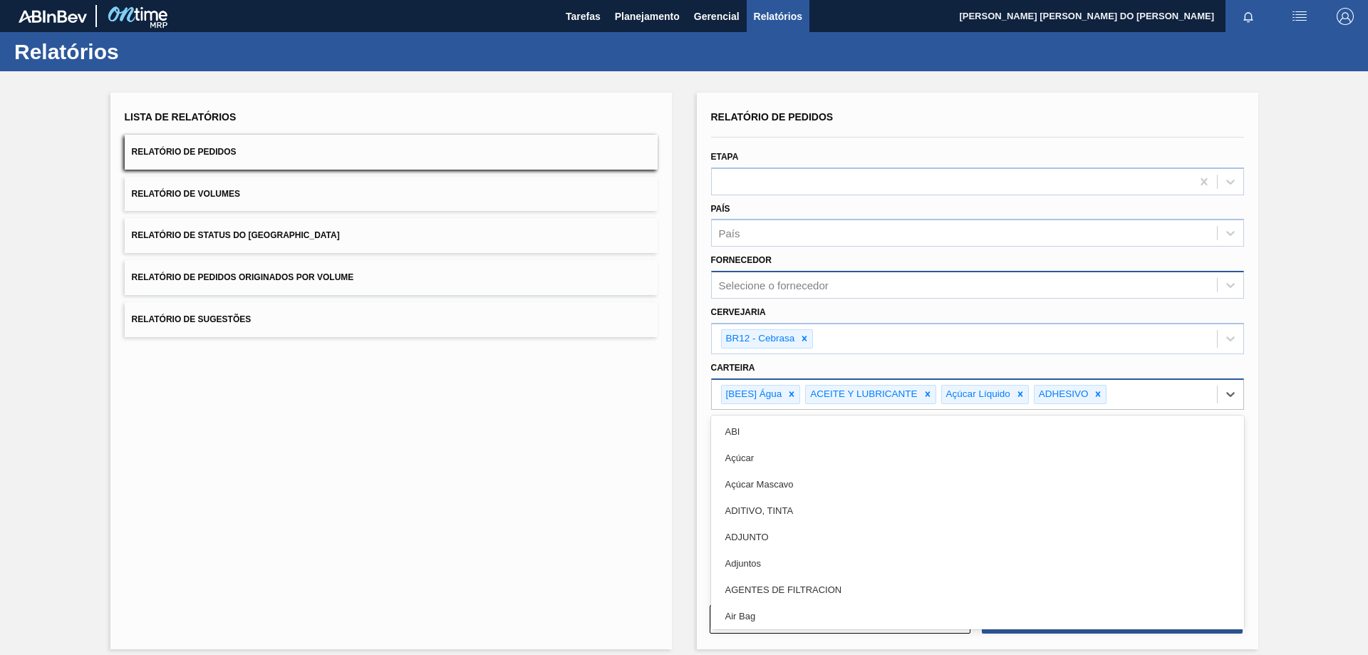
click at [1195, 395] on div "[BEES] Água ACEITE Y LUBRICANTE Açúcar Líquido ADHESIVO" at bounding box center [964, 394] width 505 height 29
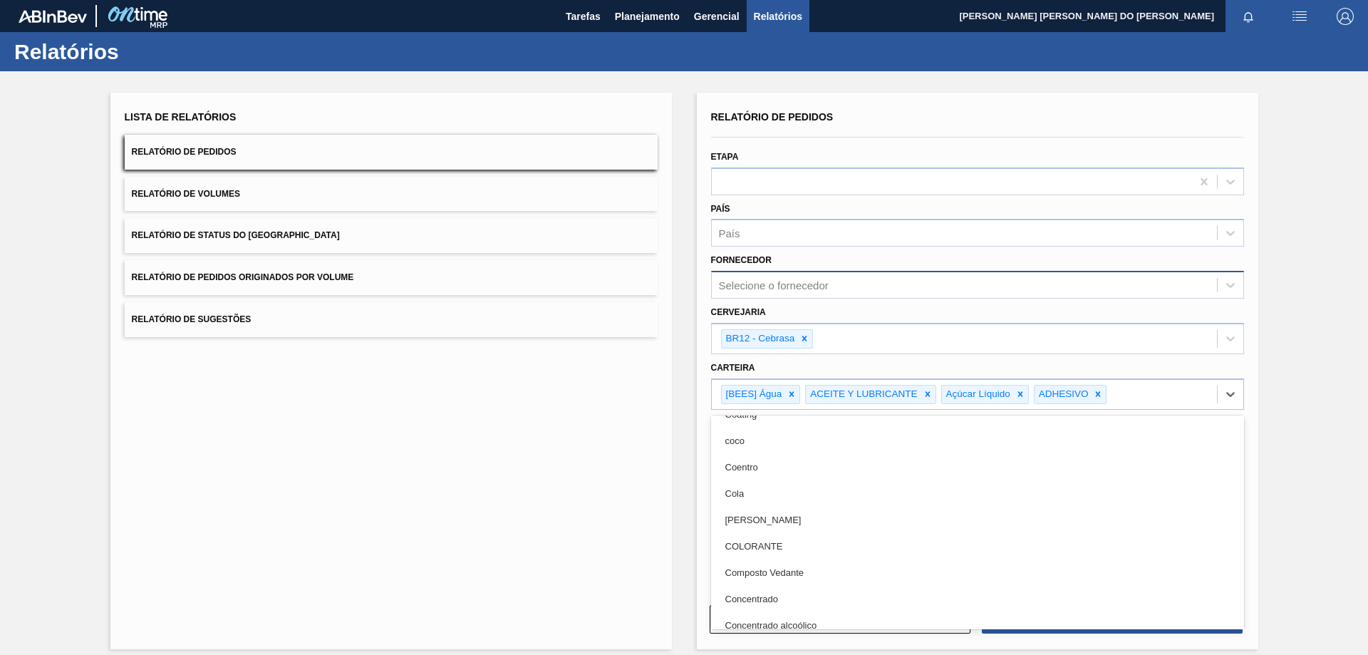
scroll to position [1354, 0]
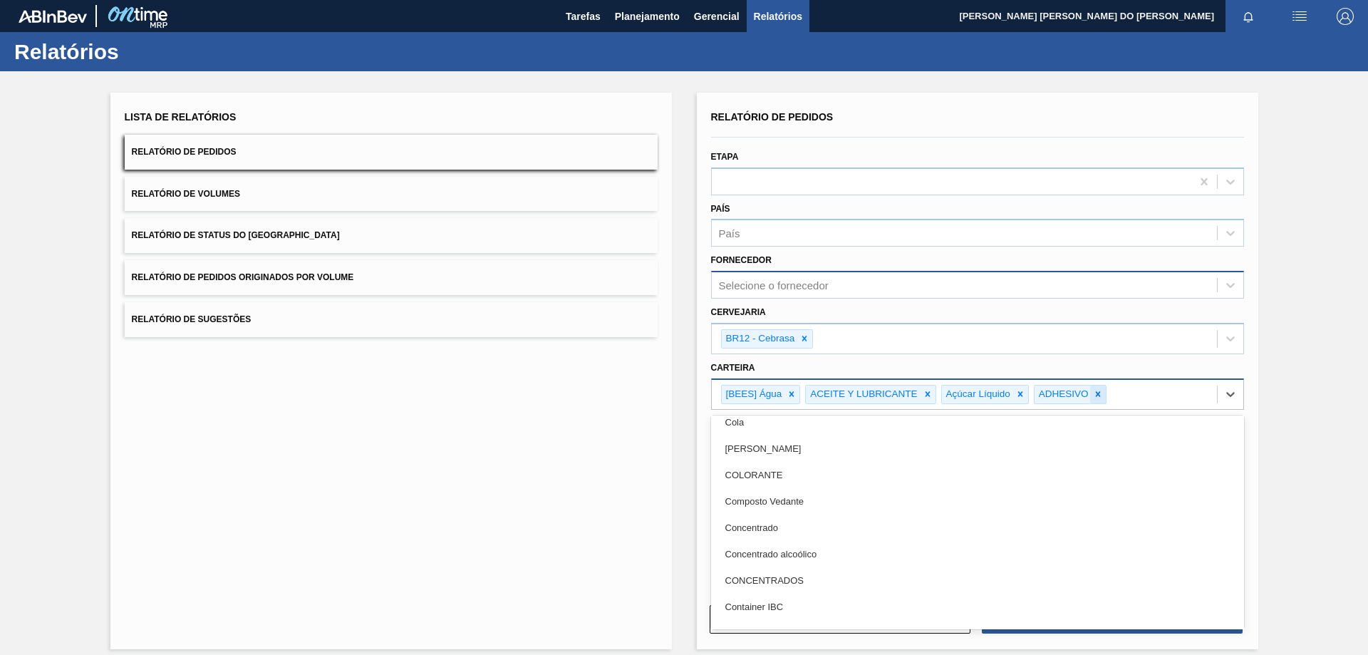
click at [1098, 393] on icon at bounding box center [1098, 393] width 5 height 5
click at [1016, 393] on icon at bounding box center [1020, 394] width 10 height 10
click at [923, 393] on icon at bounding box center [928, 394] width 10 height 10
click at [794, 392] on icon at bounding box center [791, 394] width 10 height 10
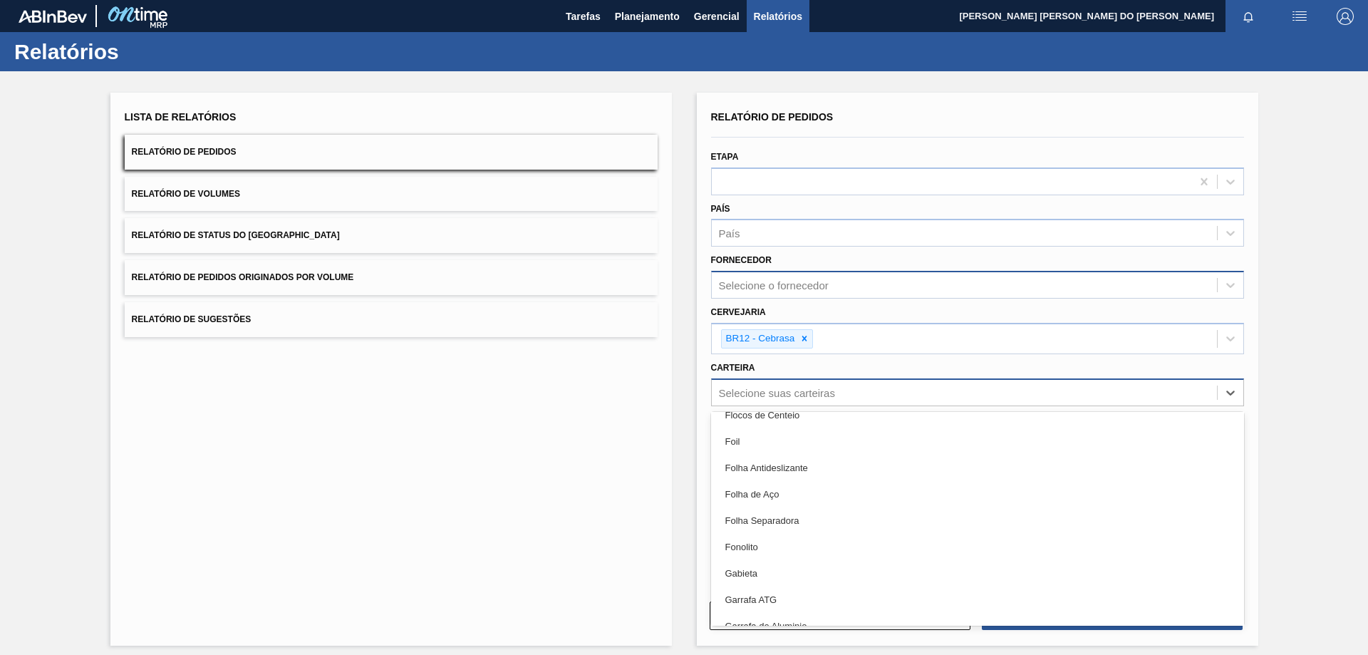
scroll to position [2454, 0]
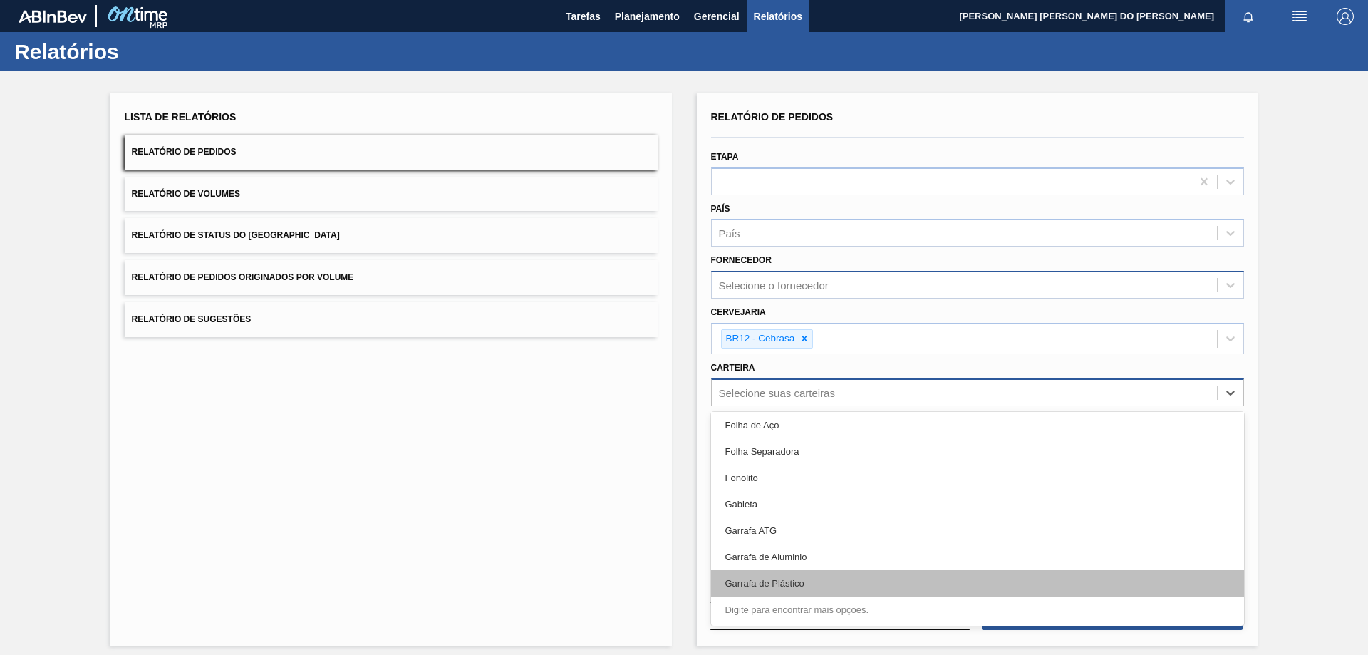
click at [819, 581] on div "Garrafa de Plástico" at bounding box center [977, 583] width 533 height 26
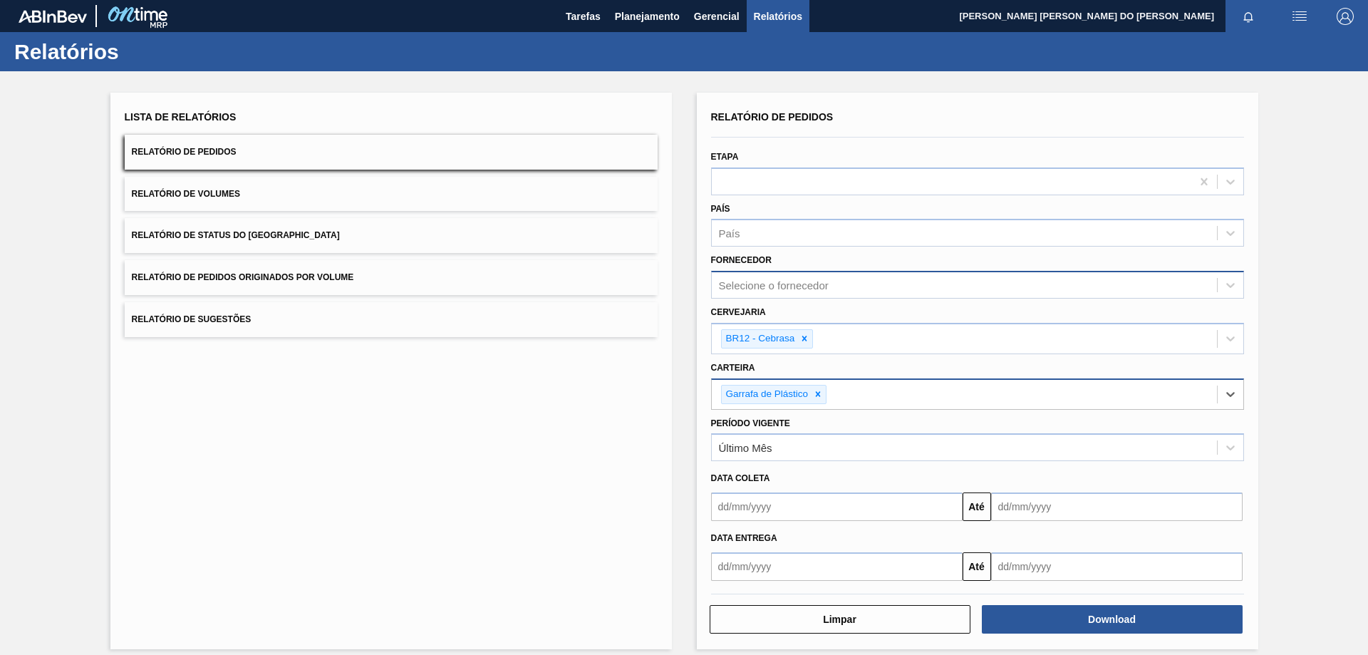
click at [876, 390] on div "Garrafa de Plástico" at bounding box center [964, 394] width 505 height 29
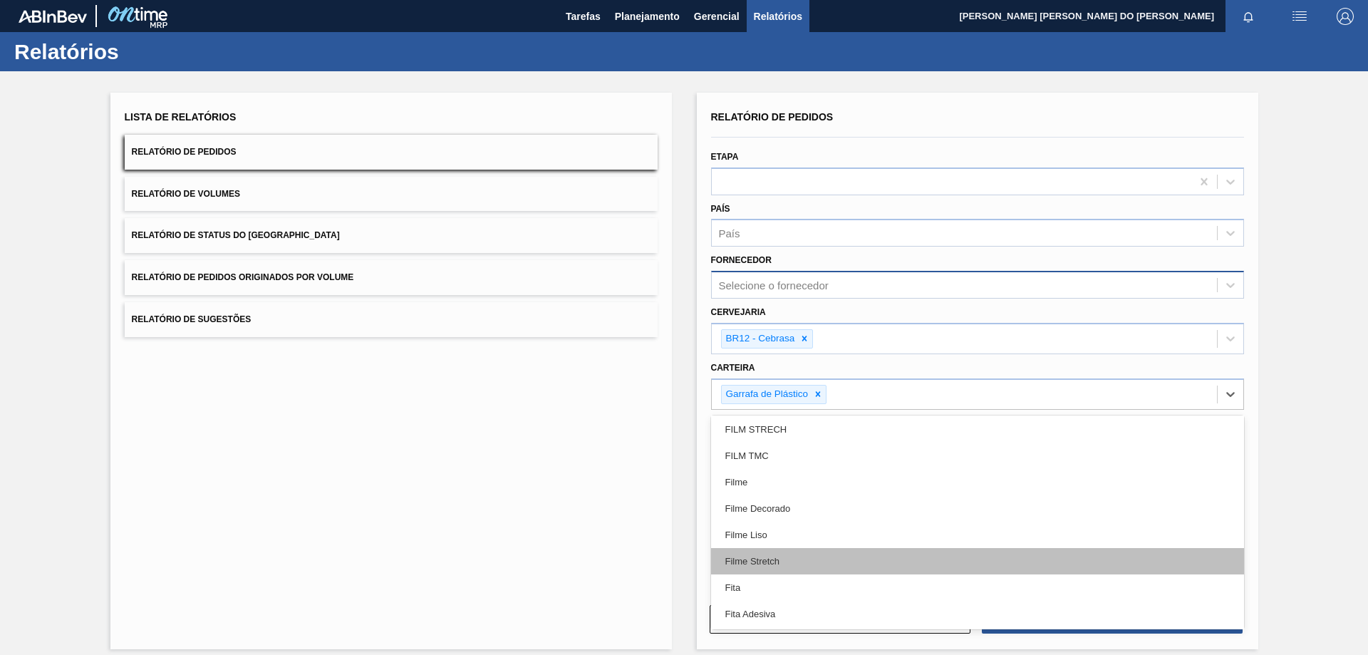
scroll to position [2066, 0]
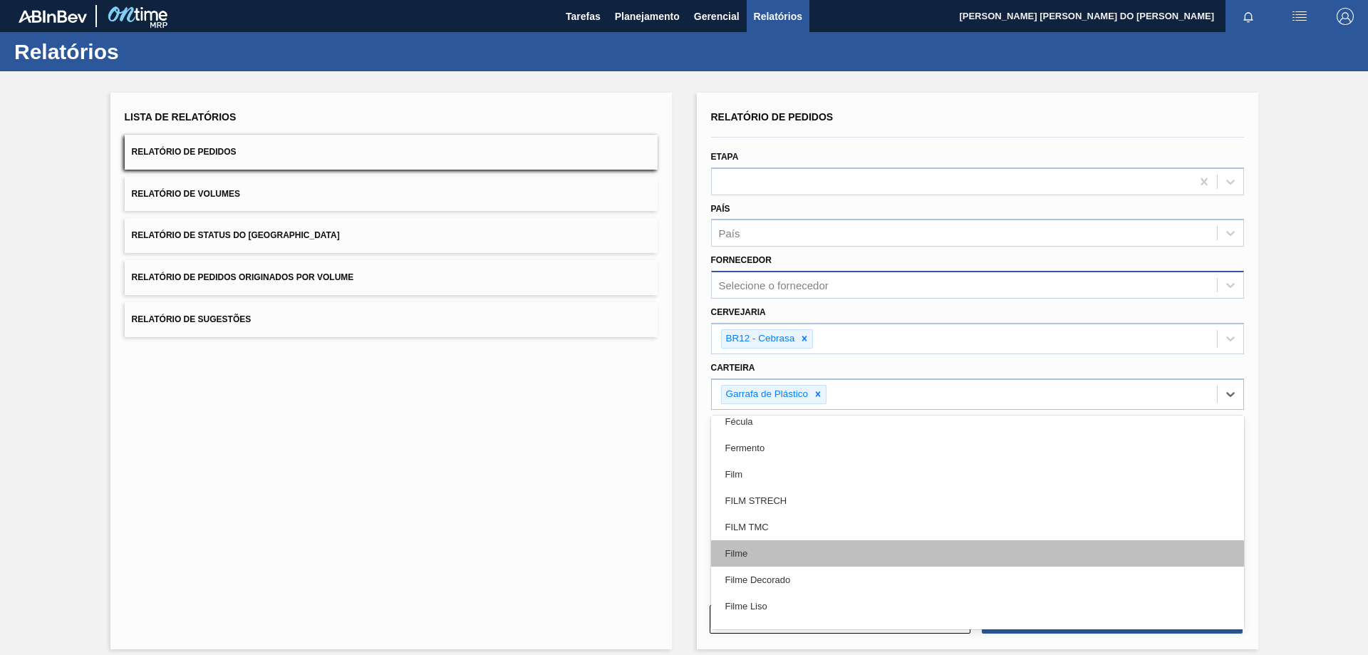
click at [769, 551] on div "Filme" at bounding box center [977, 553] width 533 height 26
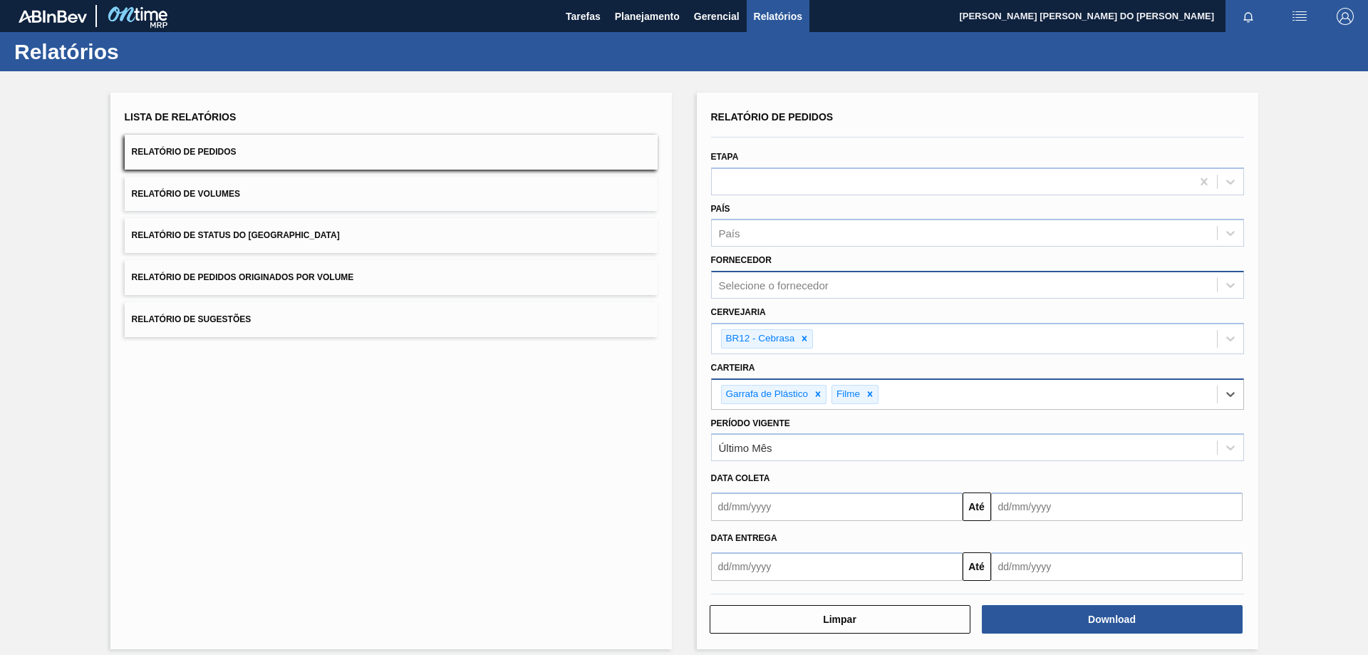
click at [988, 393] on div "Garrafa de Plástico Filme" at bounding box center [964, 394] width 505 height 29
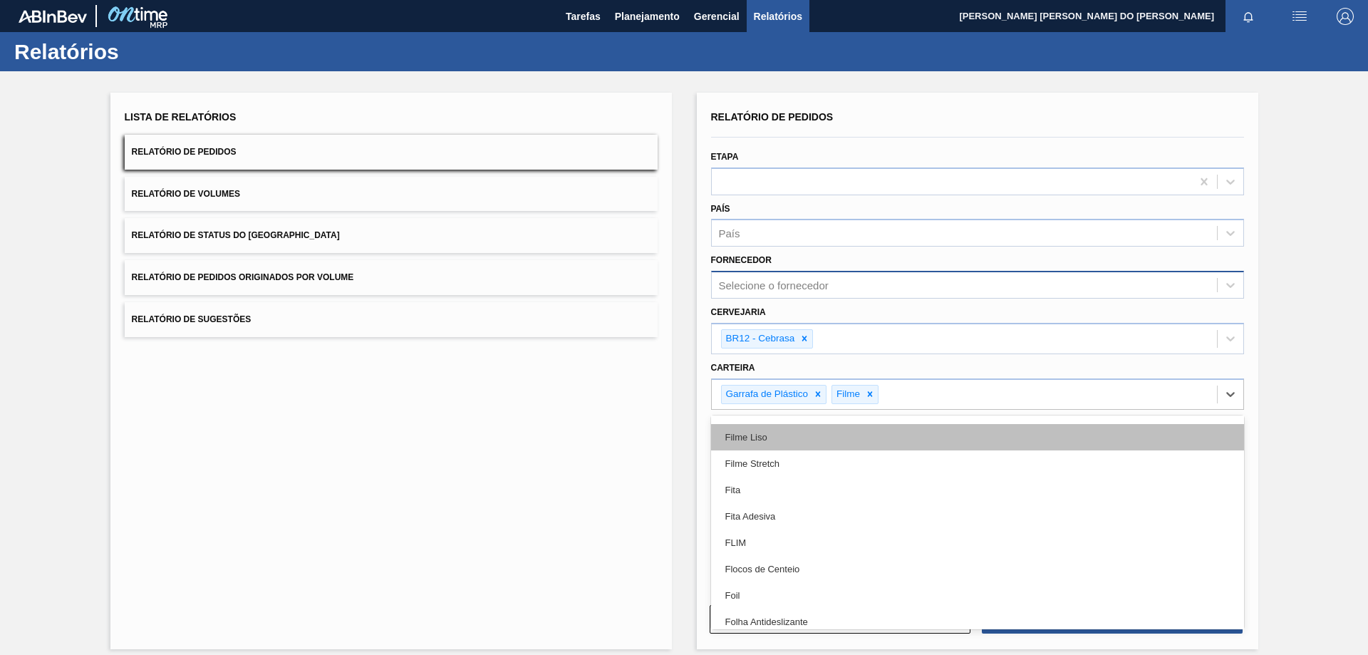
scroll to position [2280, 0]
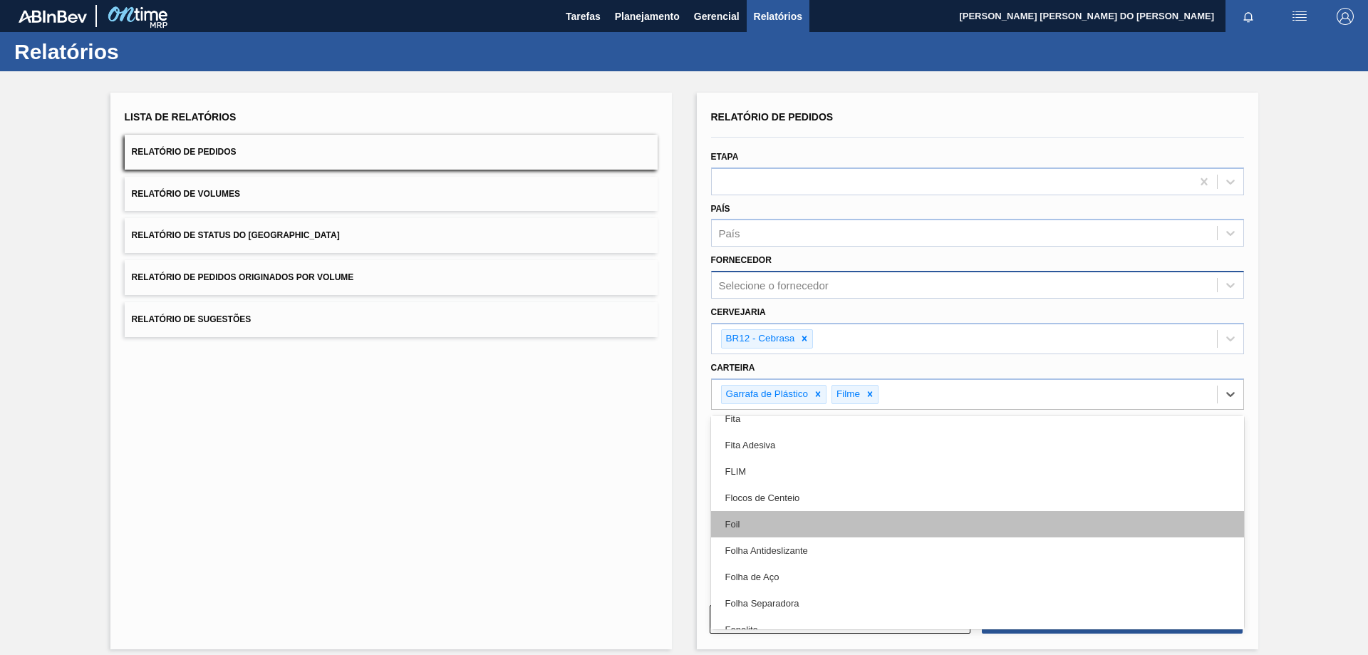
click at [750, 526] on div "Foil" at bounding box center [977, 524] width 533 height 26
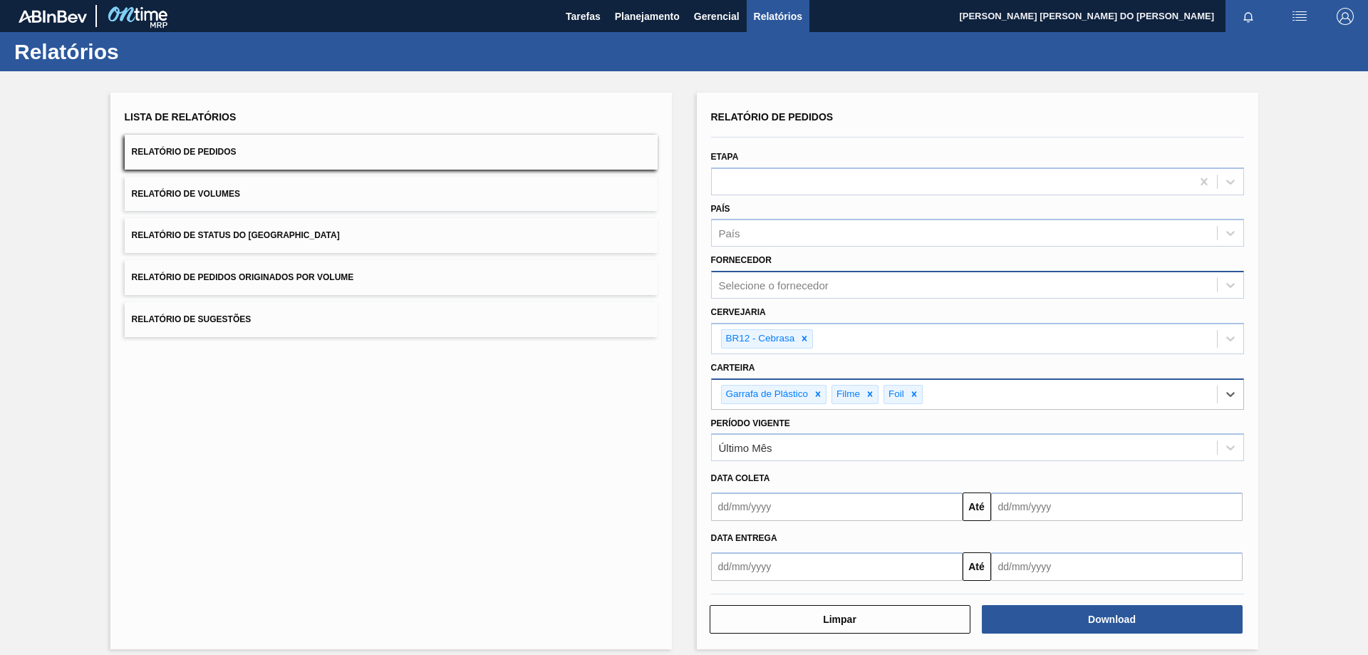
click at [987, 388] on div "Garrafa de Plástico Filme Foil" at bounding box center [964, 394] width 505 height 29
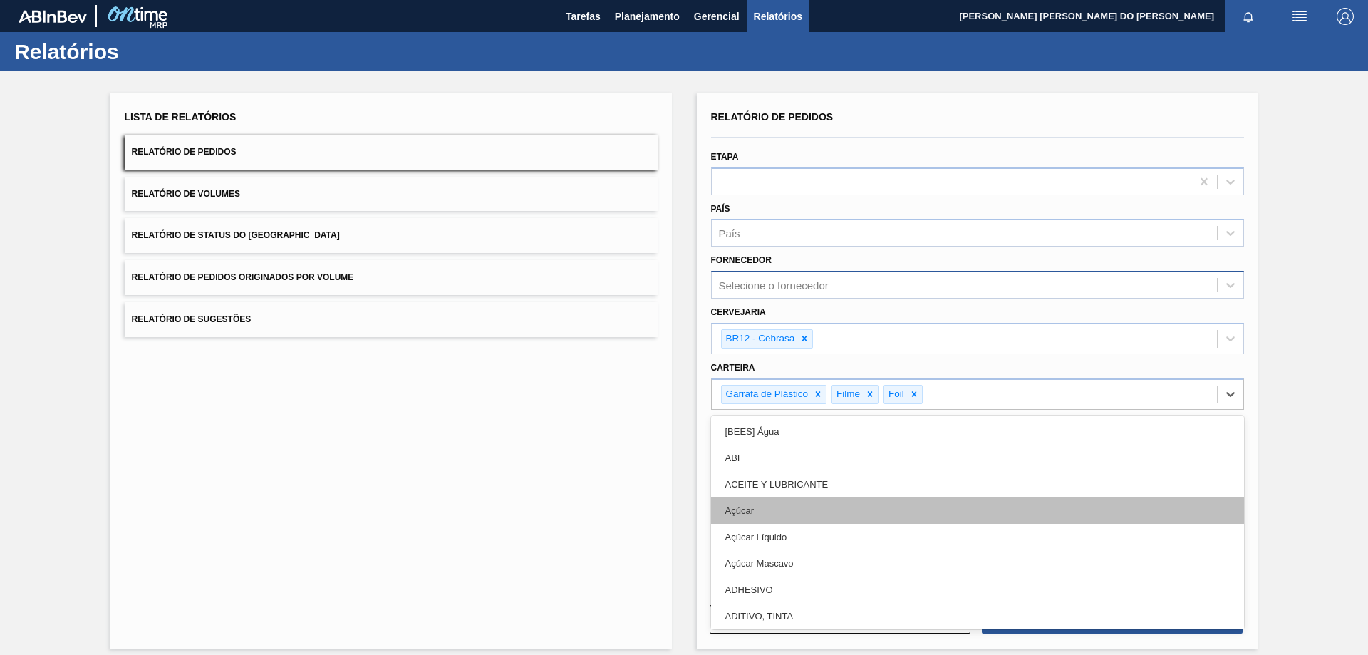
click at [947, 519] on div "Açúcar" at bounding box center [977, 510] width 533 height 26
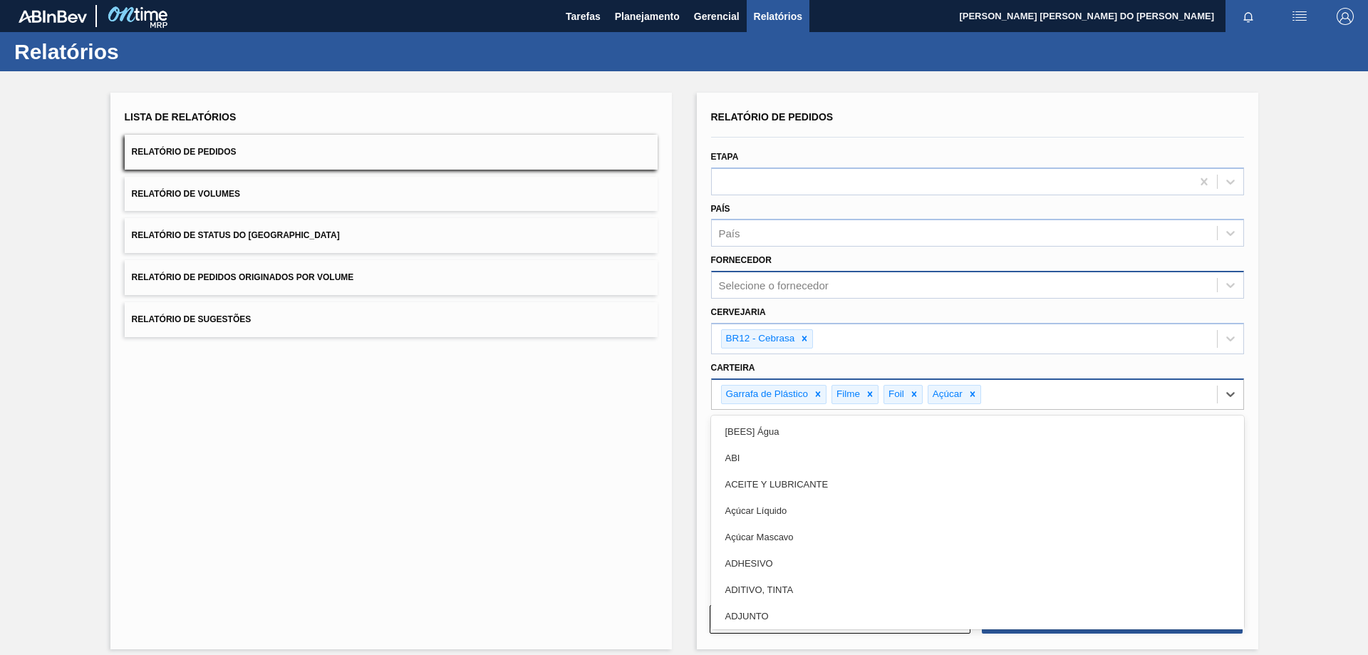
click at [1021, 390] on div "Garrafa de Plástico Filme Foil Açúcar" at bounding box center [964, 394] width 505 height 29
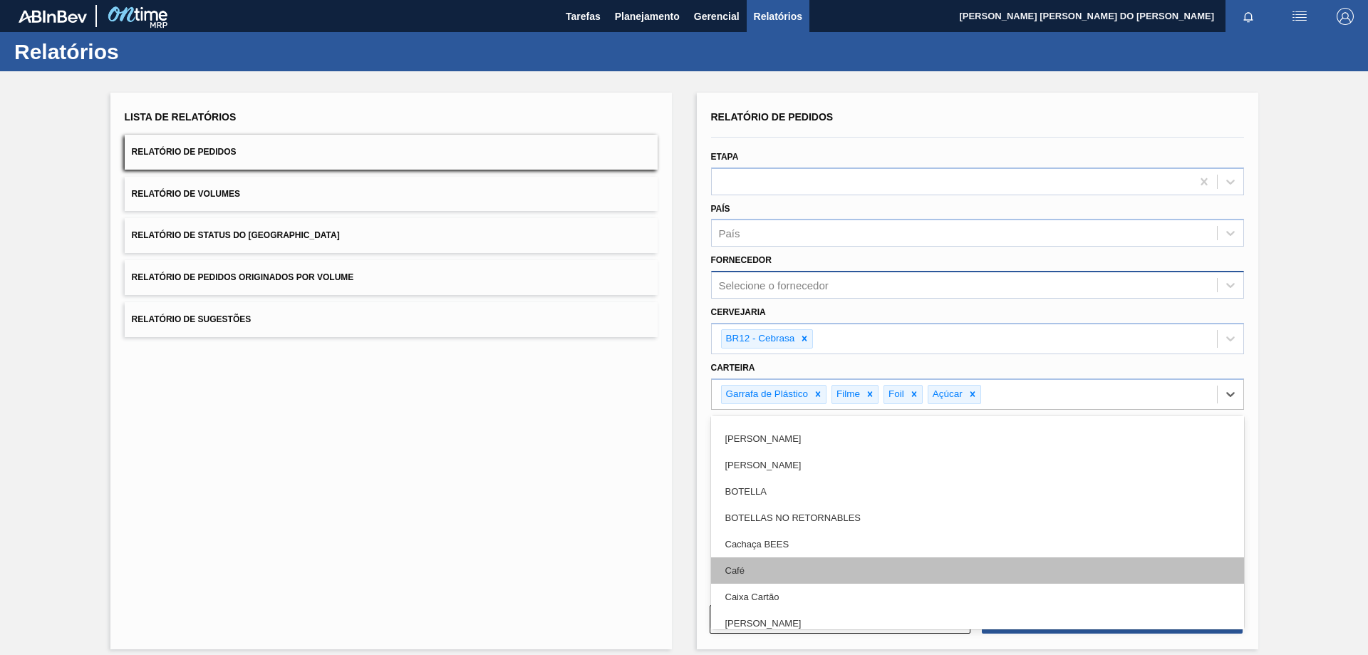
scroll to position [855, 0]
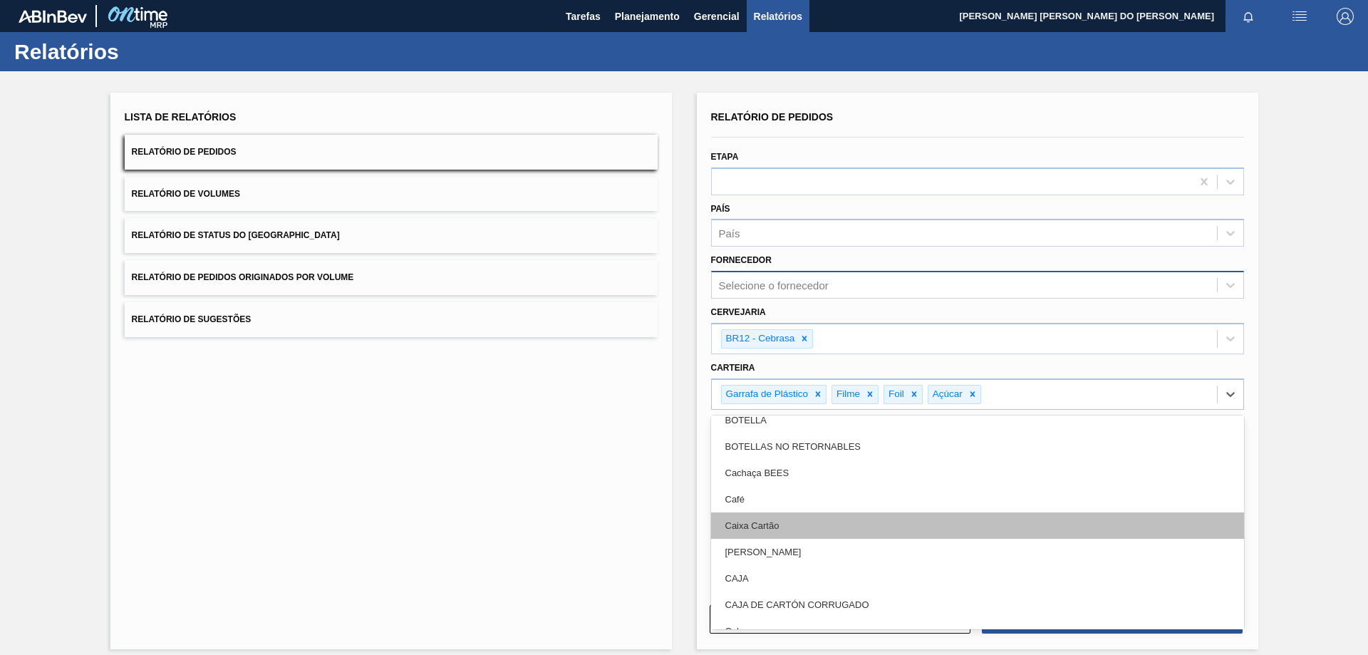
click at [773, 524] on div "Caixa Cartão" at bounding box center [977, 525] width 533 height 26
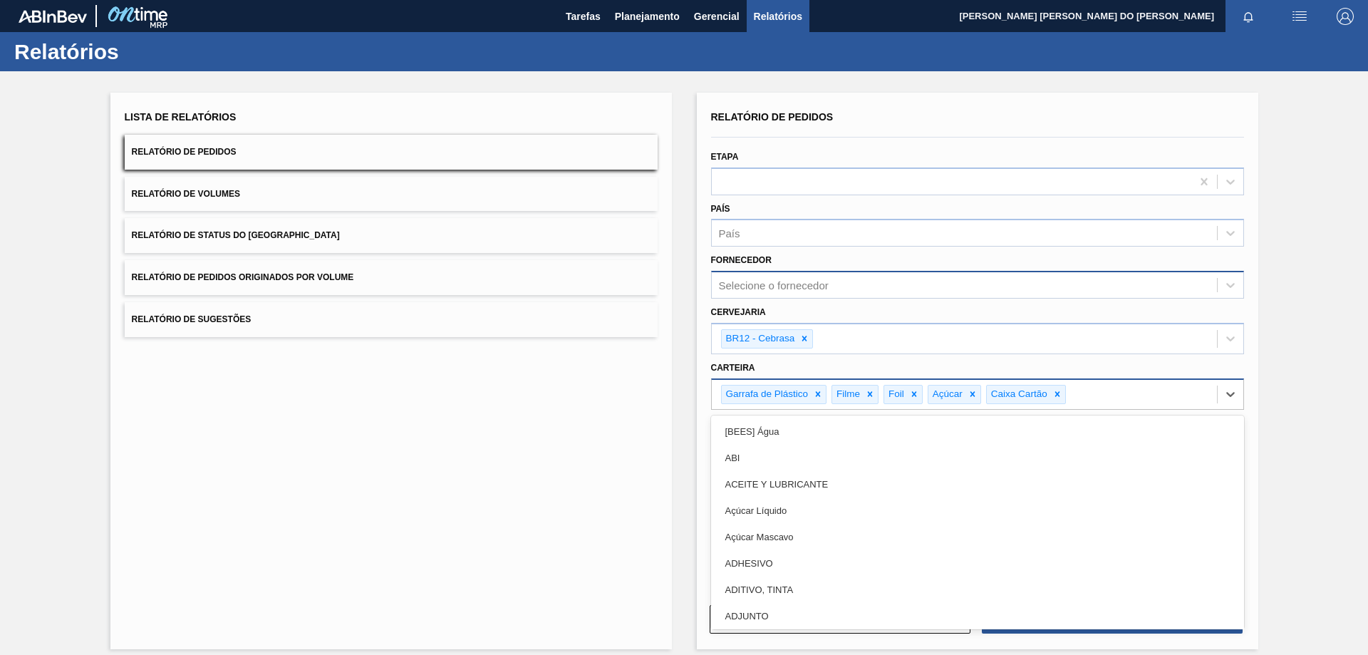
click at [1091, 391] on div "Garrafa de Plástico Filme Foil Açúcar [PERSON_NAME]" at bounding box center [964, 394] width 505 height 29
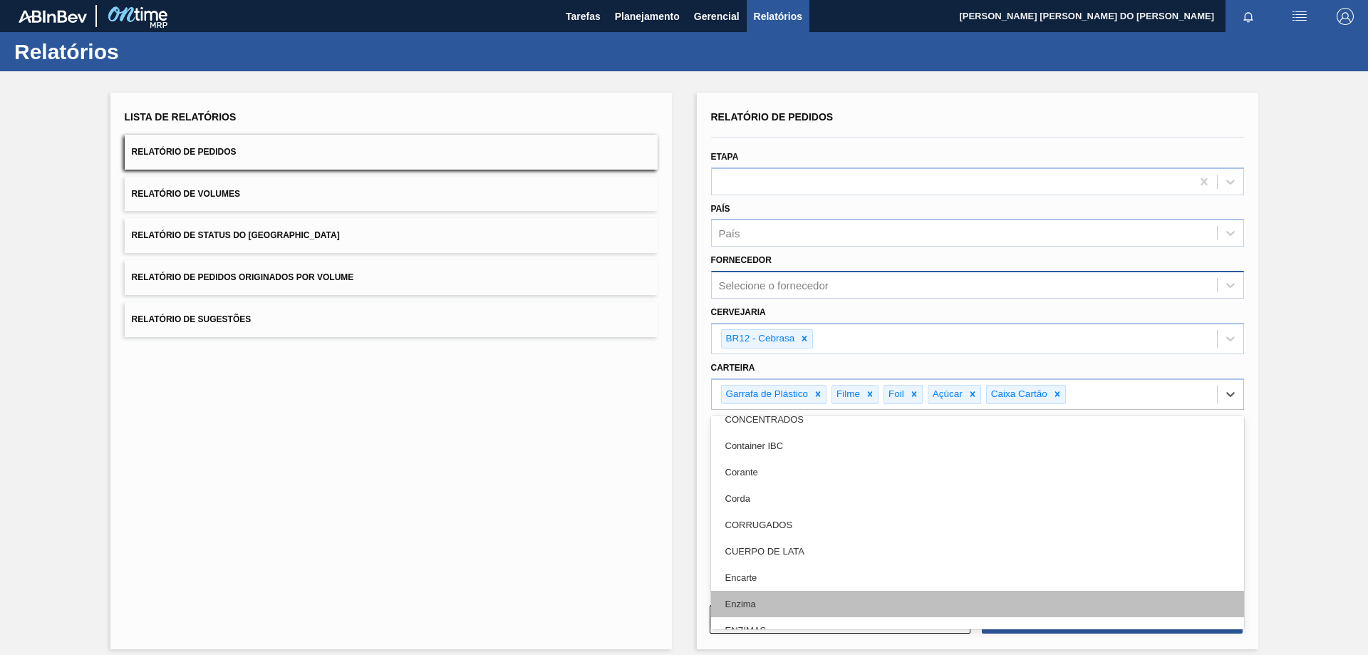
scroll to position [1638, 0]
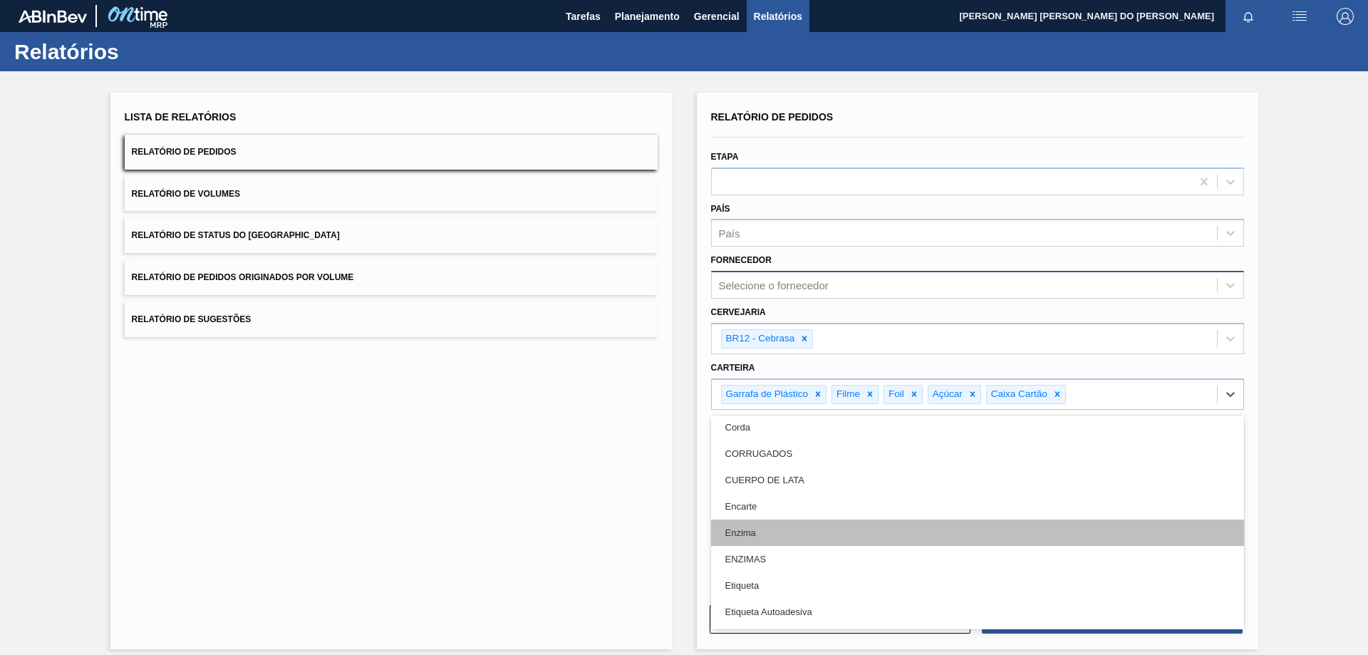
click at [758, 529] on div "Enzima" at bounding box center [977, 532] width 533 height 26
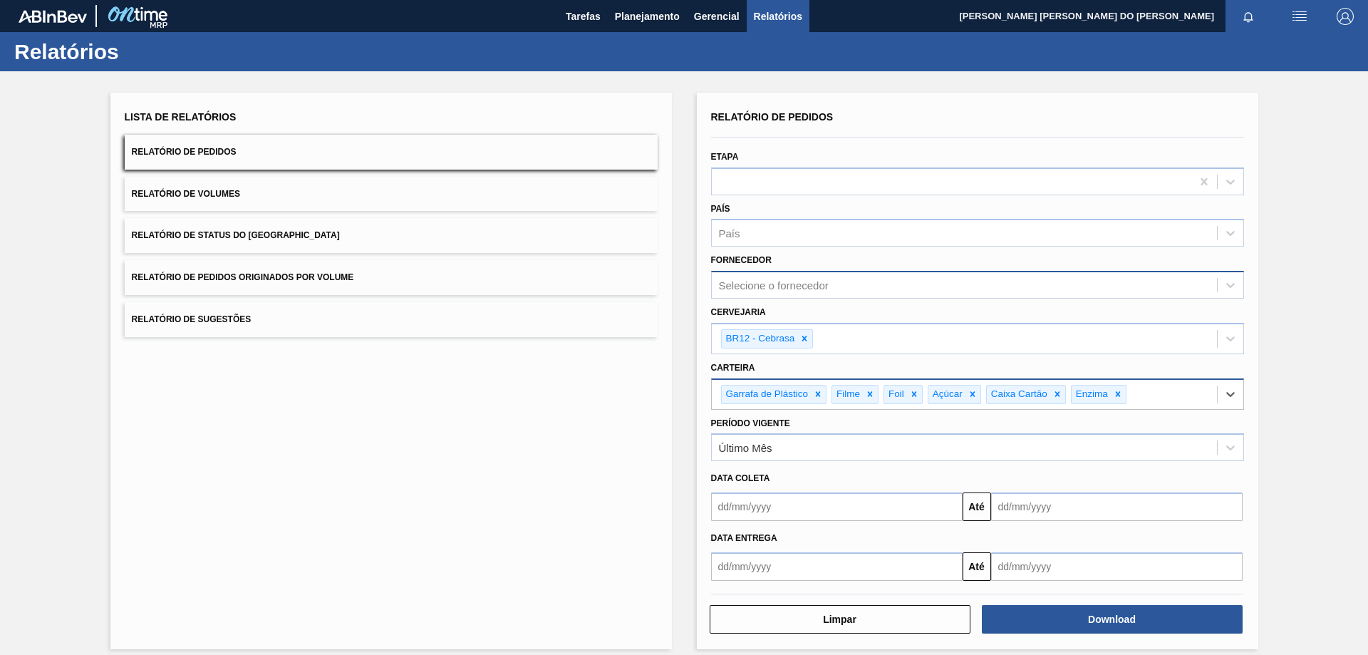
click at [1165, 391] on div "Garrafa de Plástico Filme Foil Açúcar Caixa Cartão Enzima" at bounding box center [964, 394] width 505 height 29
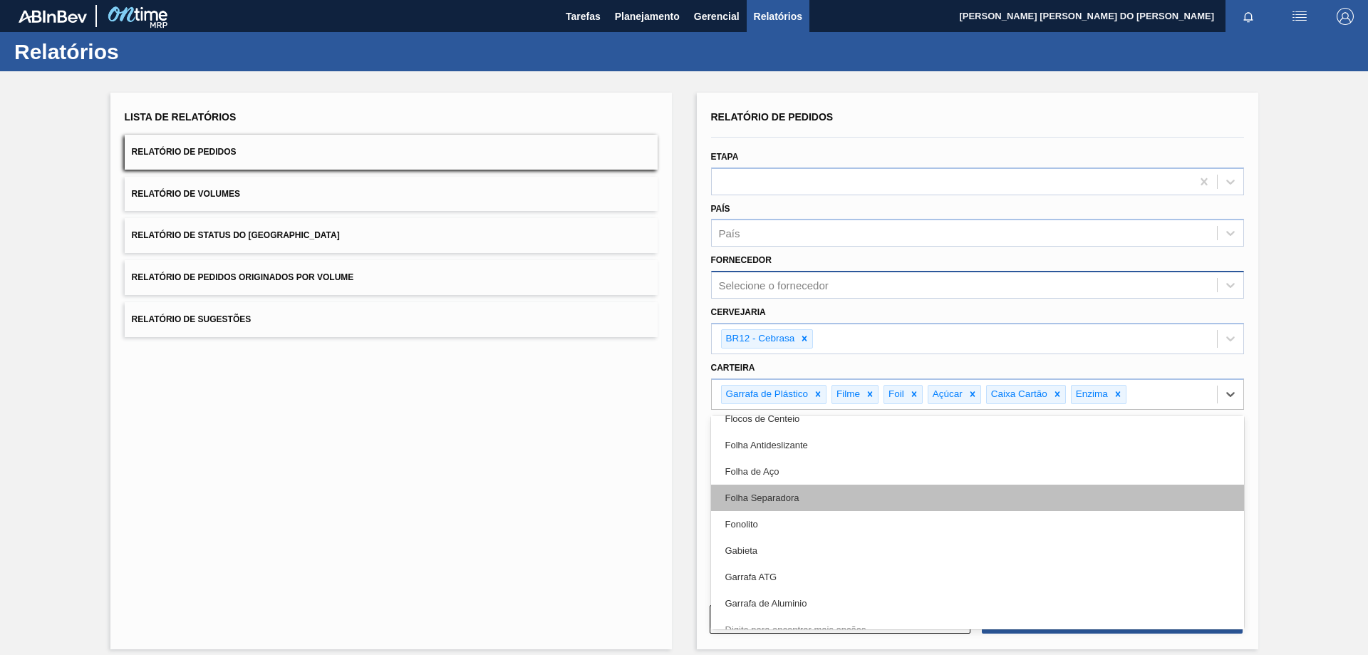
scroll to position [2296, 0]
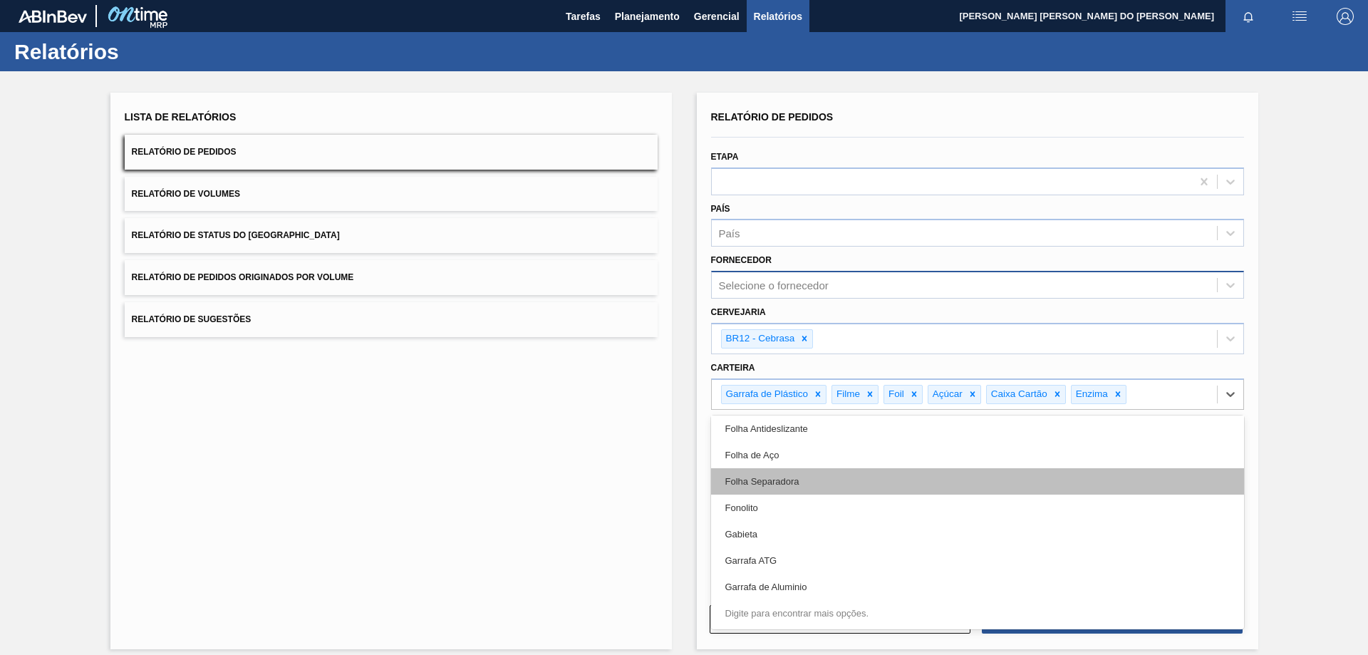
click at [775, 477] on div "Folha Separadora" at bounding box center [977, 481] width 533 height 26
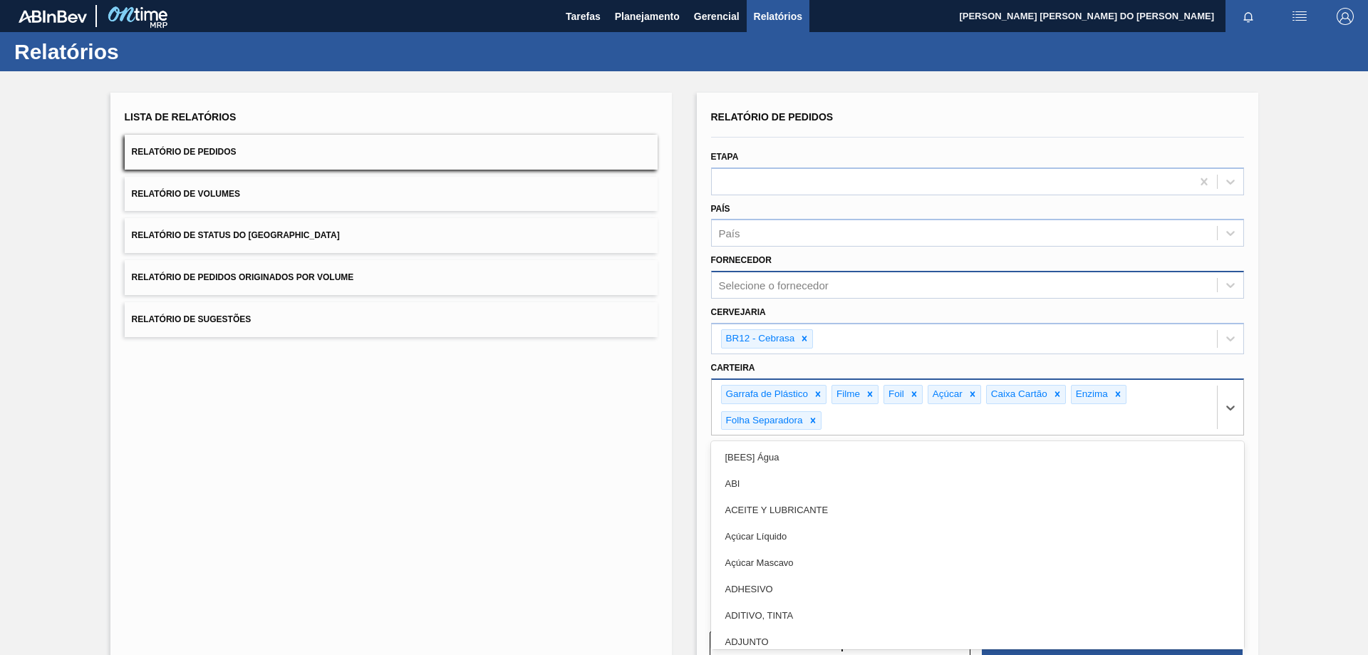
click at [845, 420] on div "Garrafa de Plástico Filme Foil Açúcar Caixa Cartão Enzima Folha Separadora" at bounding box center [964, 408] width 505 height 56
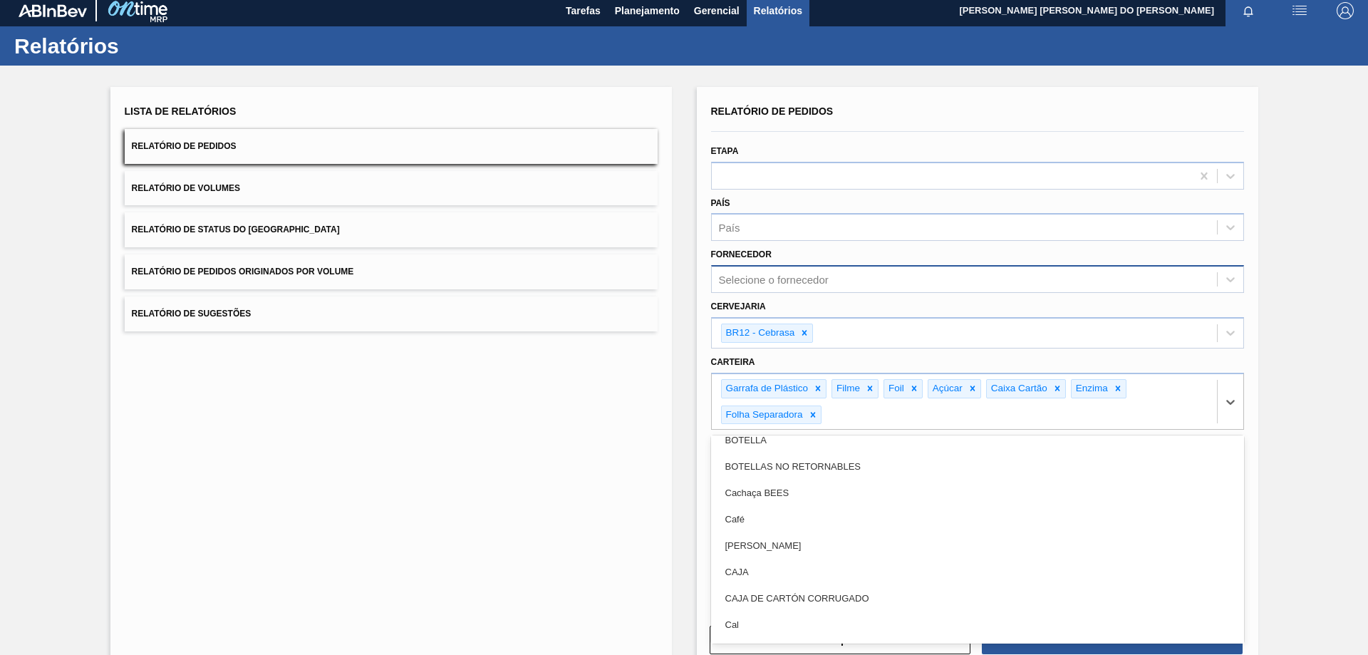
scroll to position [926, 0]
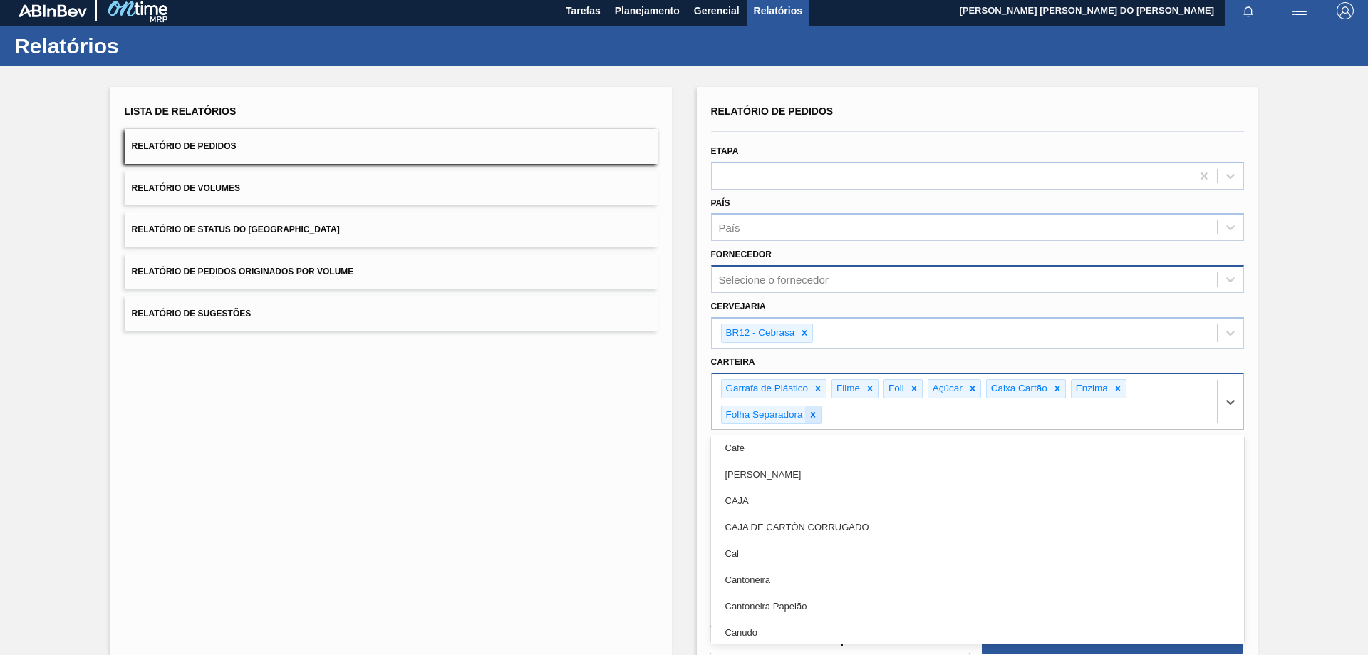
click at [814, 413] on icon at bounding box center [813, 415] width 10 height 10
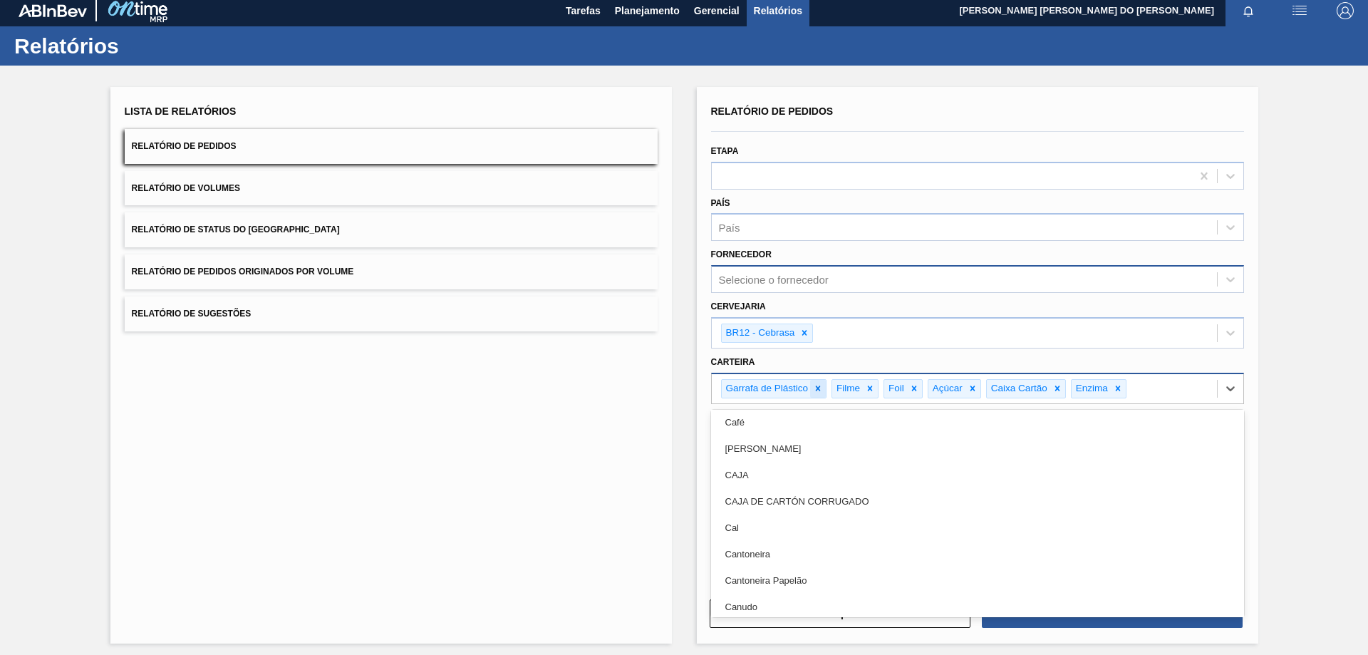
click at [817, 386] on icon at bounding box center [818, 388] width 10 height 10
click at [757, 389] on icon at bounding box center [759, 388] width 10 height 10
click at [755, 386] on div at bounding box center [751, 389] width 16 height 18
click at [765, 386] on icon at bounding box center [766, 388] width 10 height 10
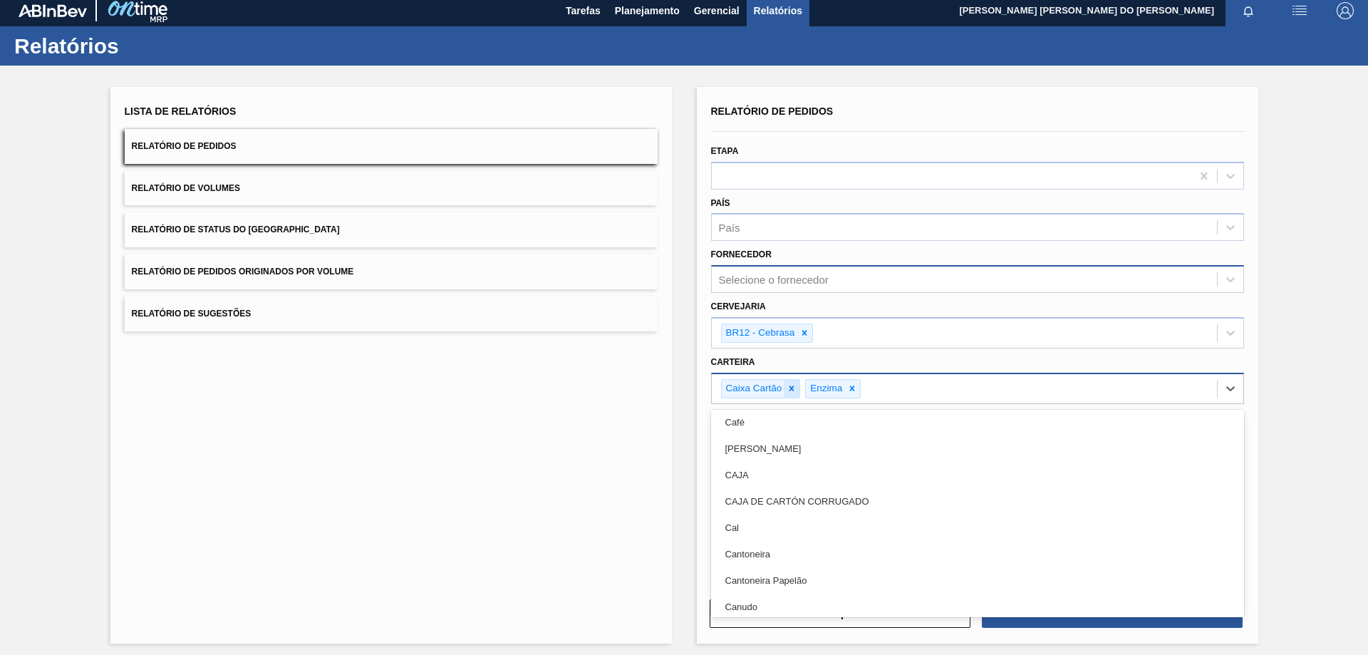
click at [791, 389] on icon at bounding box center [791, 387] width 5 height 5
click at [767, 389] on icon at bounding box center [767, 387] width 5 height 5
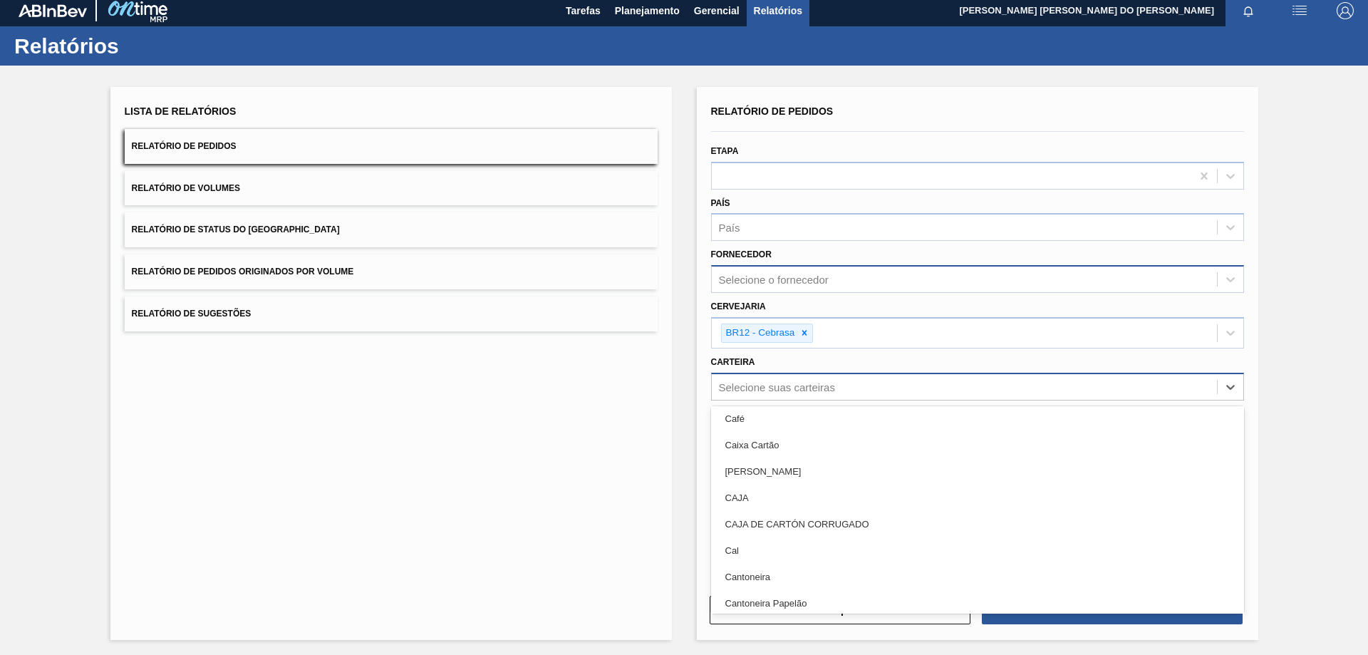
click at [684, 452] on div "Lista de Relatórios Relatório de Pedidos Relatório de Volumes Relatório de Stat…" at bounding box center [684, 362] width 1368 height 592
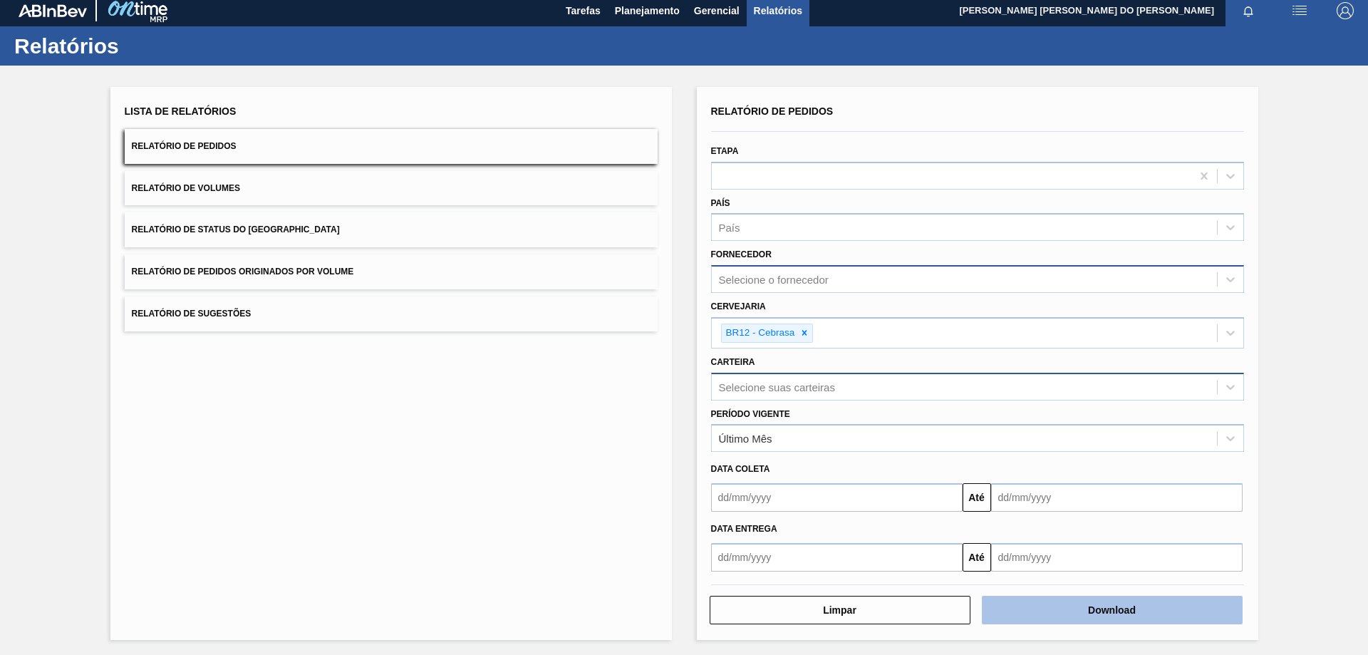
click at [1132, 612] on button "Download" at bounding box center [1112, 610] width 261 height 28
